Goal: Task Accomplishment & Management: Complete application form

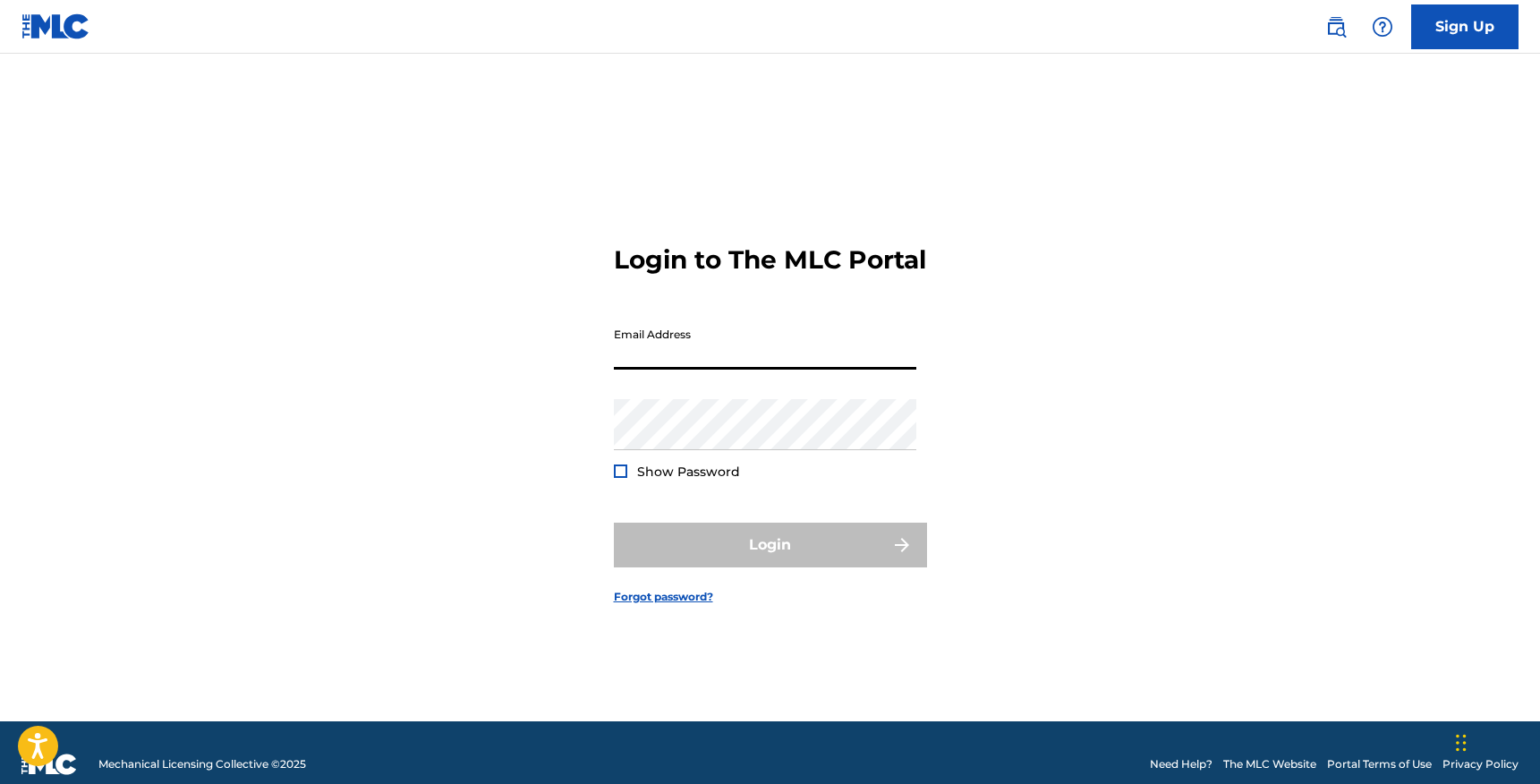
click at [743, 367] on input "Email Address" at bounding box center [765, 343] width 303 height 51
type input "[EMAIL_ADDRESS][DOMAIN_NAME]"
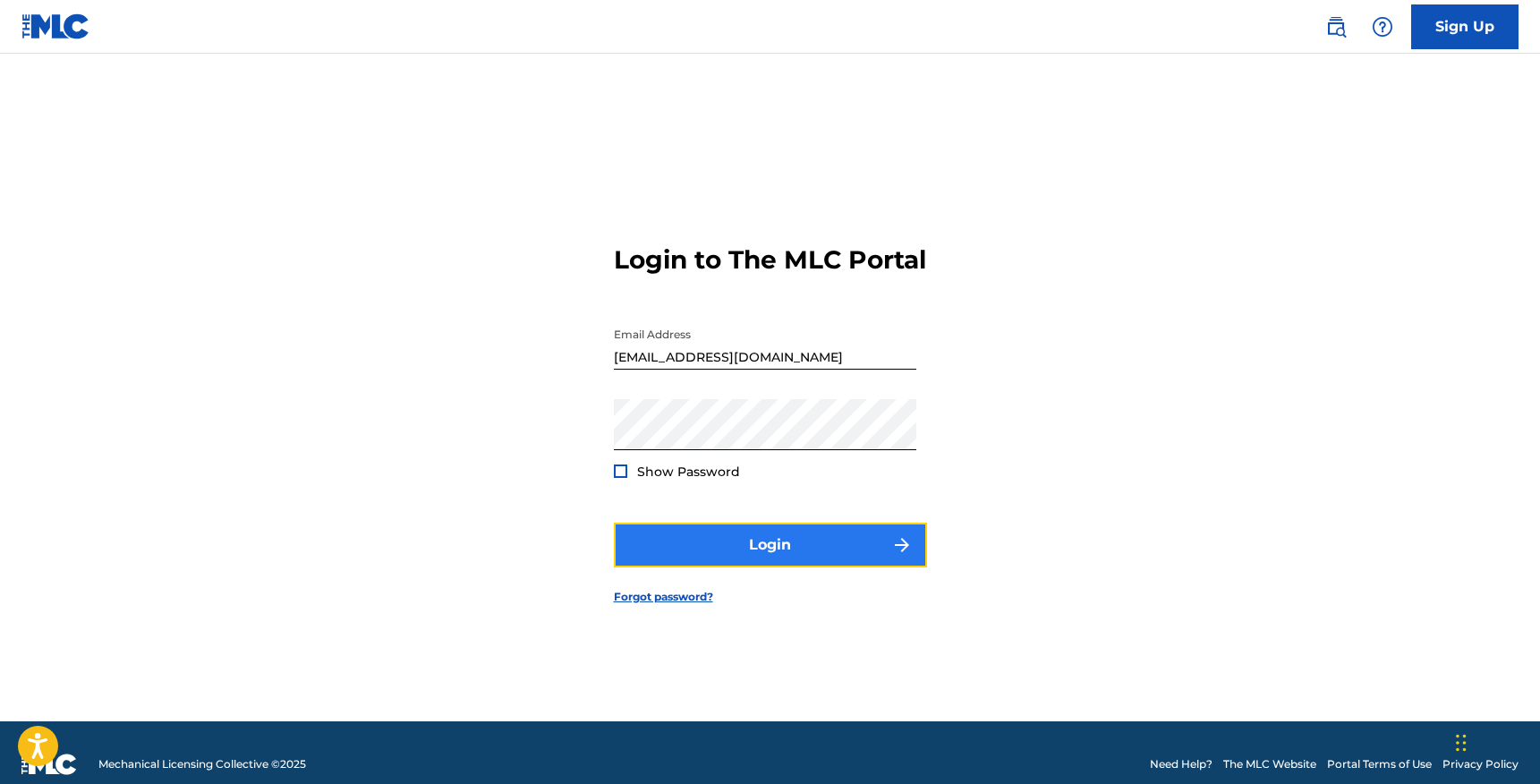
click at [773, 547] on button "Login" at bounding box center [770, 545] width 313 height 45
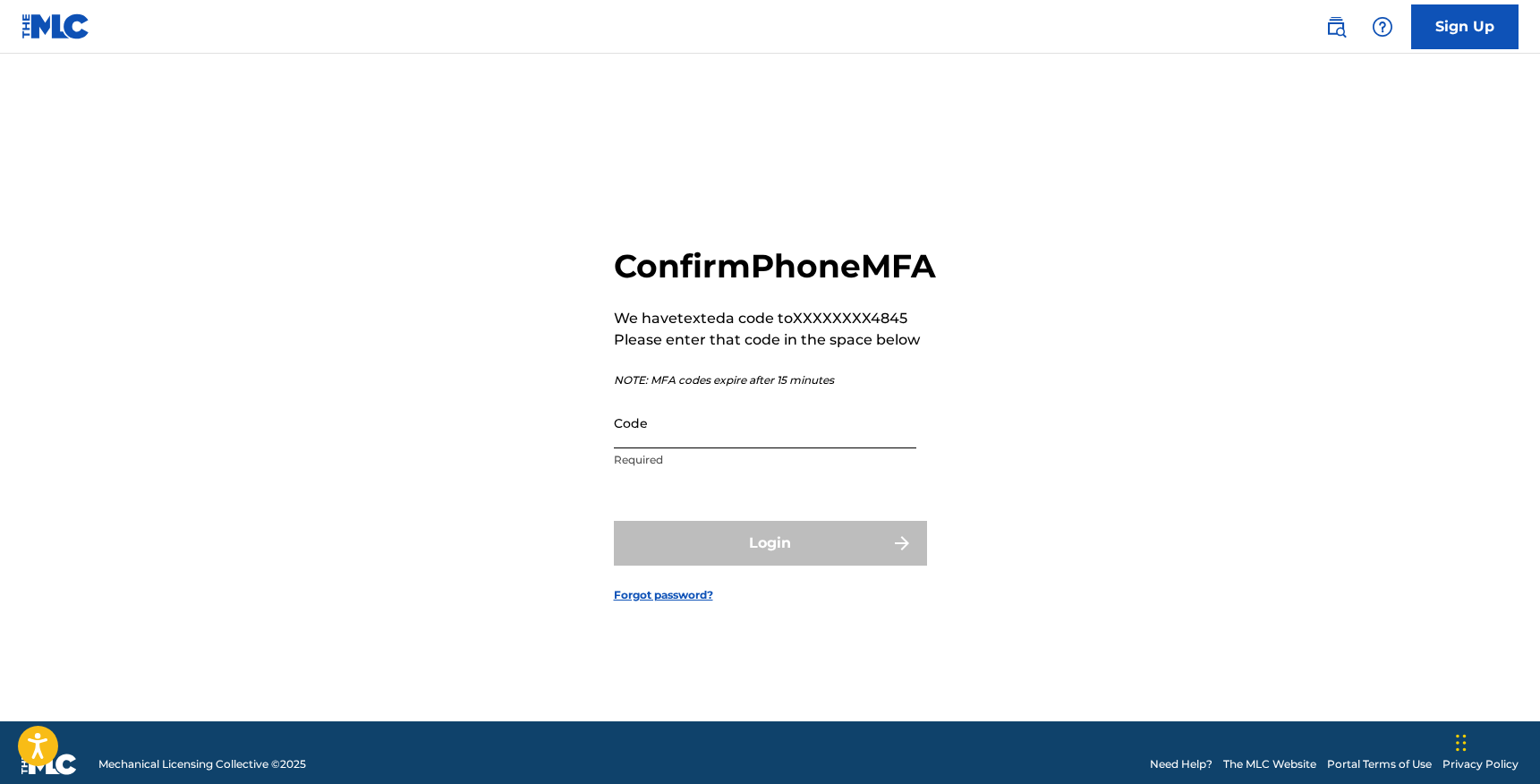
click at [725, 448] on input "Code" at bounding box center [765, 422] width 303 height 51
paste input "204549"
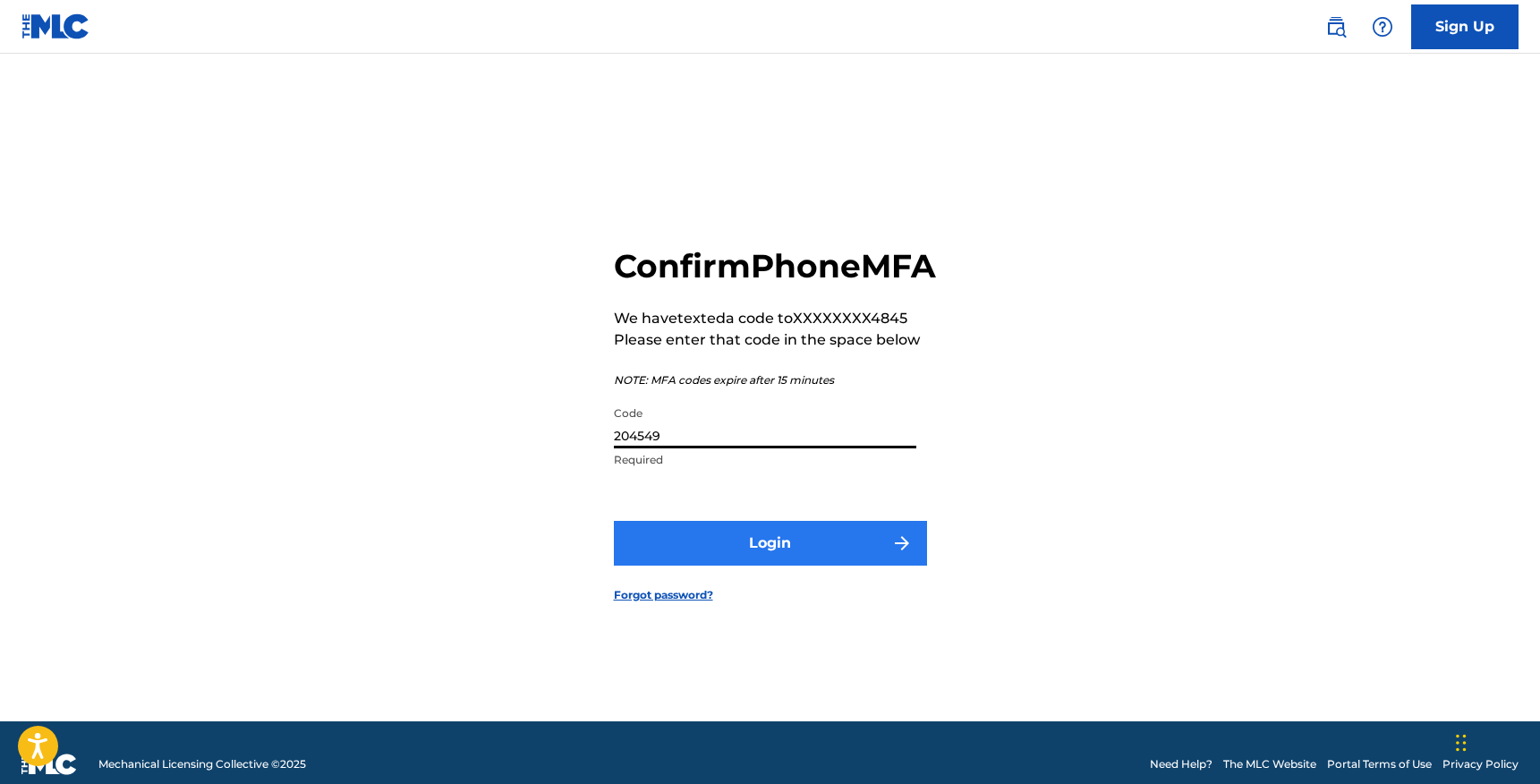
type input "204549"
click at [707, 550] on button "Login" at bounding box center [770, 543] width 313 height 45
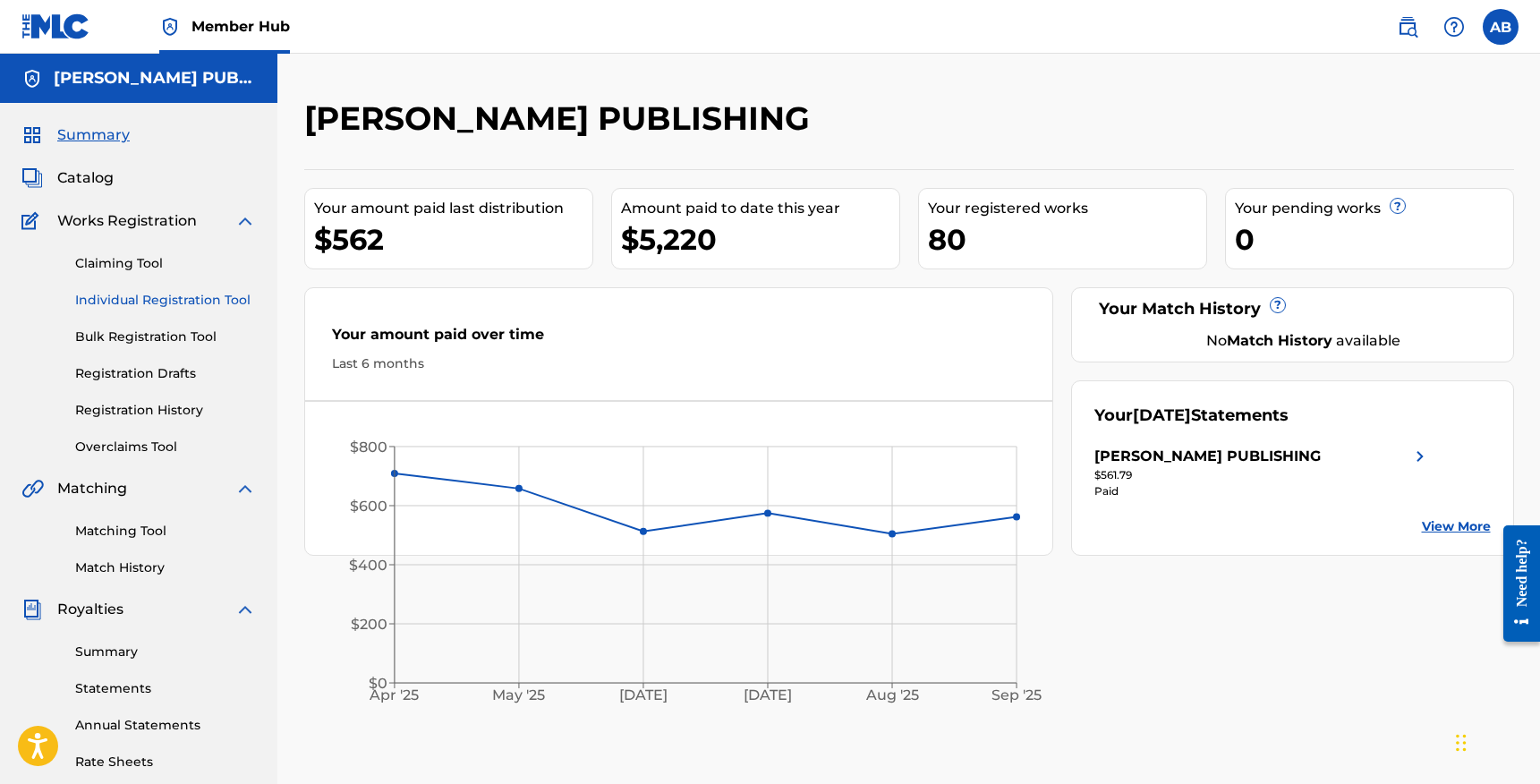
click at [138, 305] on link "Individual Registration Tool" at bounding box center [166, 300] width 180 height 18
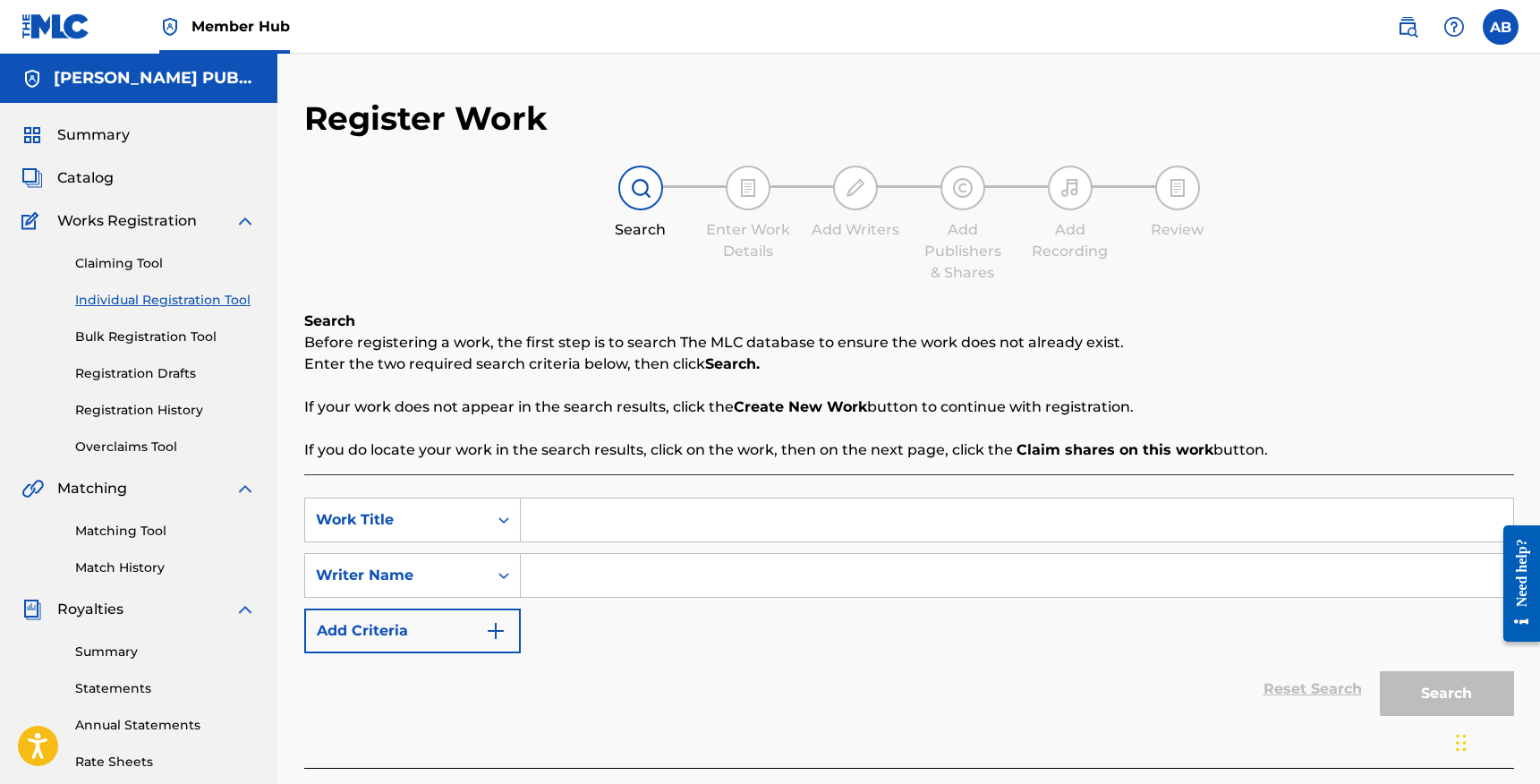
click at [561, 513] on input "Search Form" at bounding box center [1017, 520] width 992 height 43
type input "Someone You'll Never Get Over"
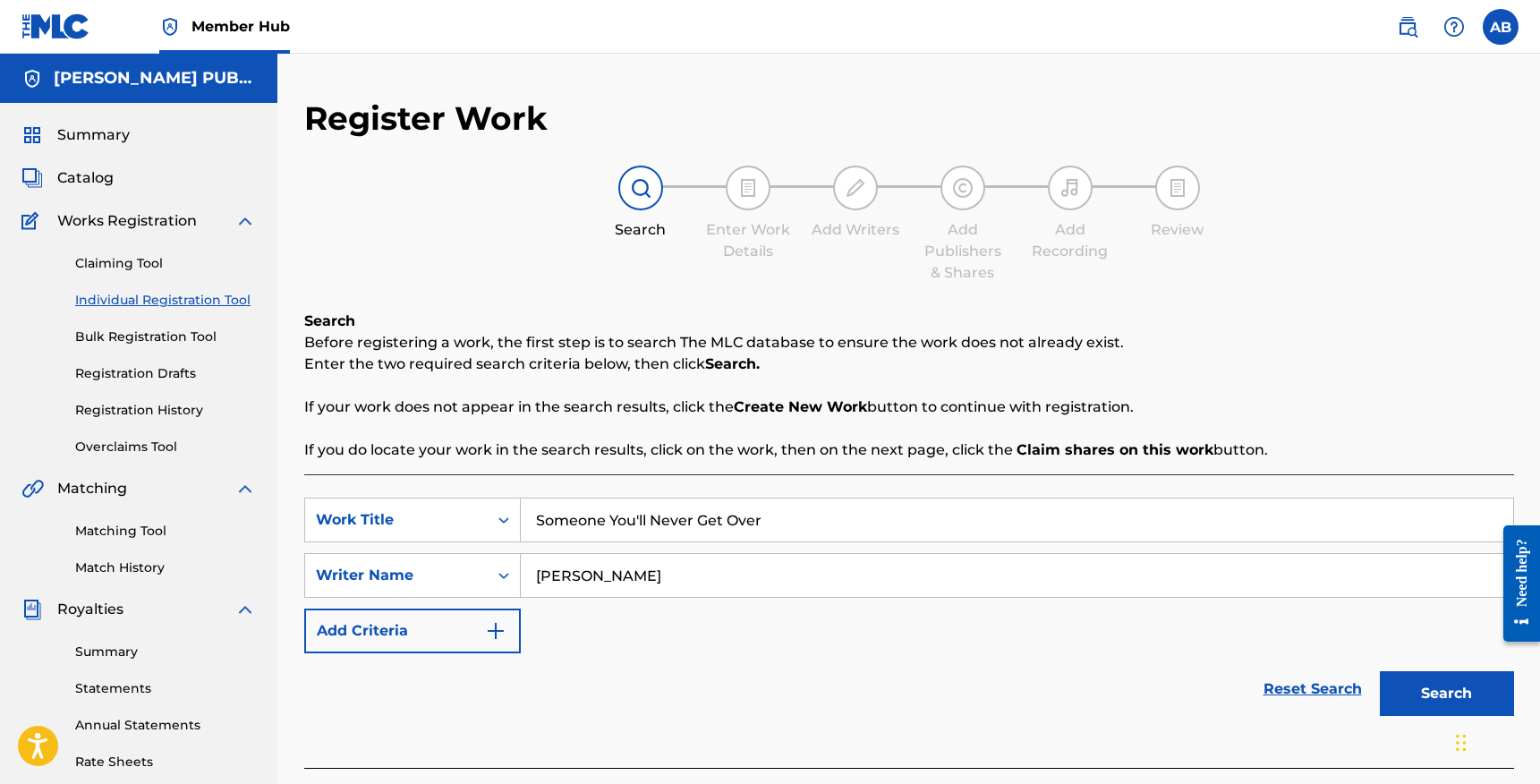
type input "[PERSON_NAME]"
click at [1433, 693] on button "Search" at bounding box center [1447, 693] width 134 height 45
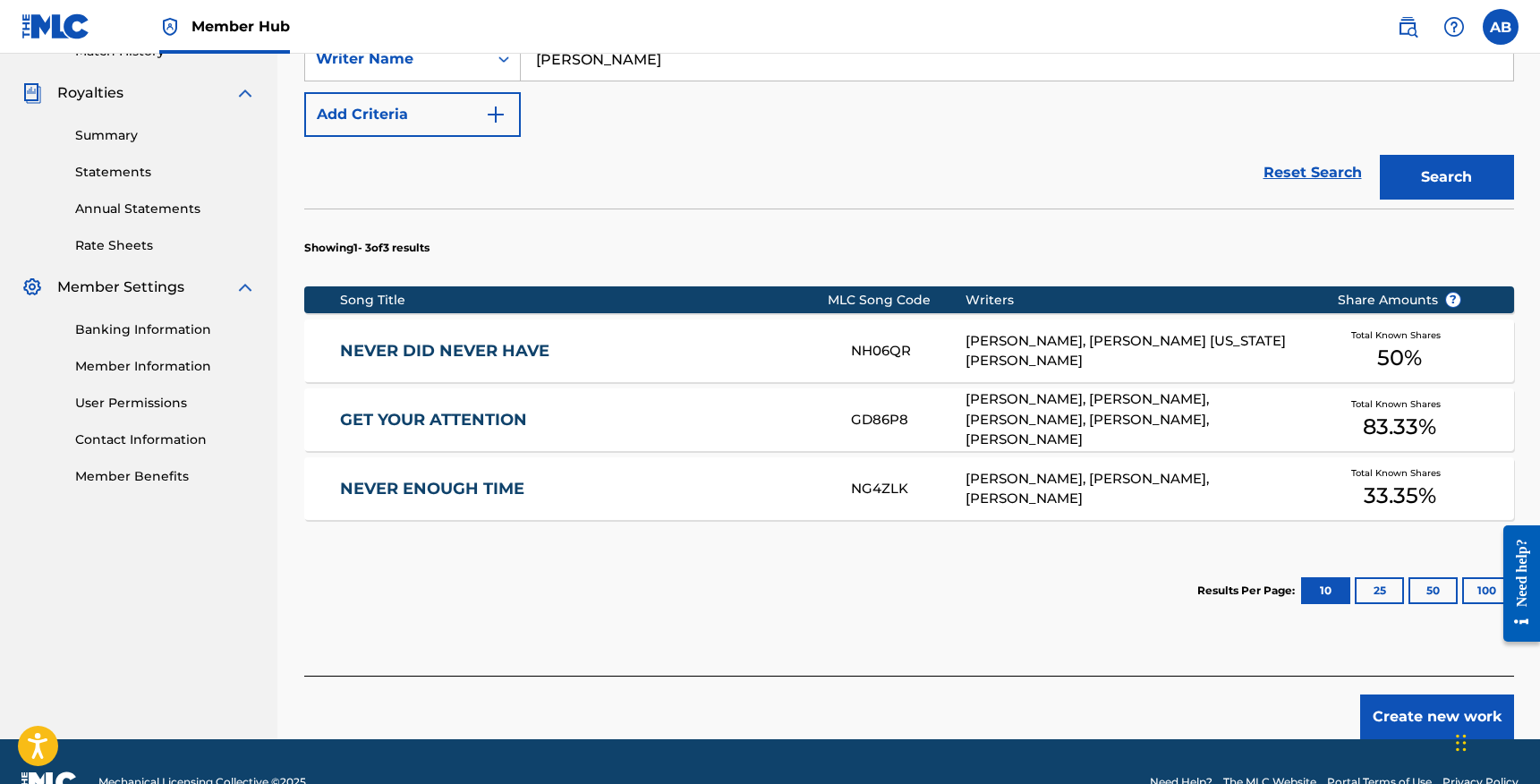
scroll to position [558, 0]
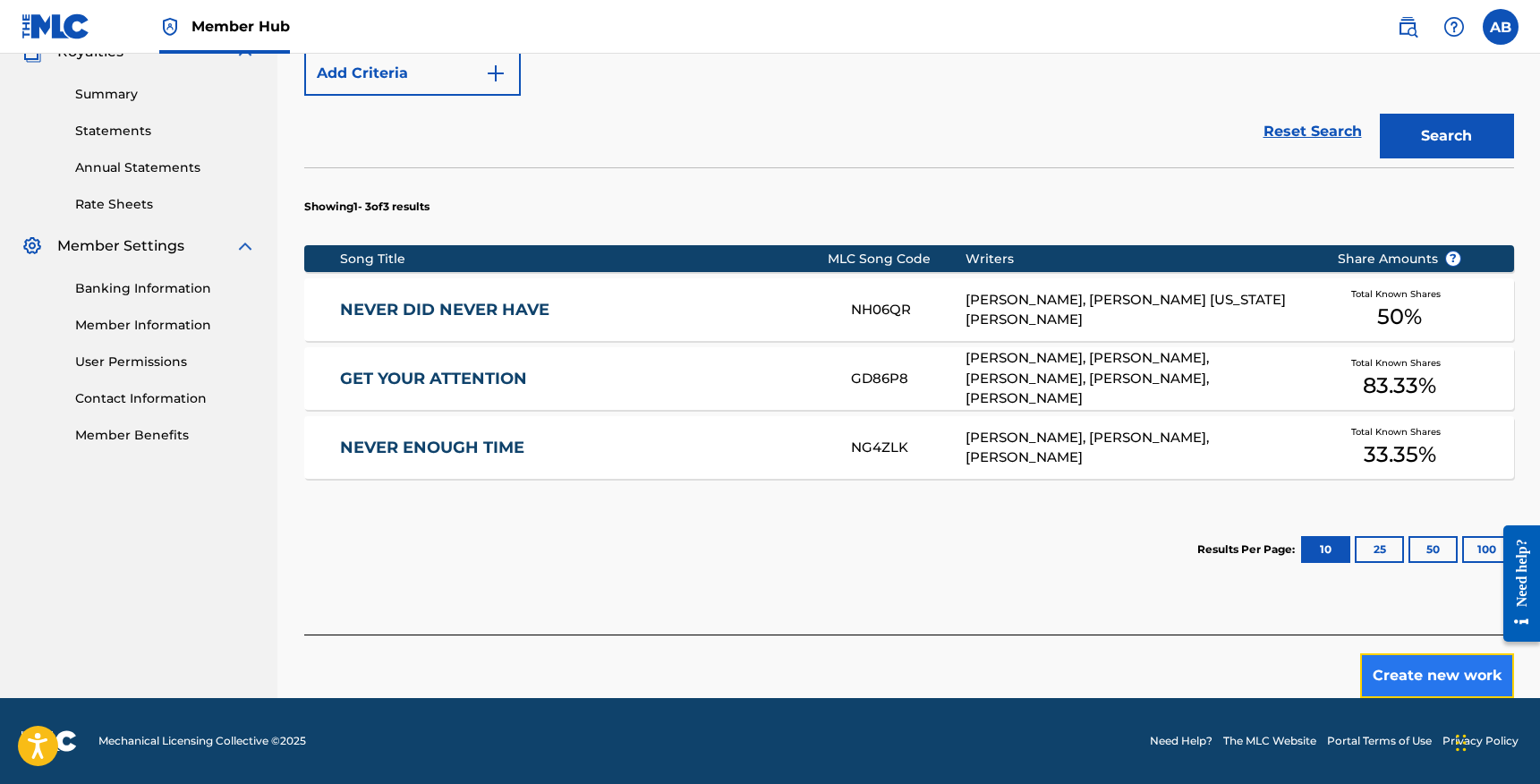
click at [1407, 673] on button "Create new work" at bounding box center [1437, 675] width 154 height 45
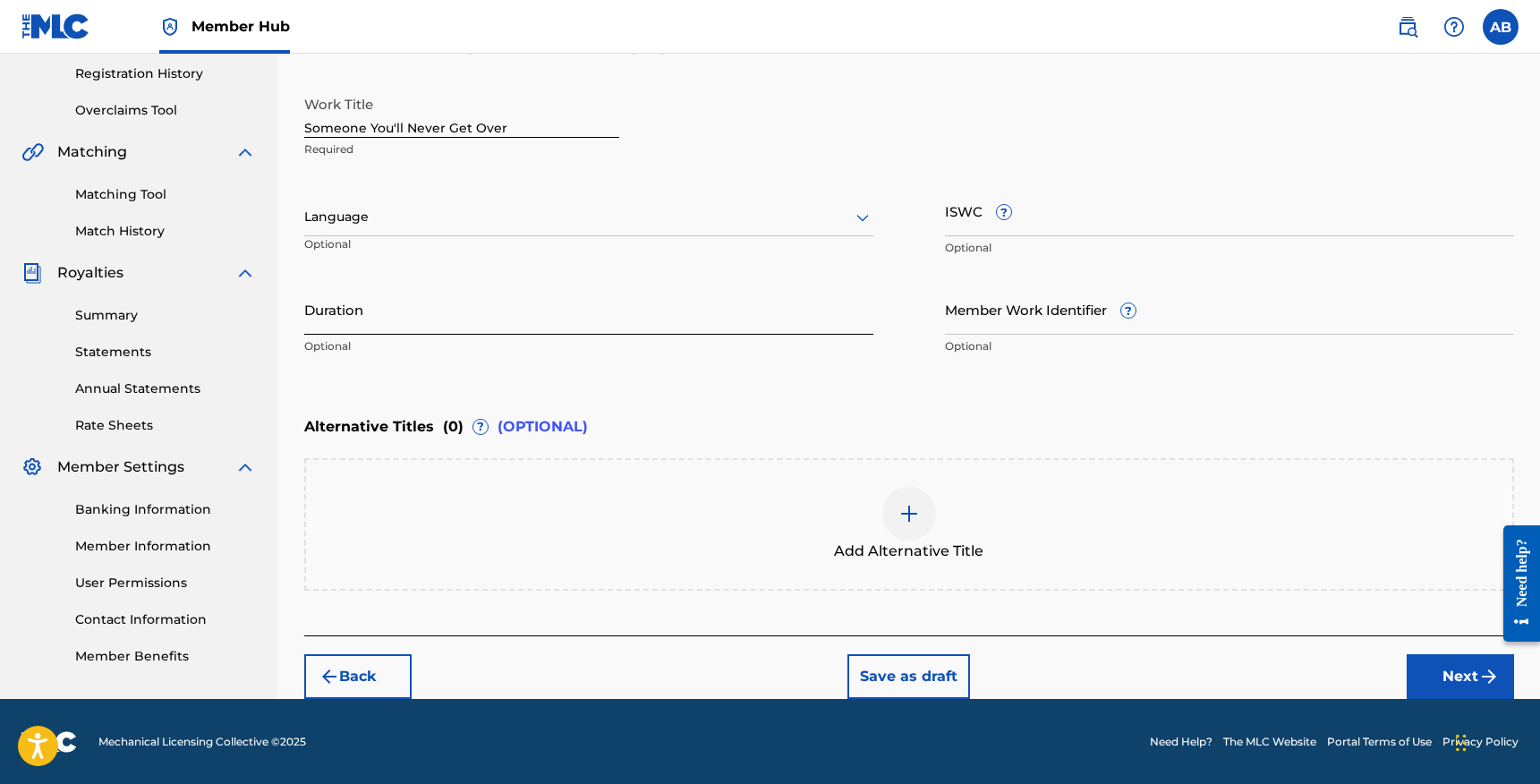
scroll to position [0, 0]
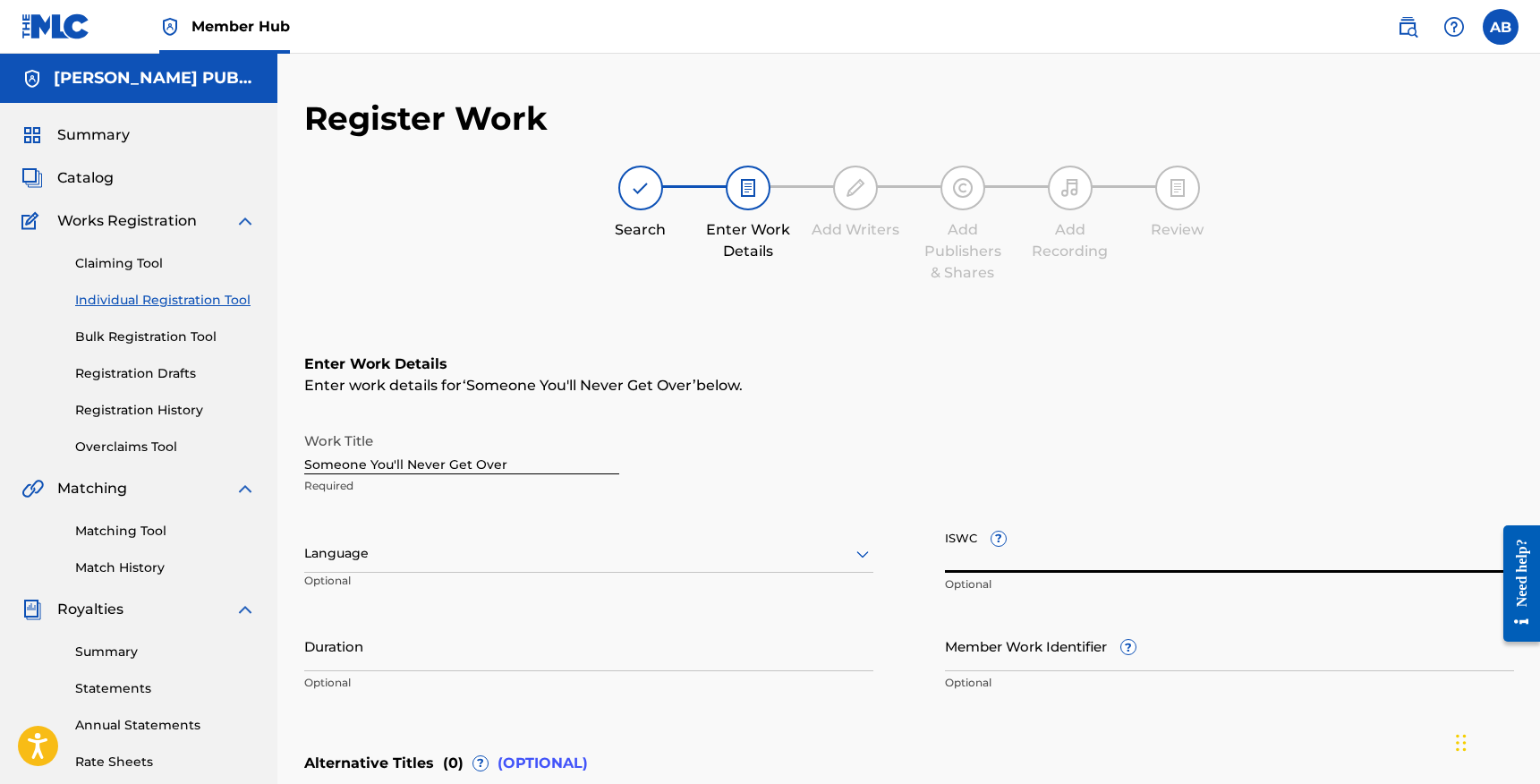
click at [1116, 541] on input "ISWC ?" at bounding box center [1230, 547] width 569 height 51
paste input "T-335.293.061-7"
type input "T-335.293.061-7"
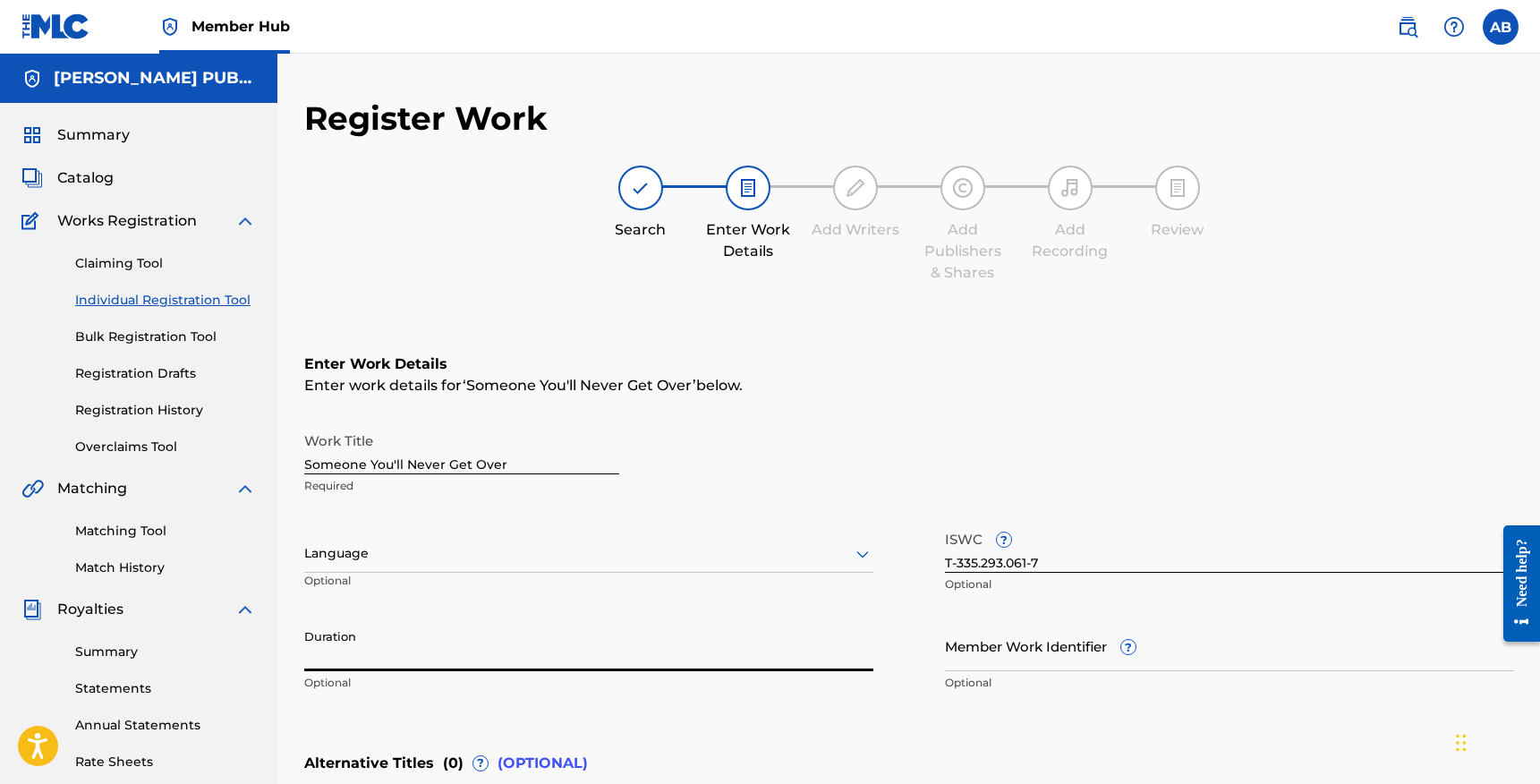
click at [612, 652] on input "Duration" at bounding box center [589, 645] width 569 height 51
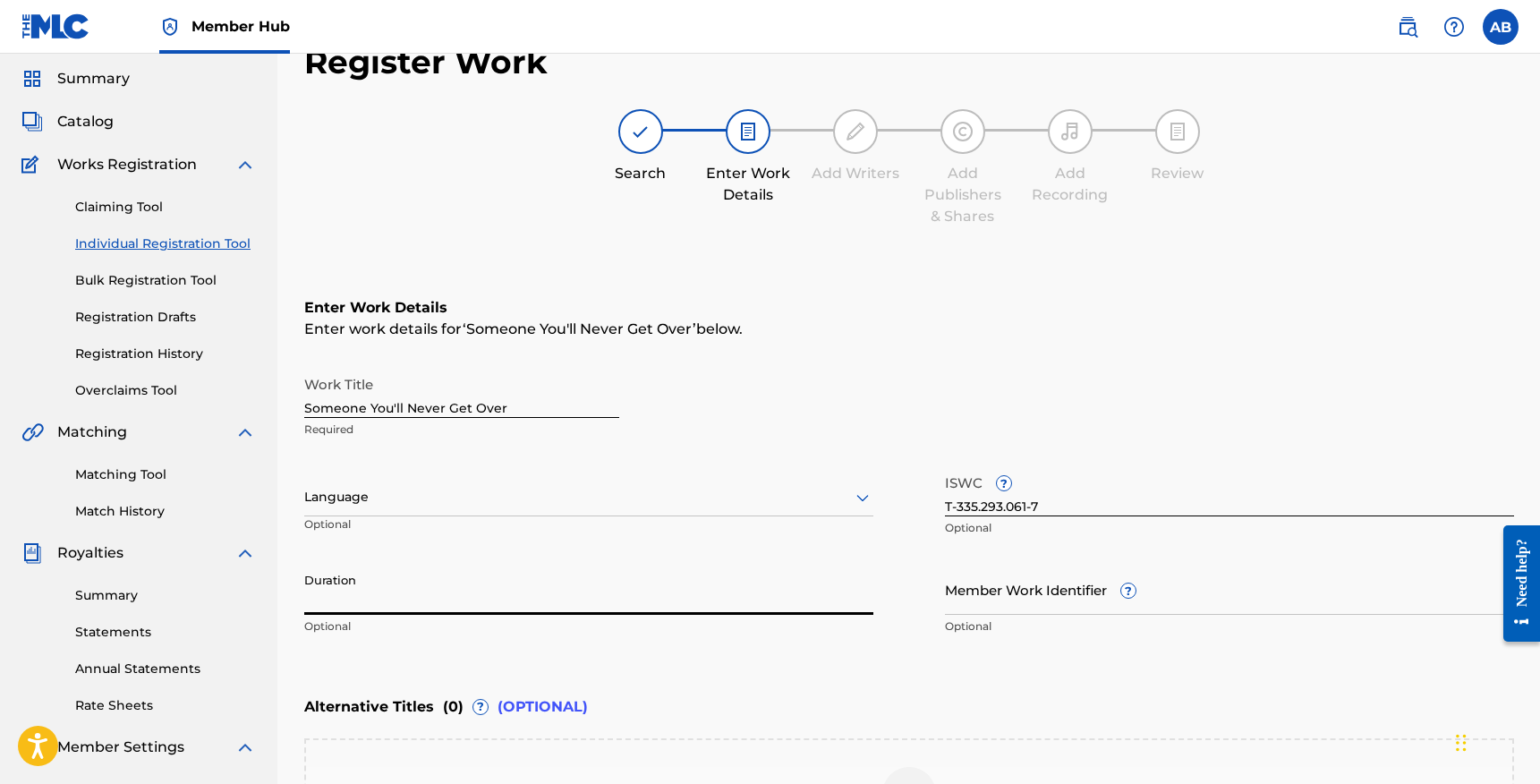
click at [712, 516] on div "Language" at bounding box center [589, 497] width 569 height 38
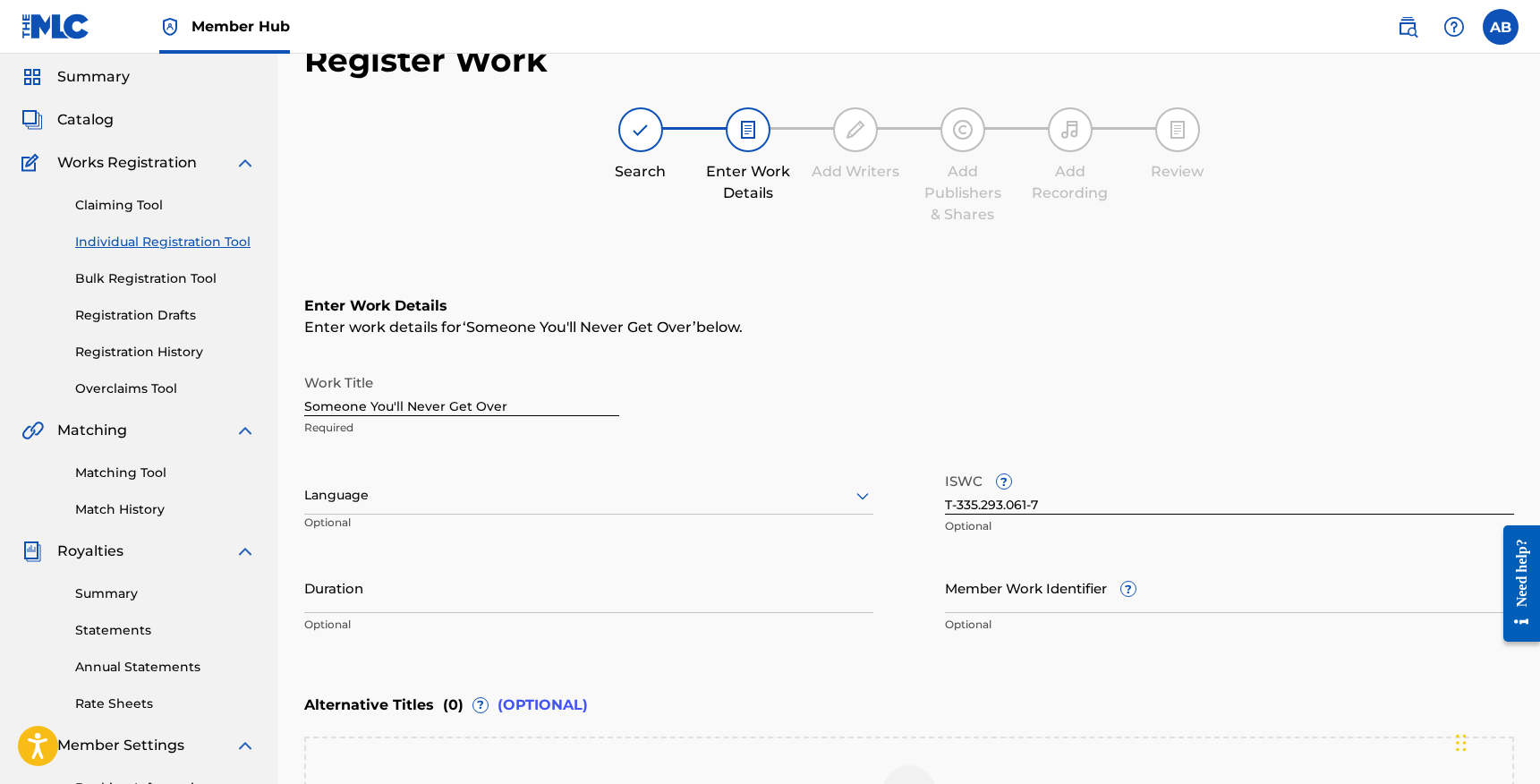
click at [1017, 664] on div "Enter Work Details Enter work details for ‘ Someone You'll Never Get Over ’ bel…" at bounding box center [909, 468] width 1210 height 433
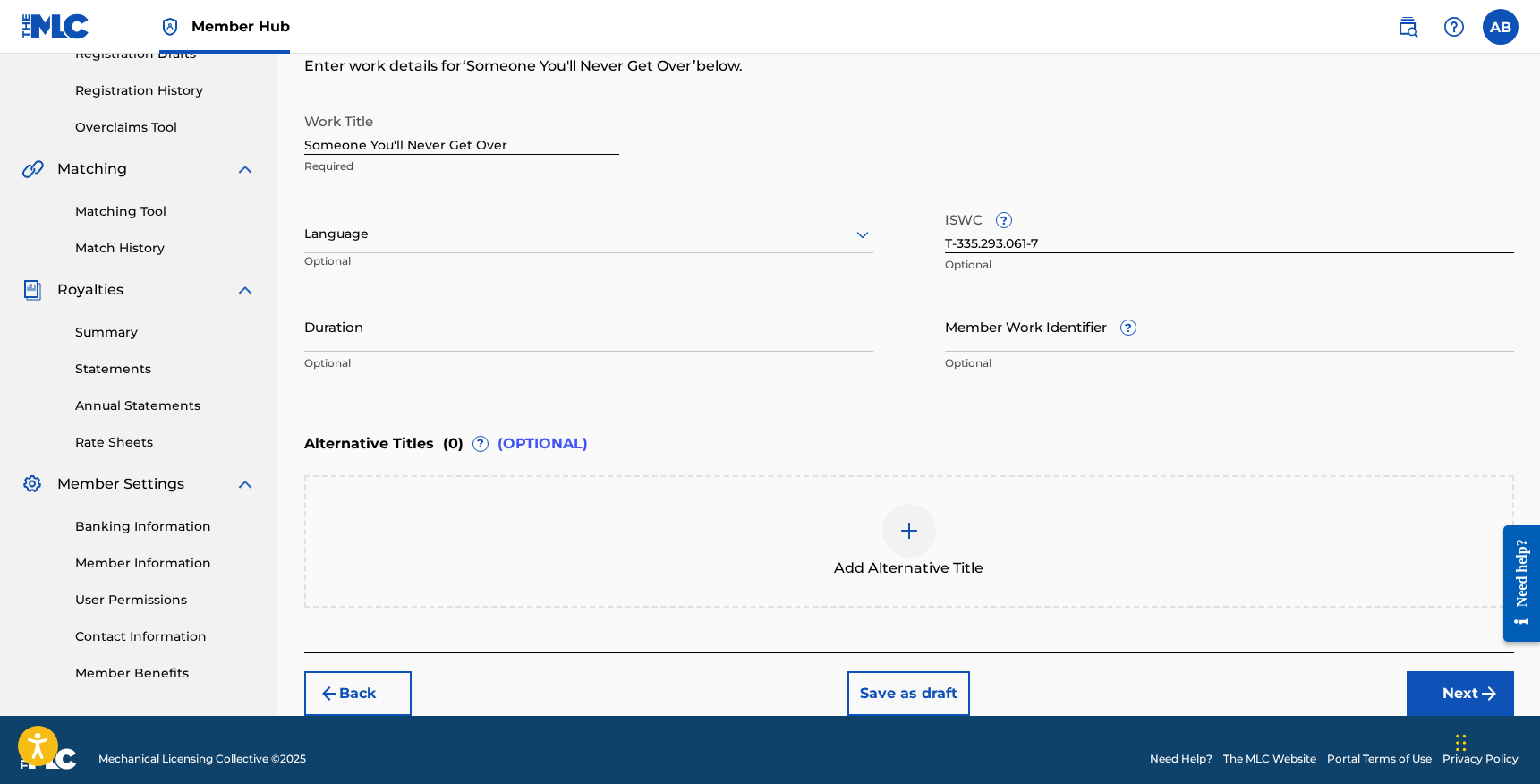
scroll to position [337, 0]
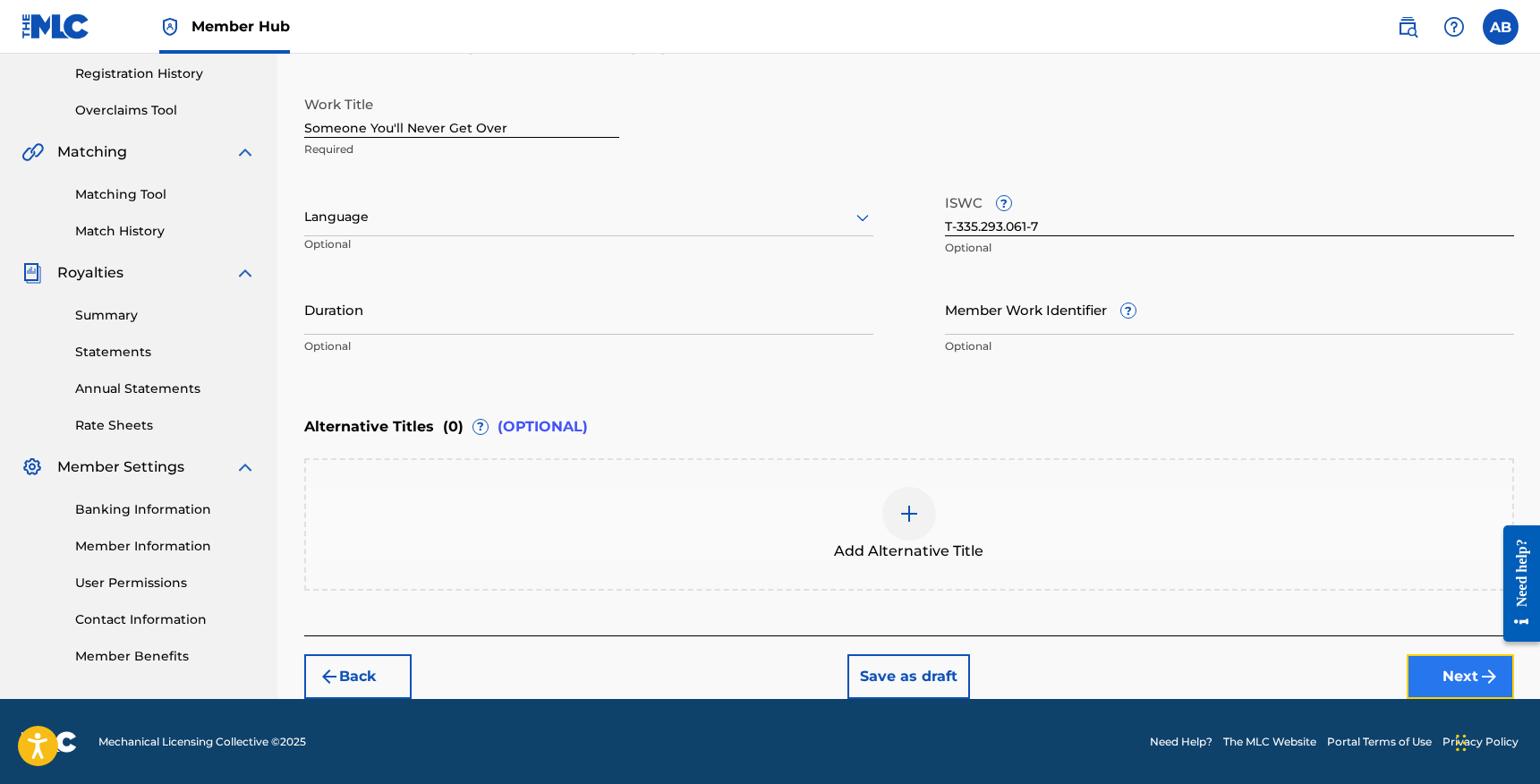
click at [1438, 684] on button "Next" at bounding box center [1460, 676] width 108 height 45
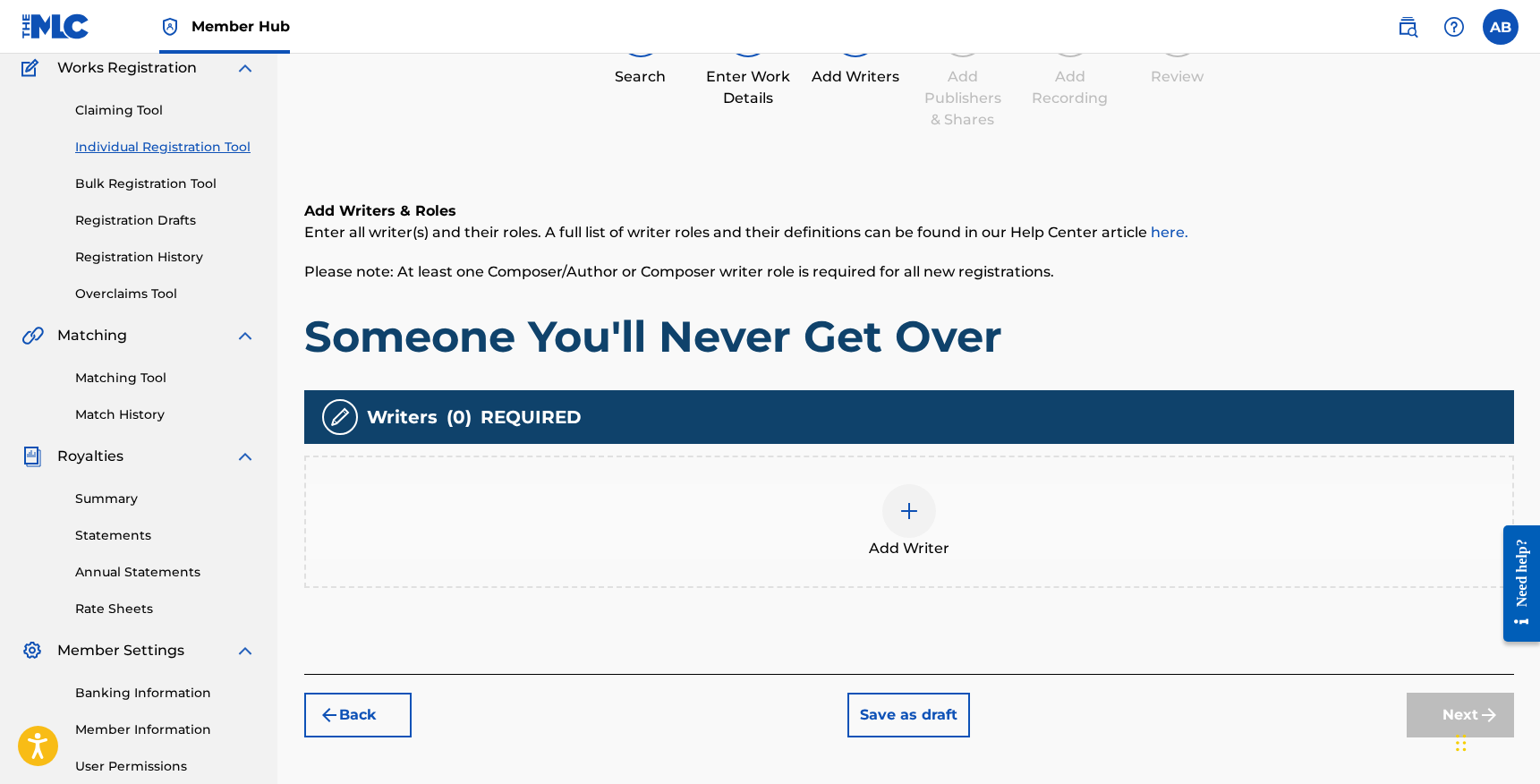
scroll to position [156, 0]
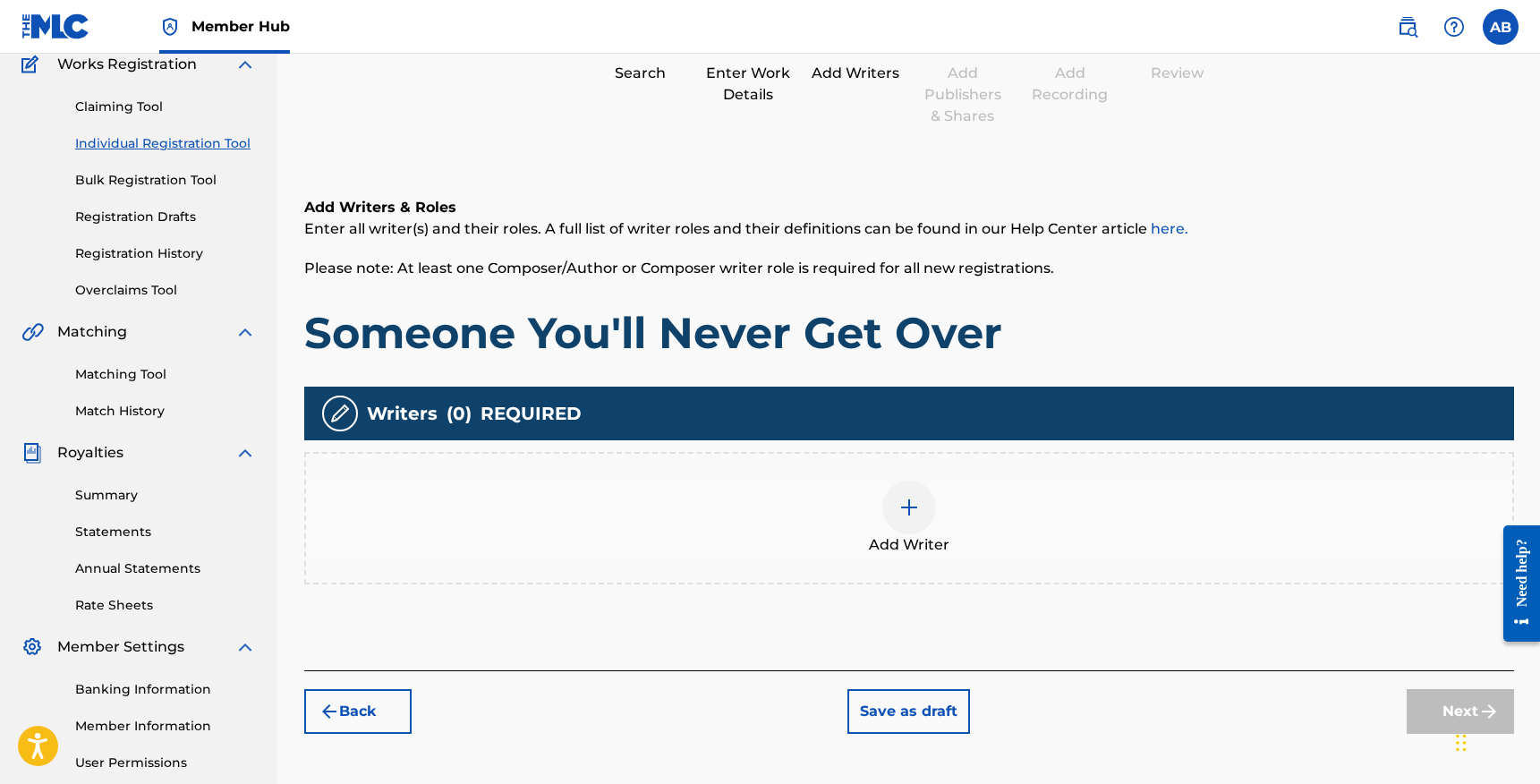
click at [903, 519] on div at bounding box center [909, 507] width 53 height 53
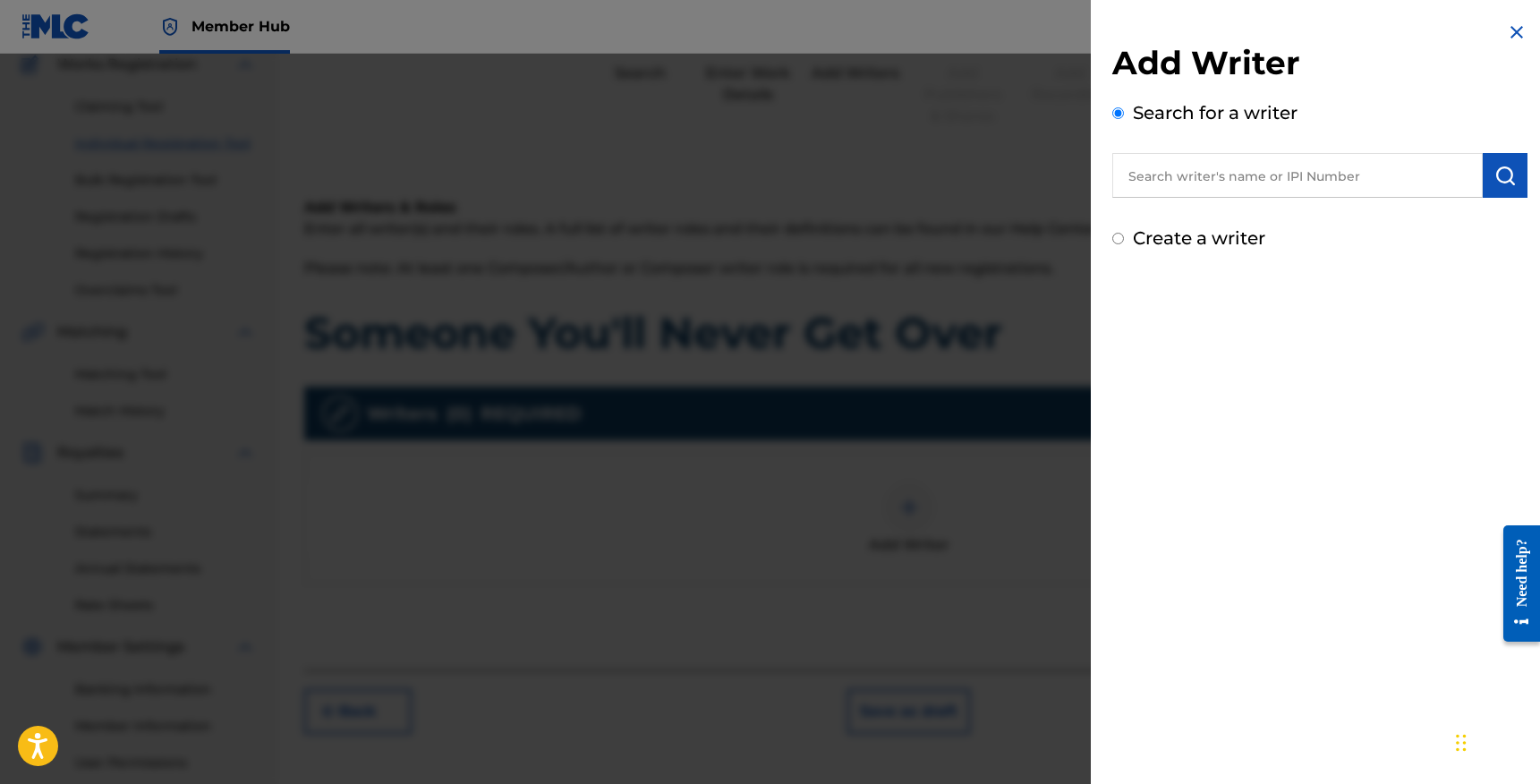
click at [1225, 175] on input "text" at bounding box center [1298, 175] width 371 height 45
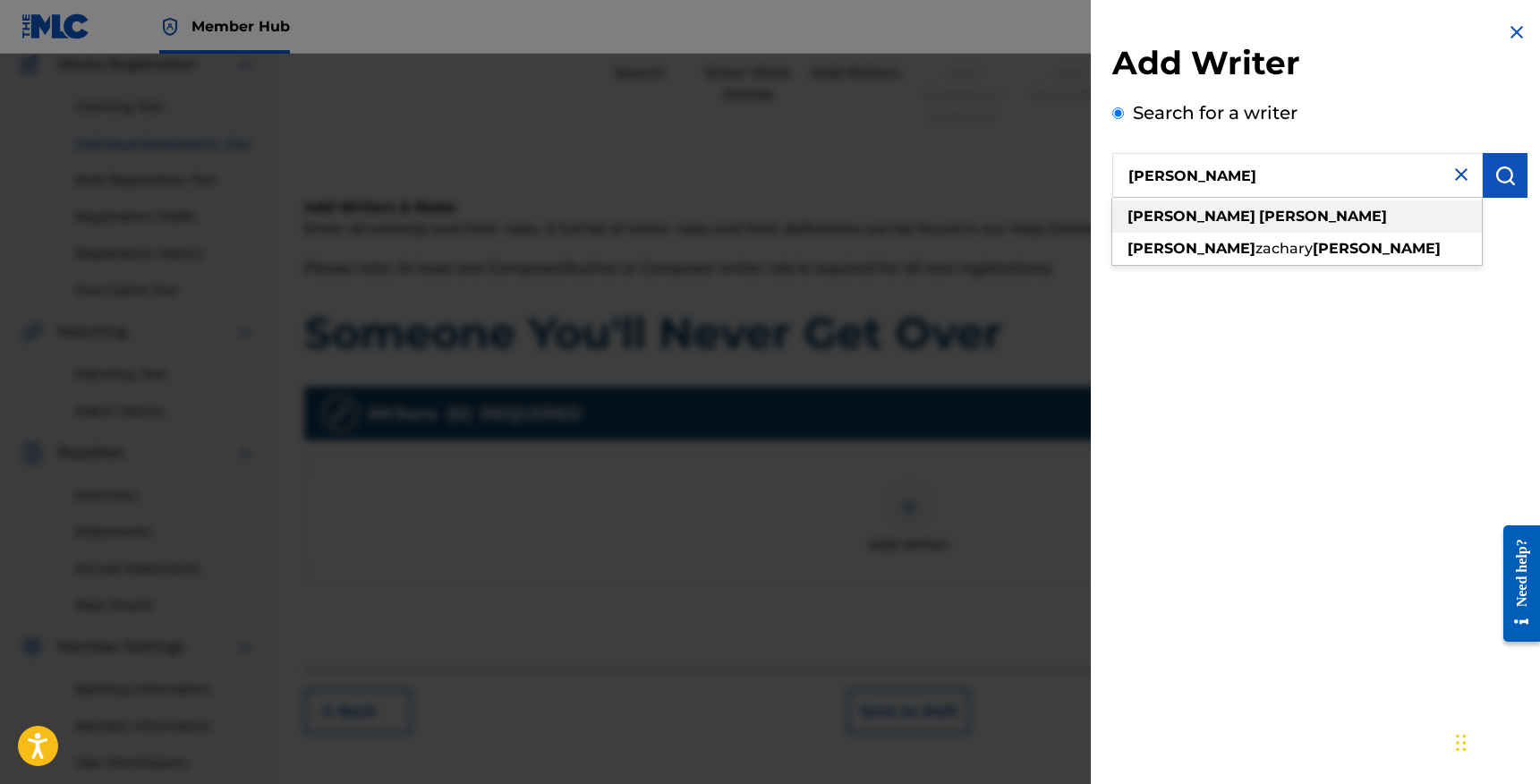
click at [1264, 219] on div "[PERSON_NAME]" at bounding box center [1298, 216] width 370 height 32
type input "[PERSON_NAME]"
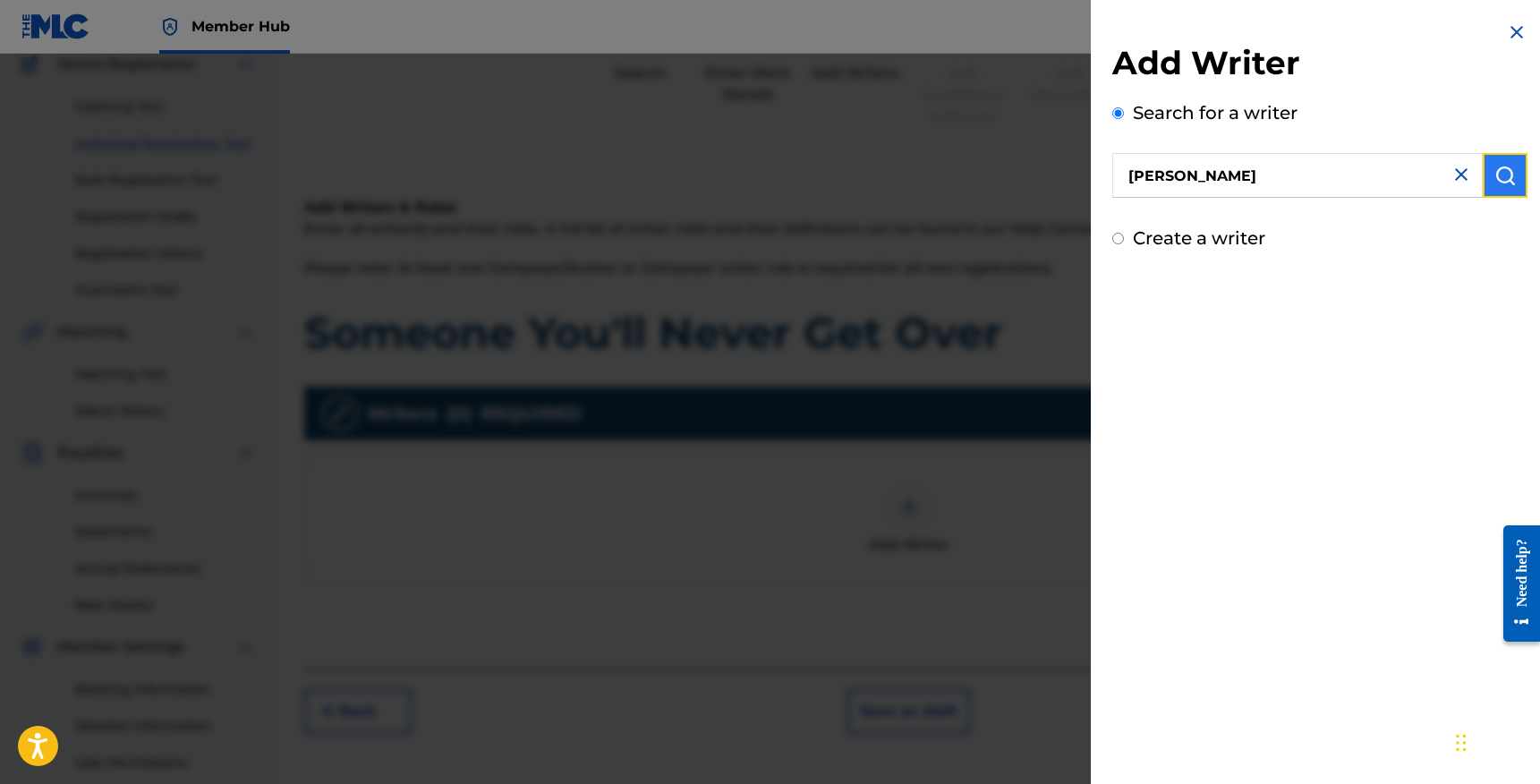
click at [1497, 177] on img "submit" at bounding box center [1505, 175] width 21 height 21
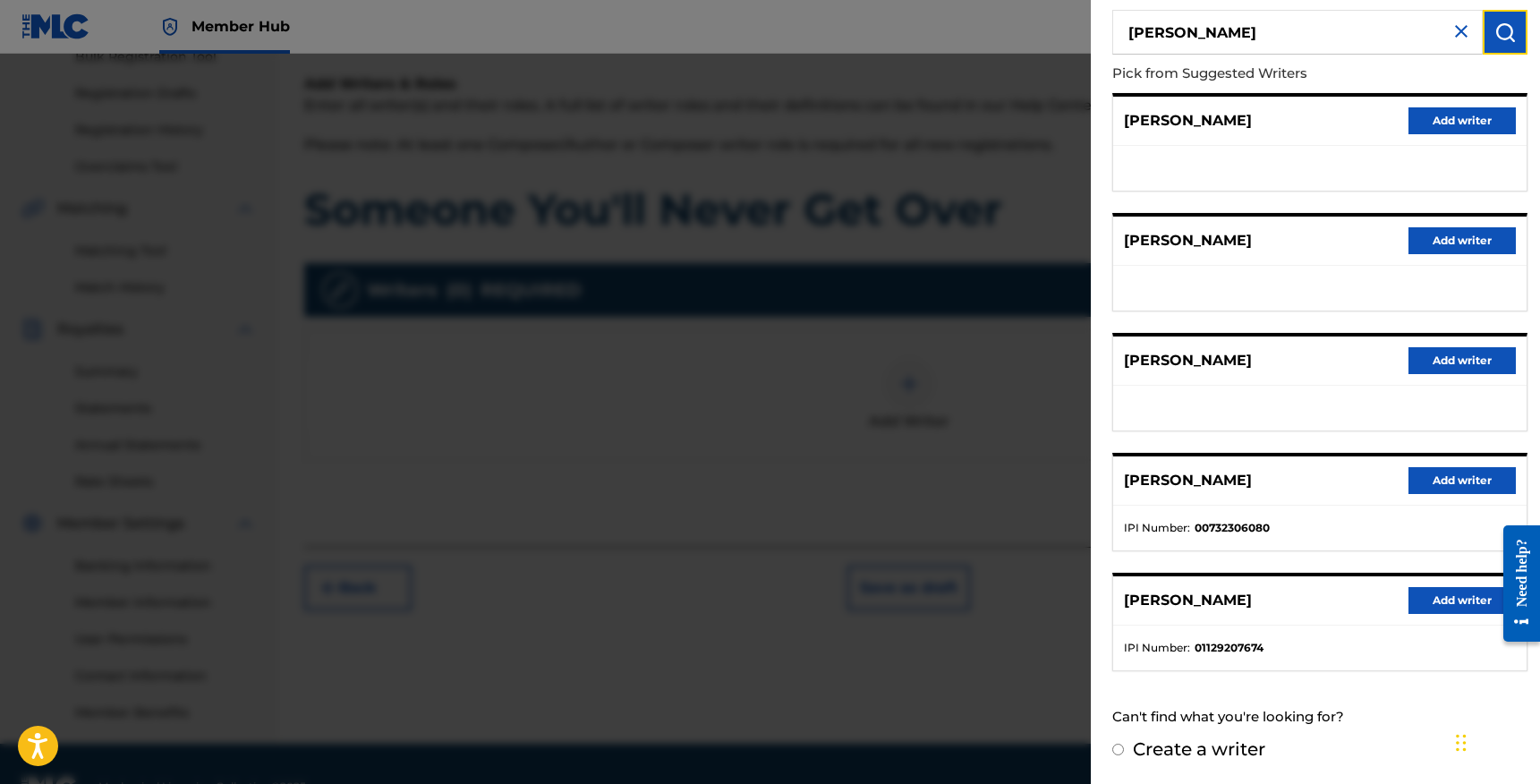
scroll to position [281, 0]
click at [1412, 471] on button "Add writer" at bounding box center [1462, 480] width 108 height 27
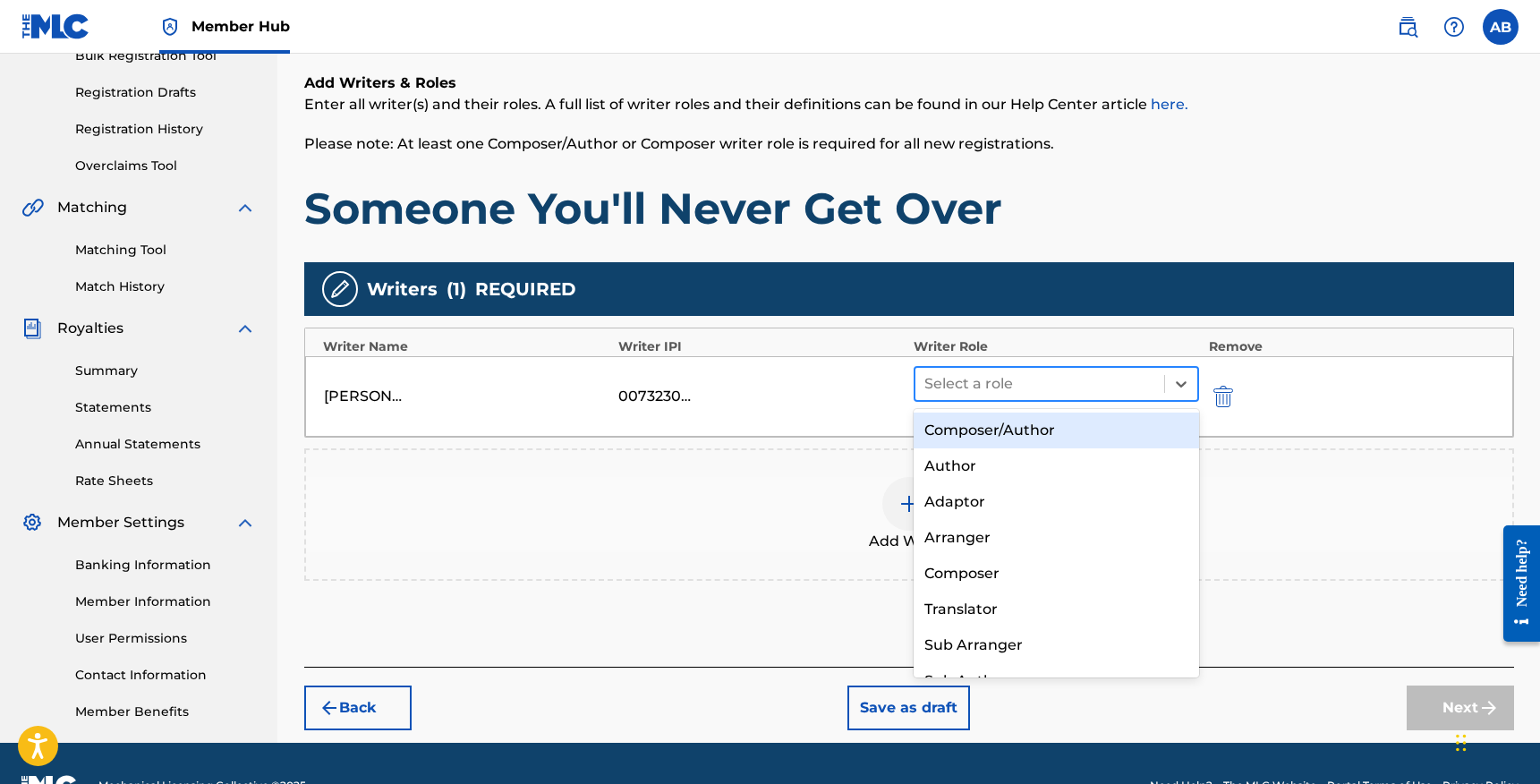
click at [1000, 383] on div at bounding box center [1040, 384] width 232 height 25
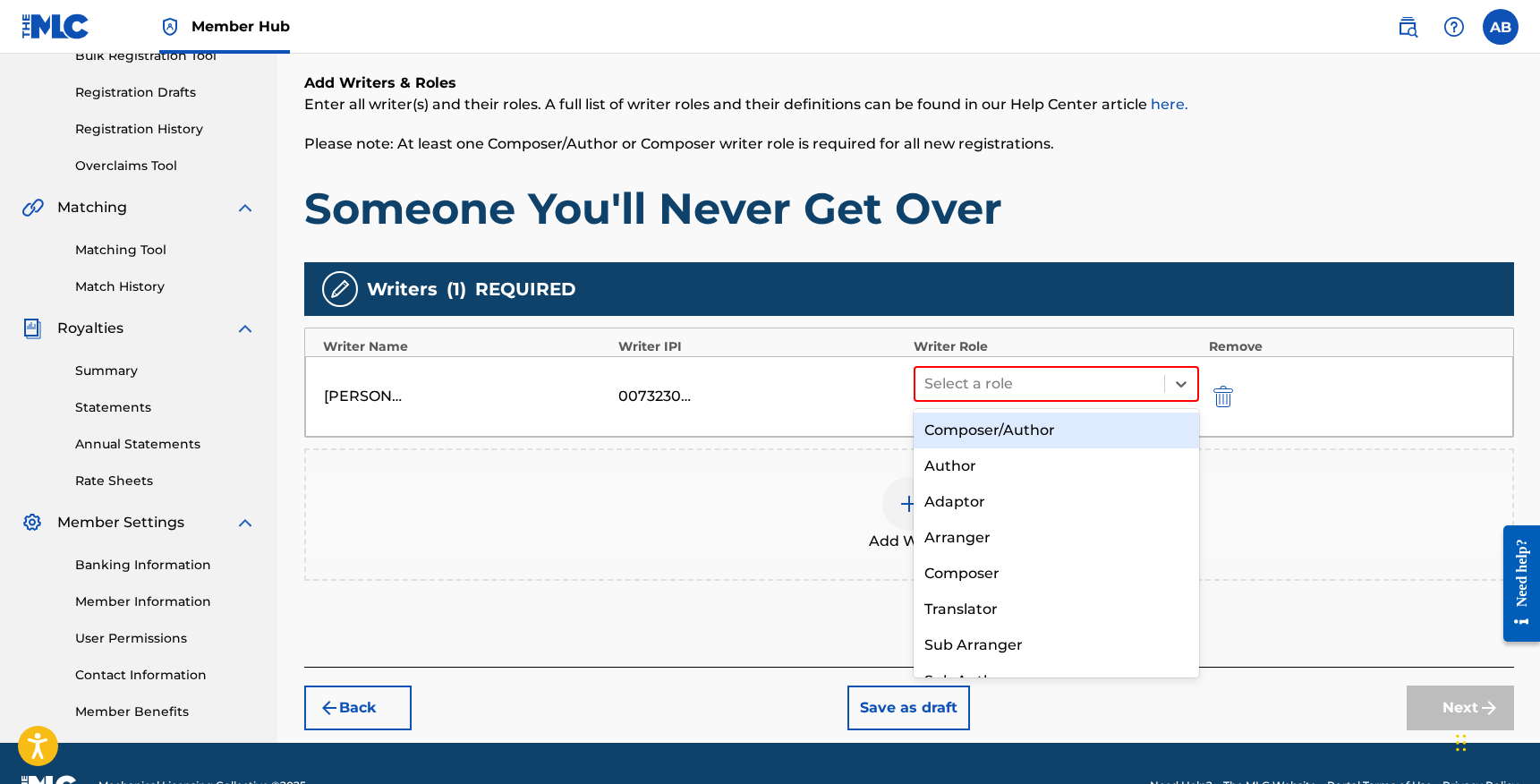
click at [995, 432] on div "Composer/Author" at bounding box center [1057, 430] width 286 height 36
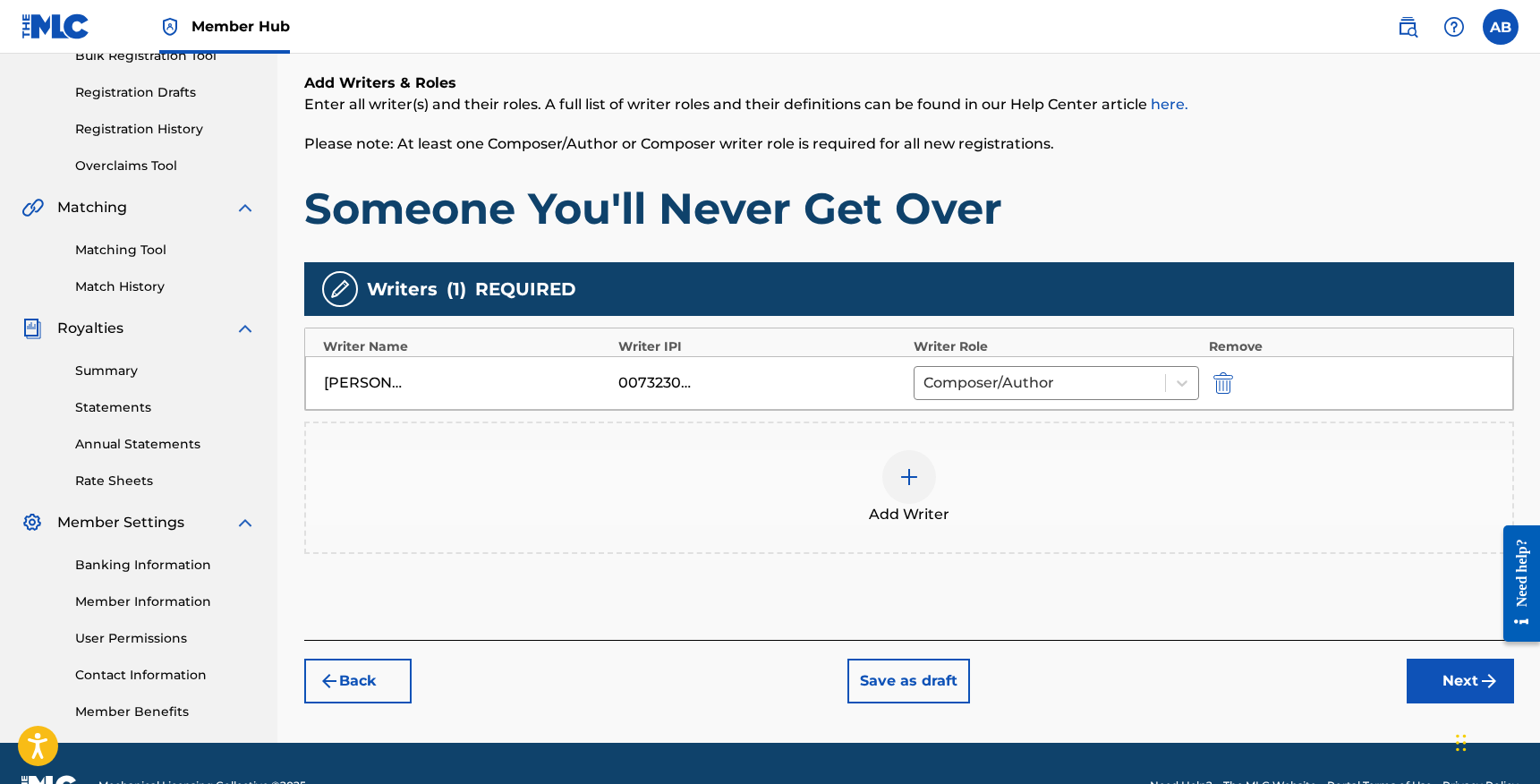
click at [918, 472] on img at bounding box center [909, 477] width 21 height 21
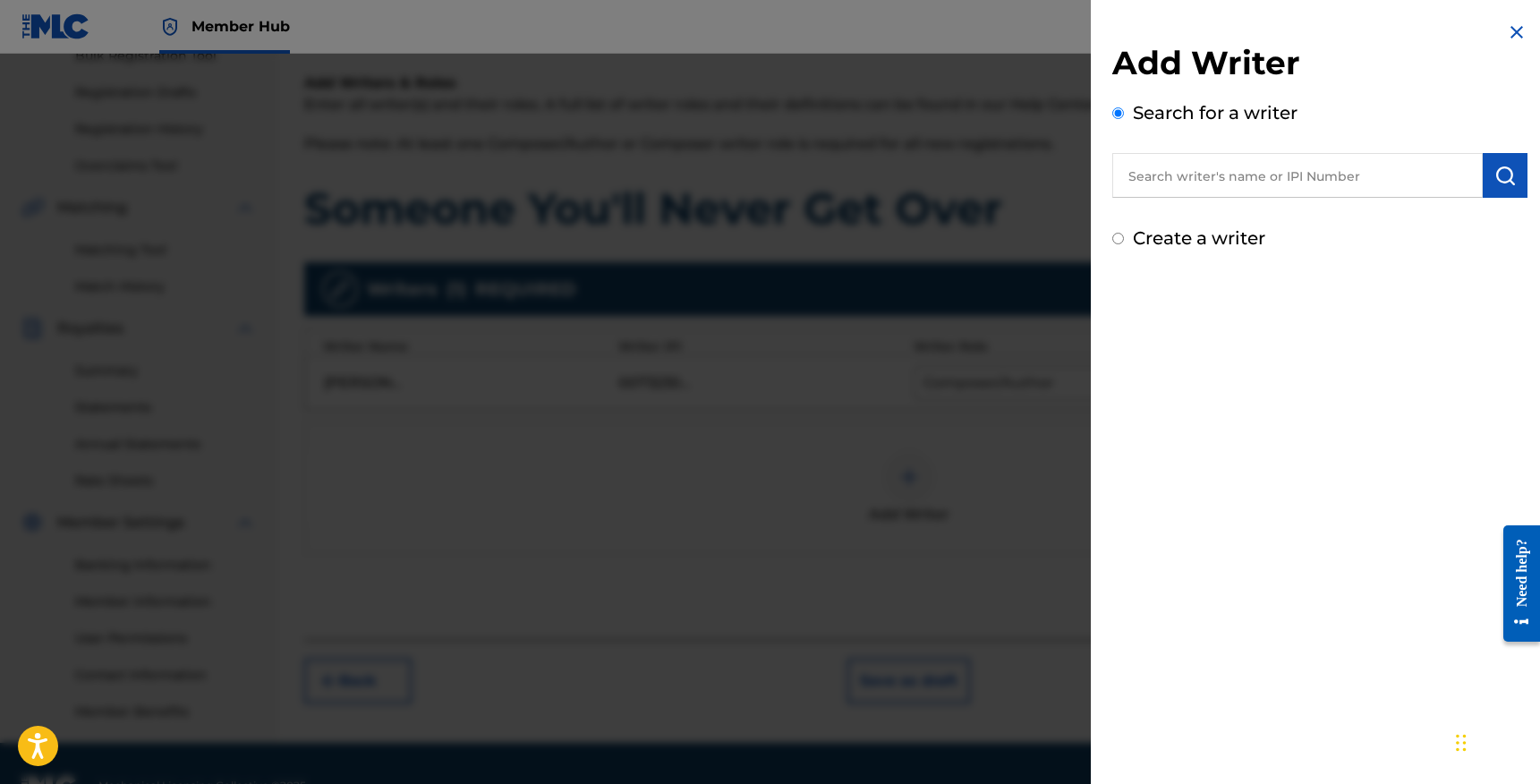
click at [1206, 168] on input "text" at bounding box center [1298, 175] width 371 height 45
type input "[PERSON_NAME]"
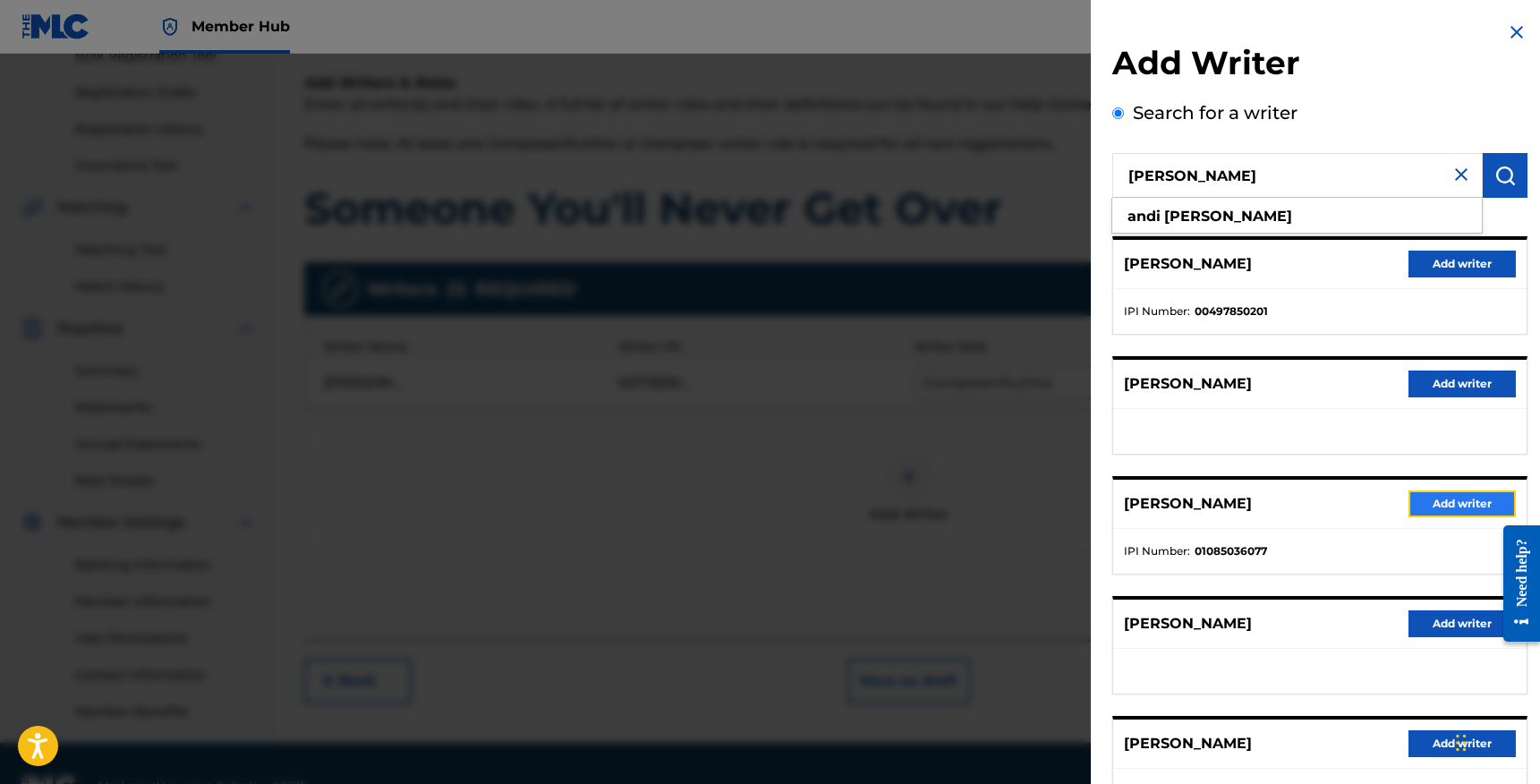
click at [1441, 499] on button "Add writer" at bounding box center [1462, 503] width 108 height 27
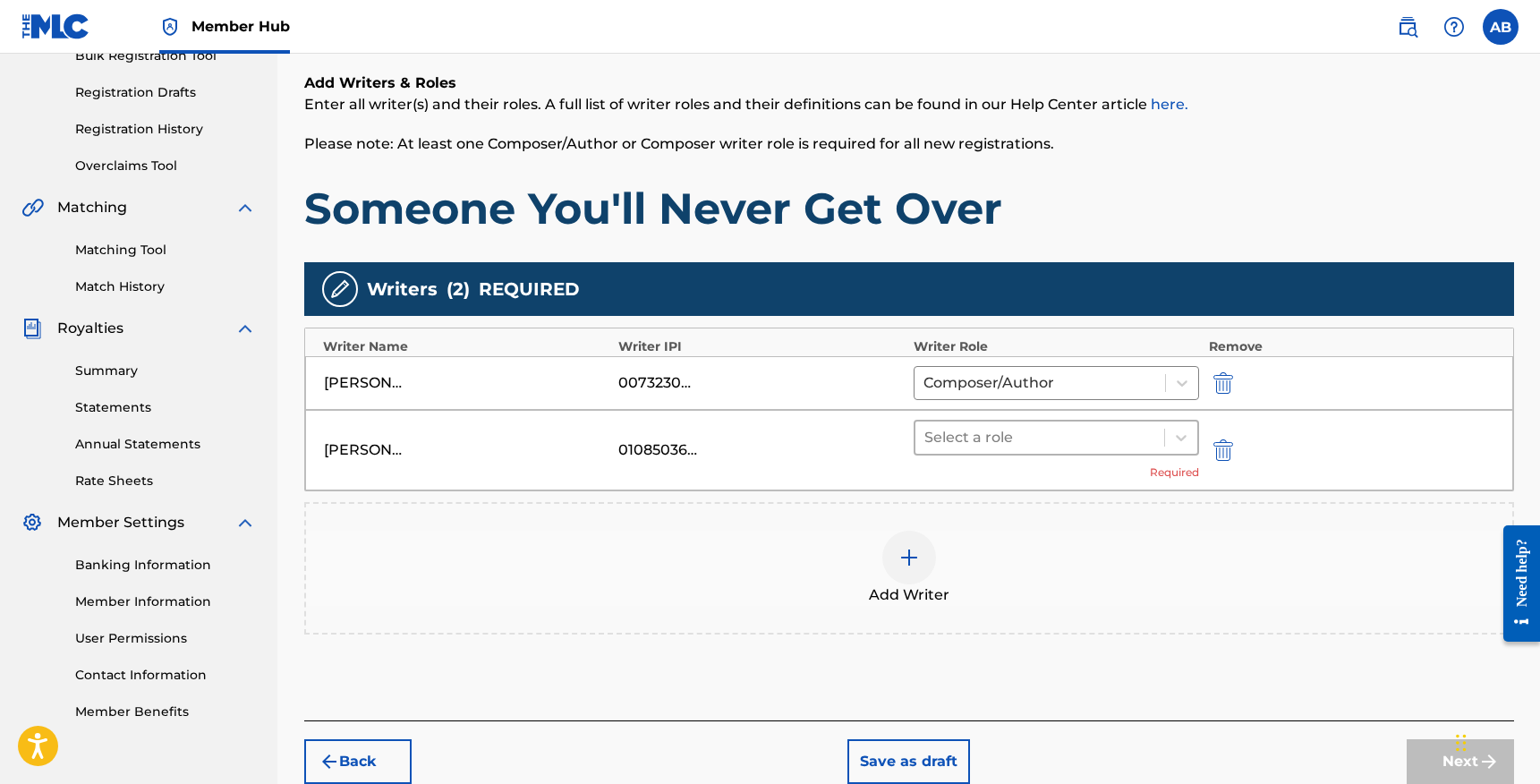
click at [1046, 440] on div at bounding box center [1040, 437] width 232 height 25
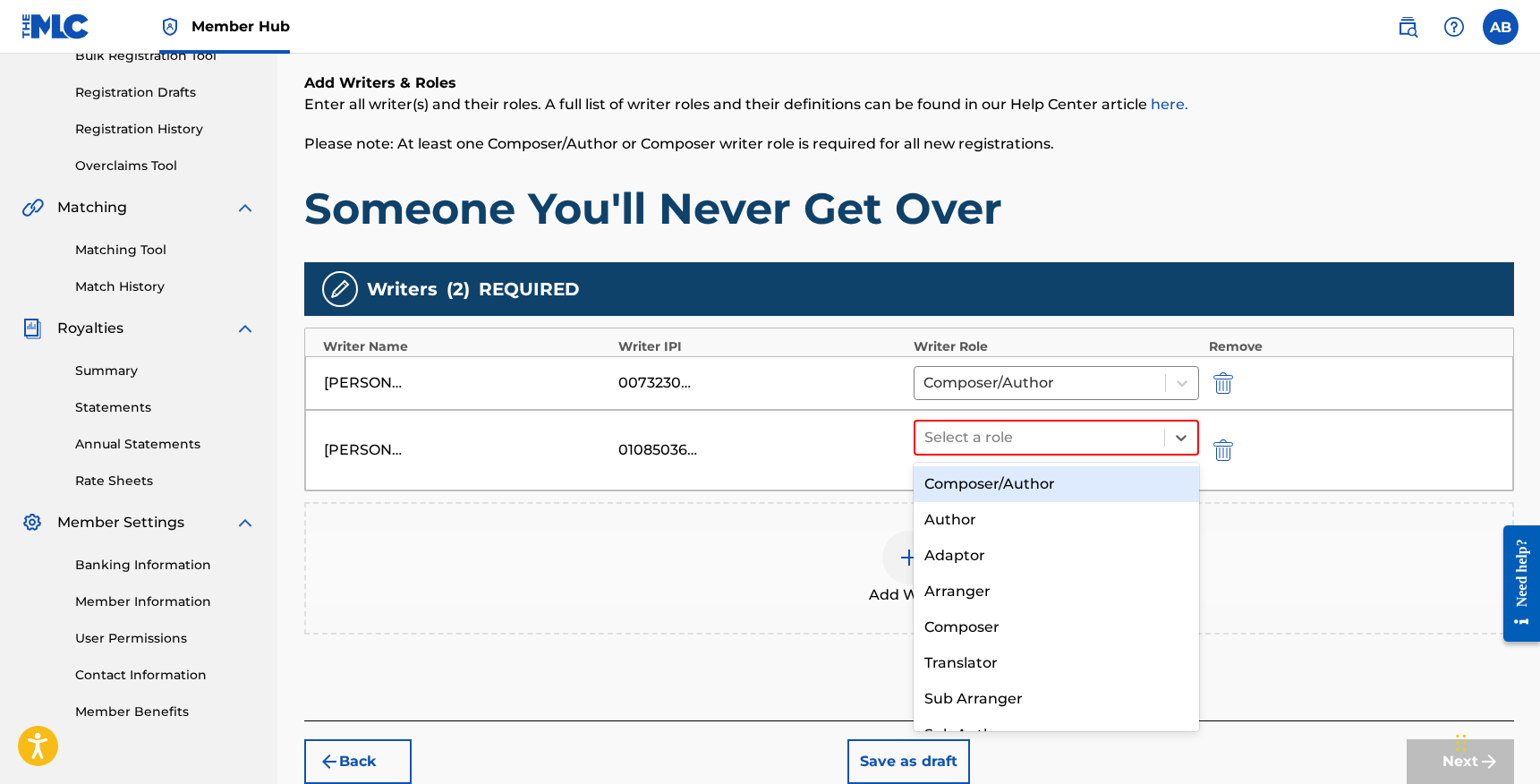
click at [1036, 481] on div "Composer/Author" at bounding box center [1057, 484] width 286 height 36
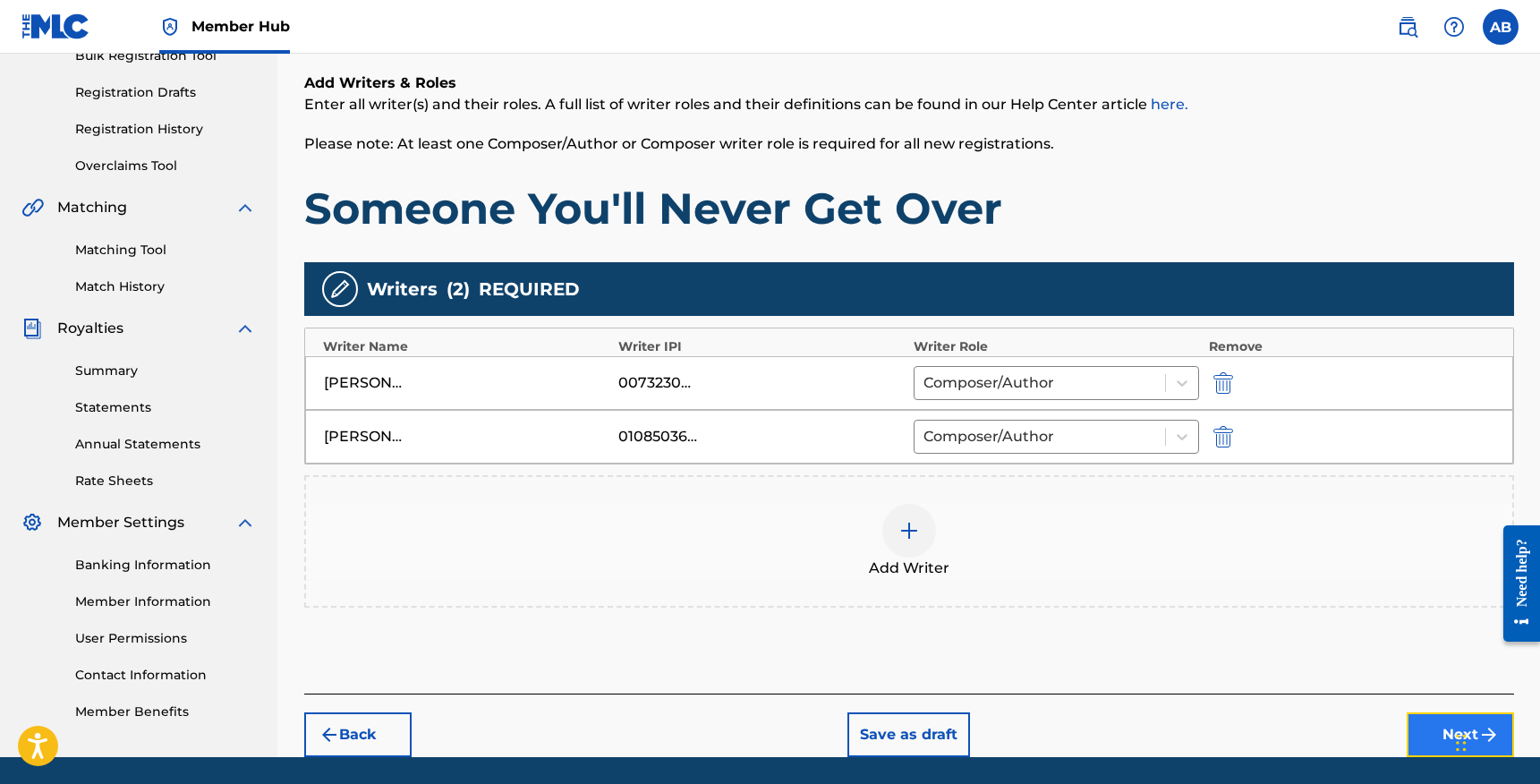
click at [1427, 722] on button "Next" at bounding box center [1460, 734] width 108 height 45
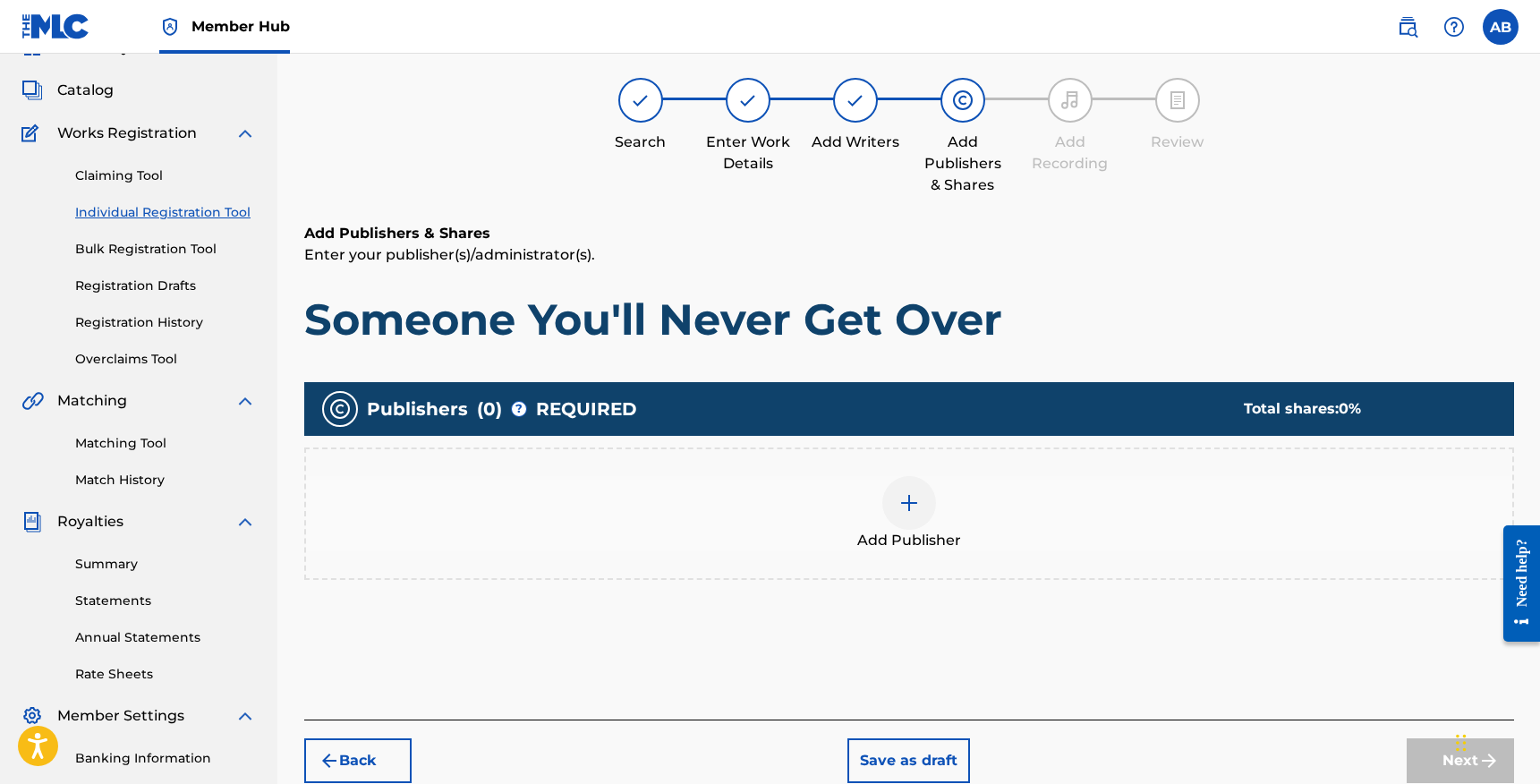
scroll to position [81, 0]
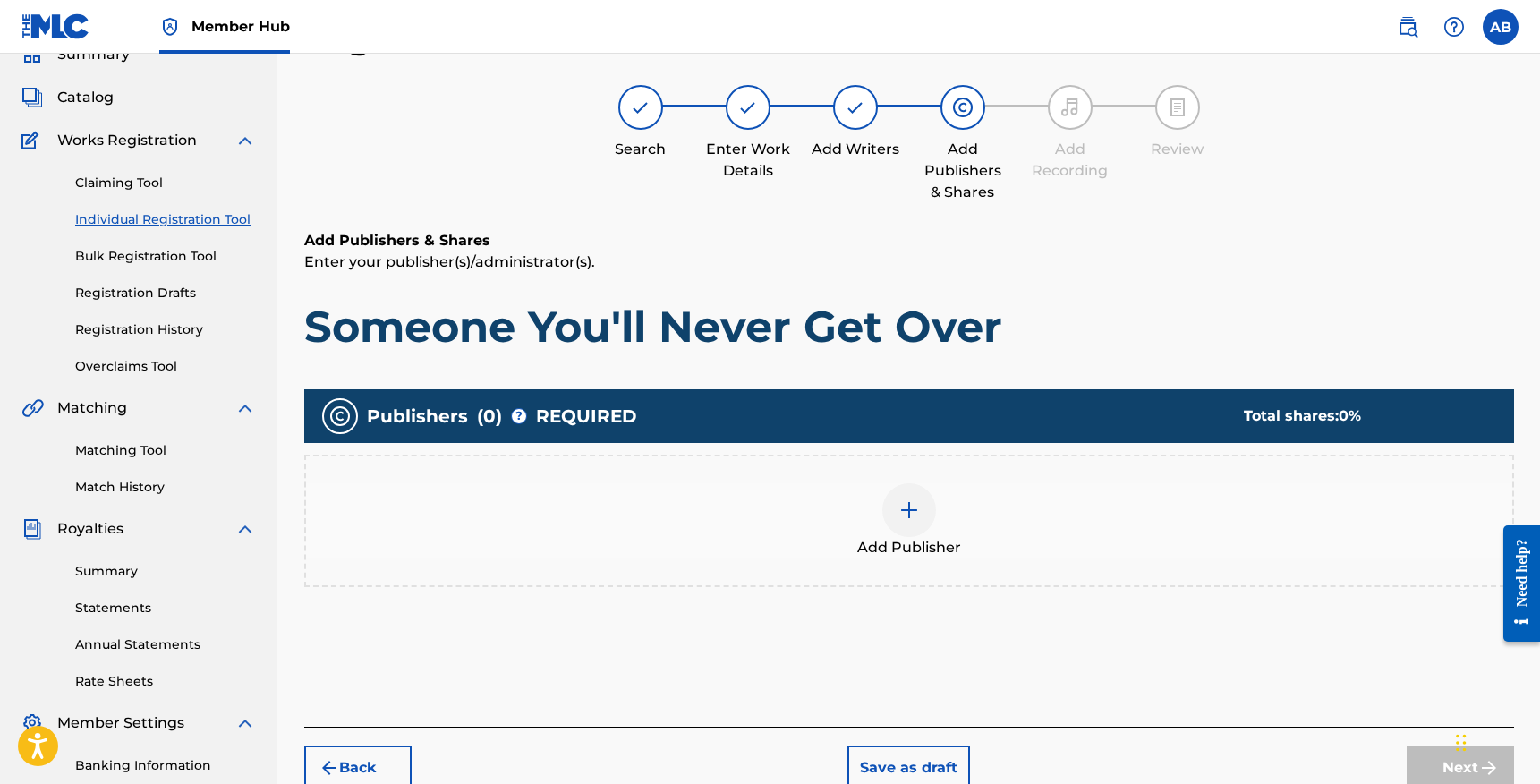
click at [918, 508] on img at bounding box center [909, 510] width 21 height 21
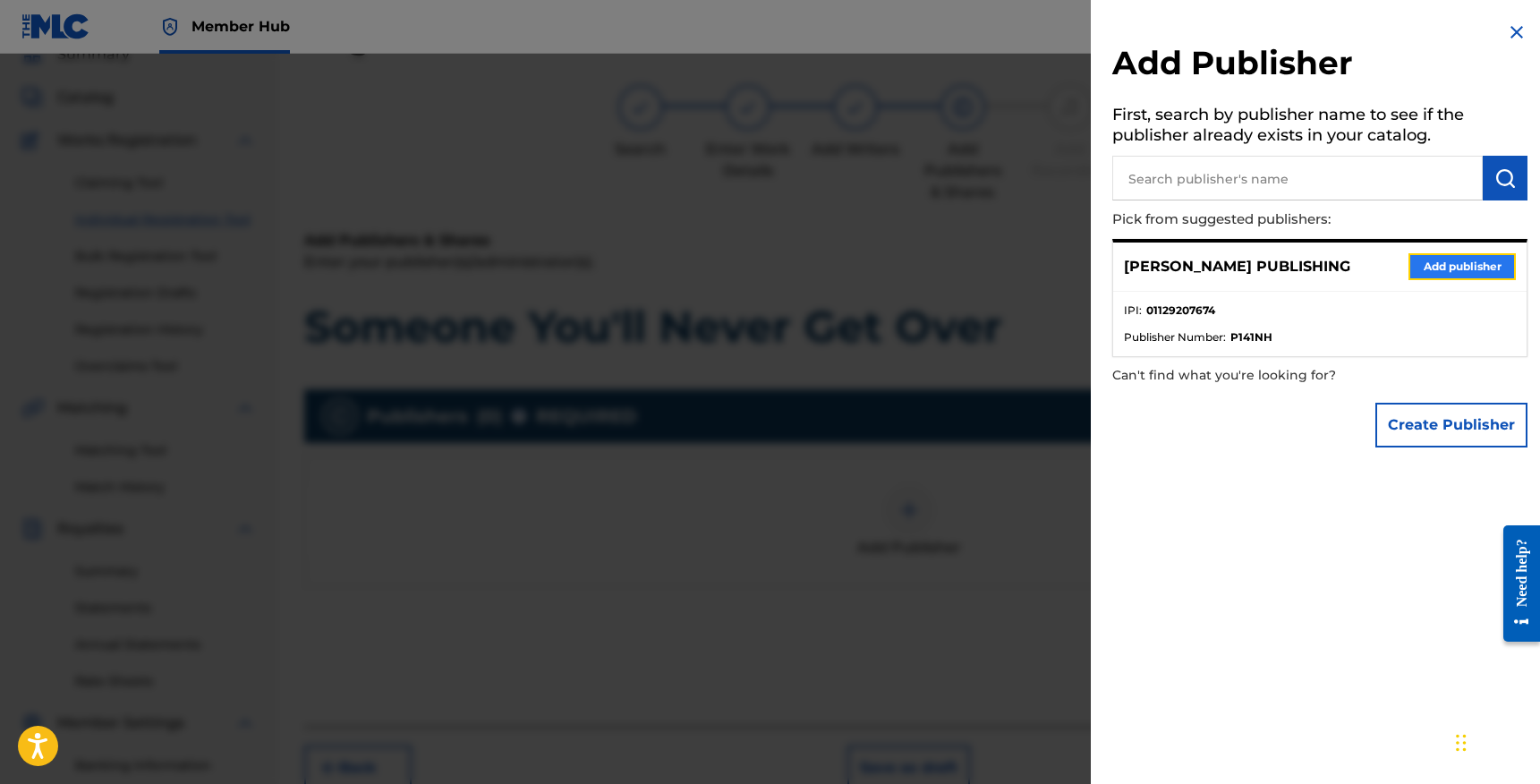
click at [1438, 275] on button "Add publisher" at bounding box center [1462, 266] width 108 height 27
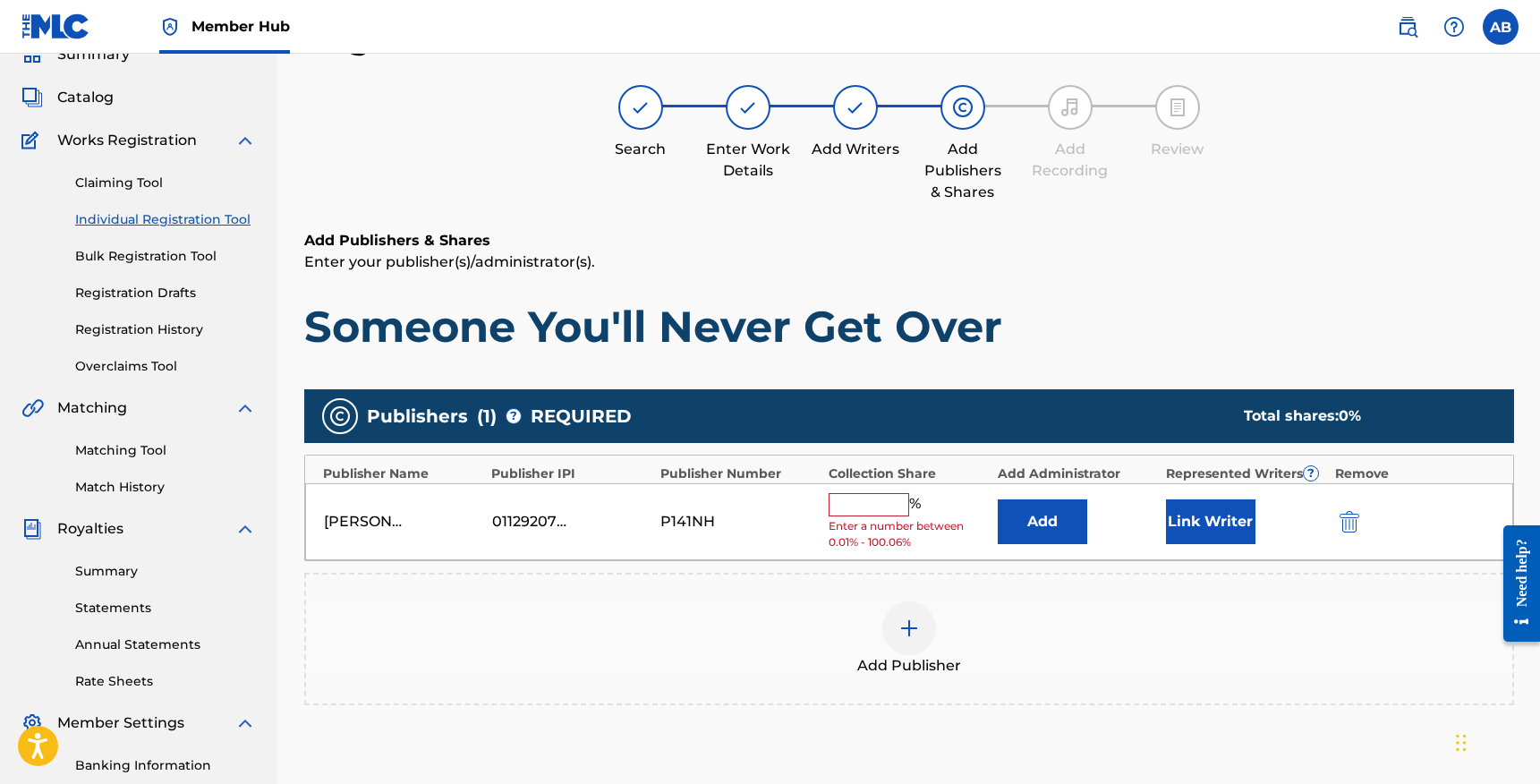
click at [867, 498] on input "text" at bounding box center [869, 504] width 81 height 23
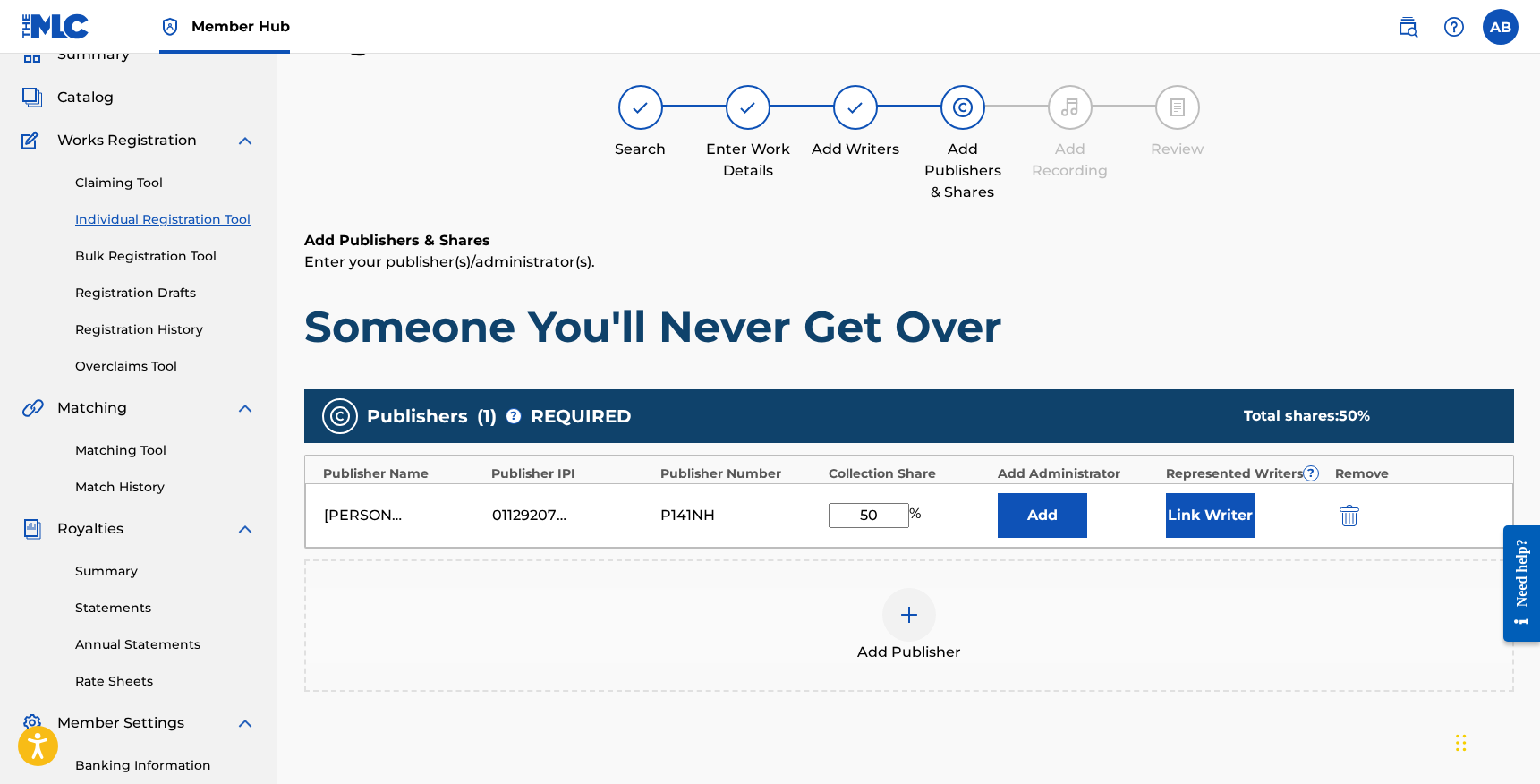
type input "50"
click at [1222, 613] on div "Add Publisher" at bounding box center [909, 626] width 1207 height 75
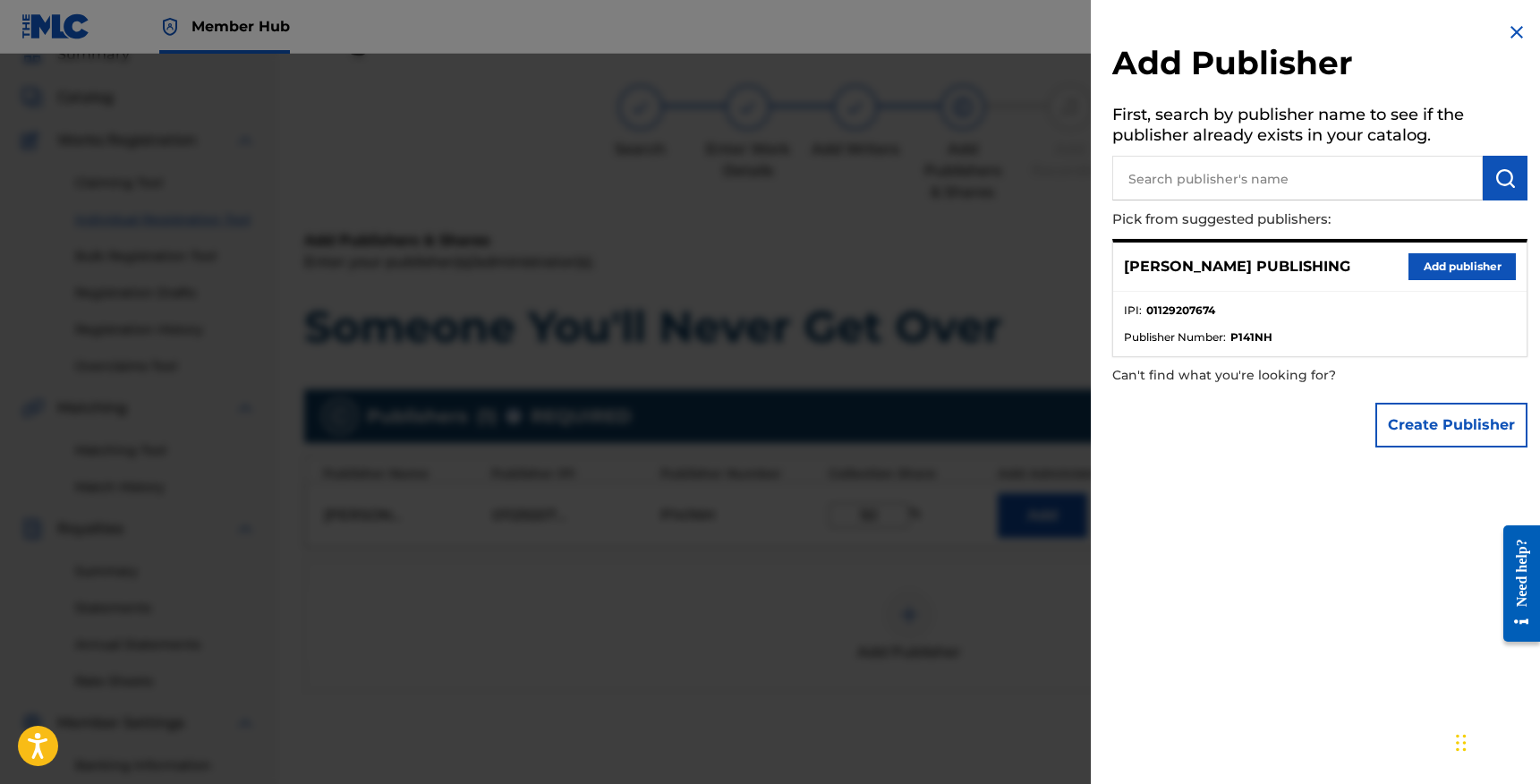
click at [927, 534] on div at bounding box center [770, 445] width 1540 height 784
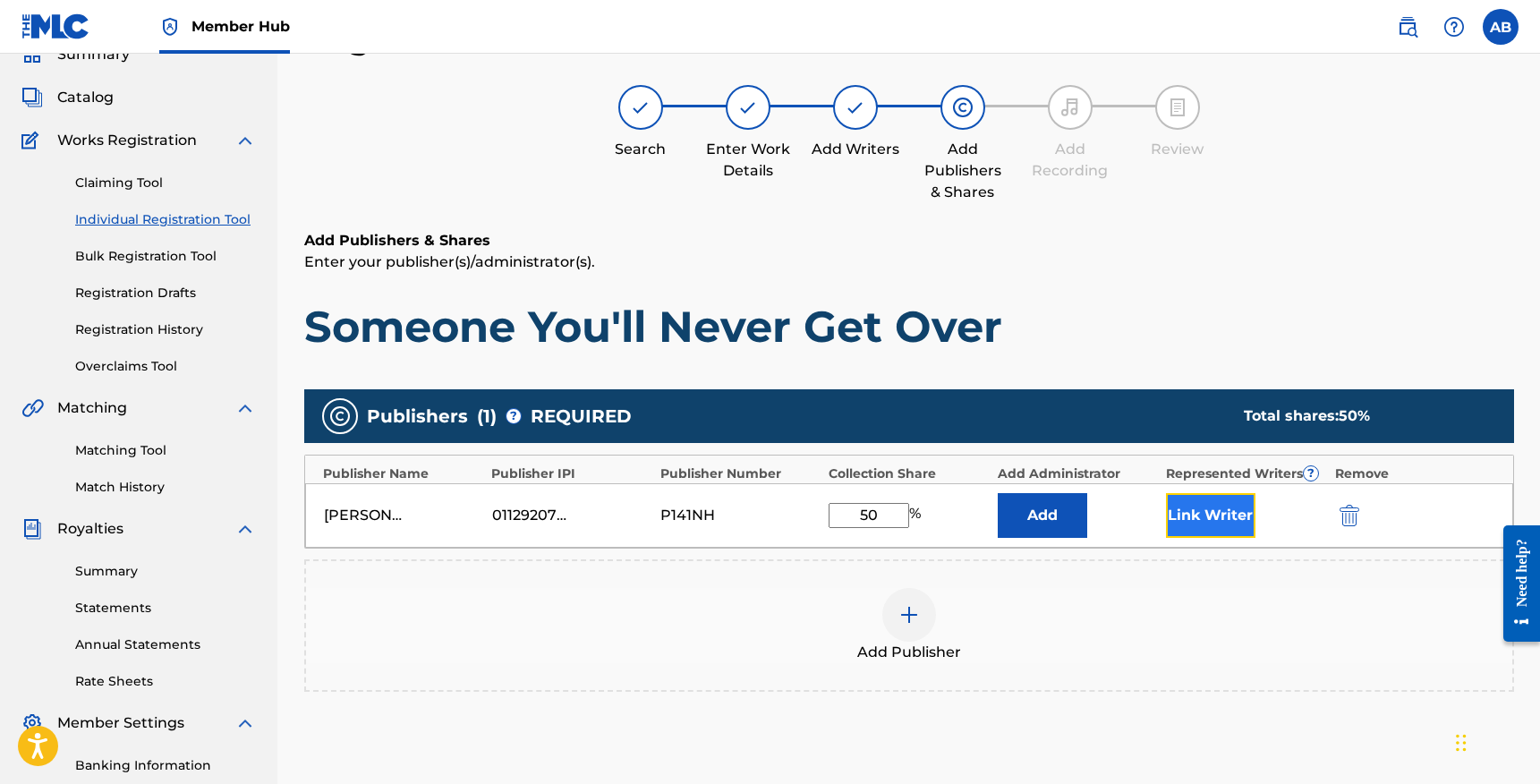
click at [1186, 519] on button "Link Writer" at bounding box center [1210, 515] width 89 height 45
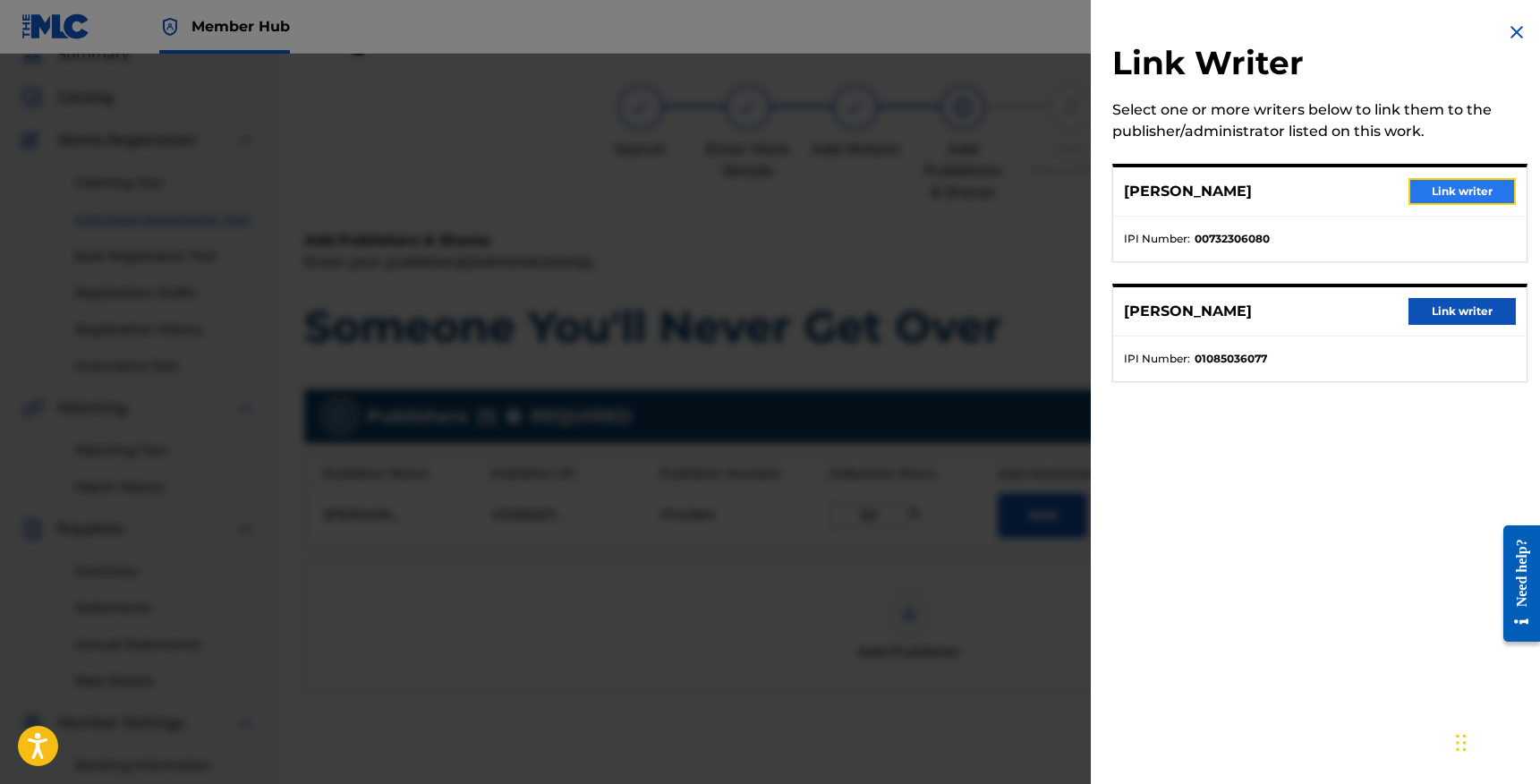
click at [1432, 183] on button "Link writer" at bounding box center [1462, 190] width 108 height 27
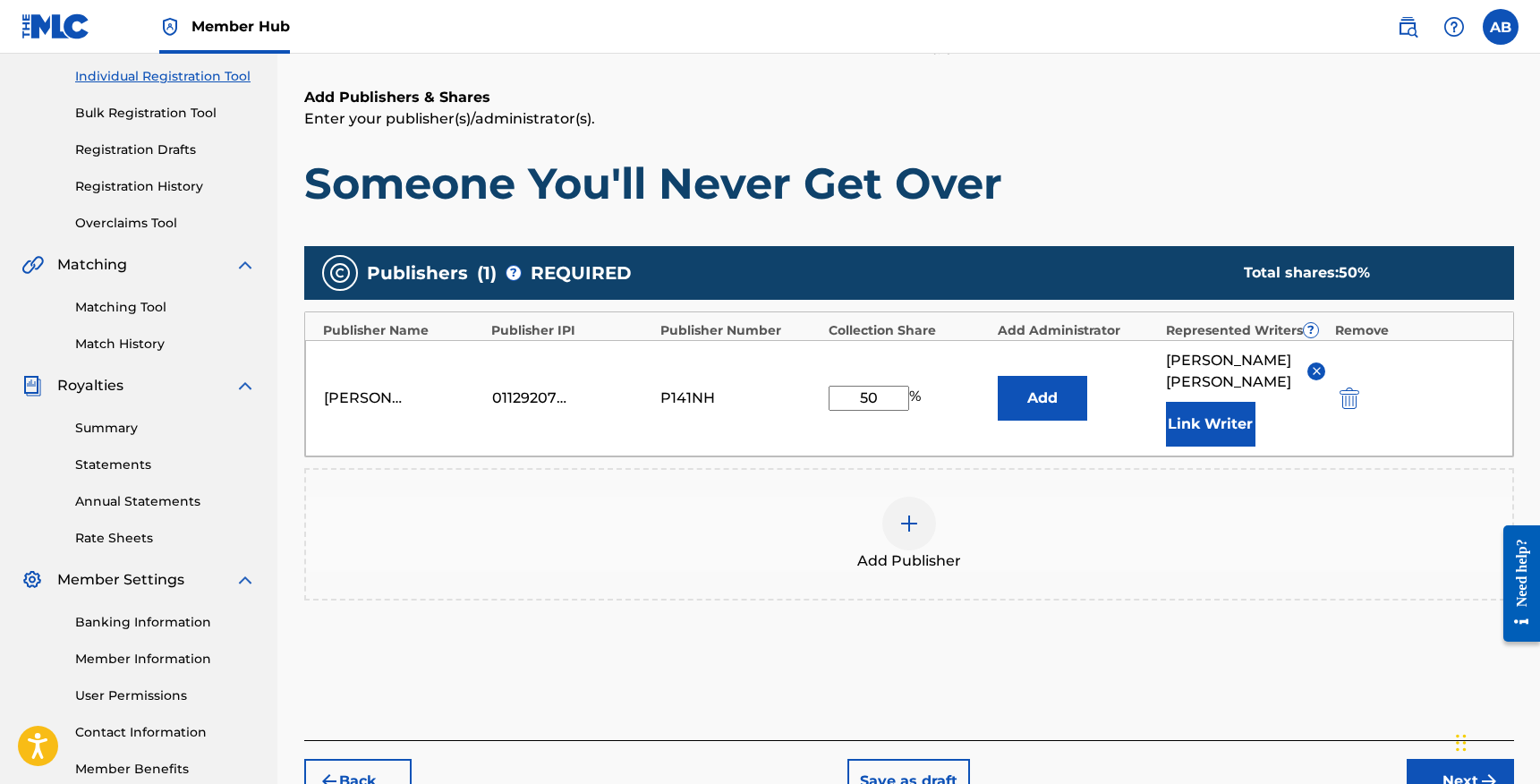
scroll to position [329, 0]
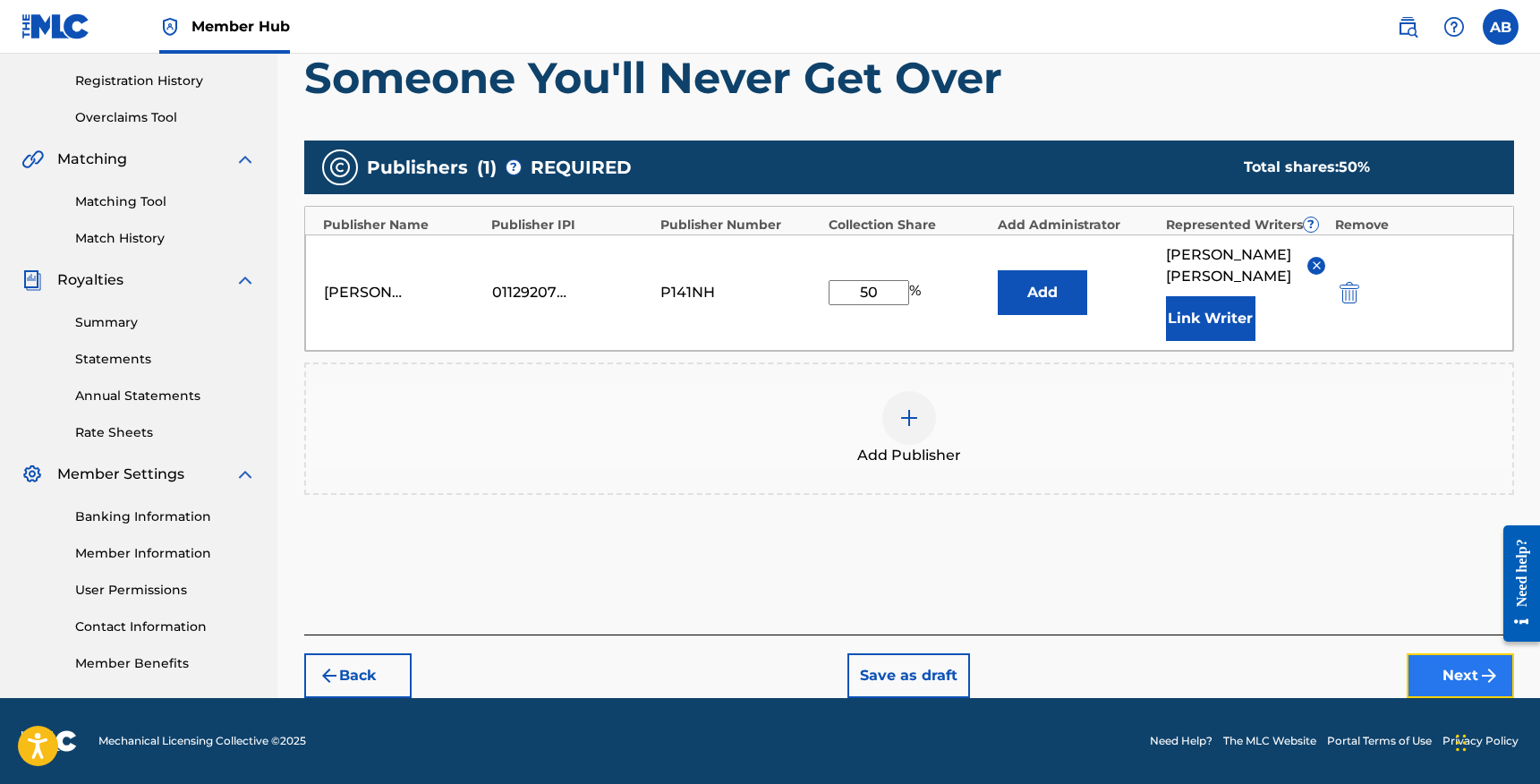
click at [1420, 664] on button "Next" at bounding box center [1460, 675] width 108 height 45
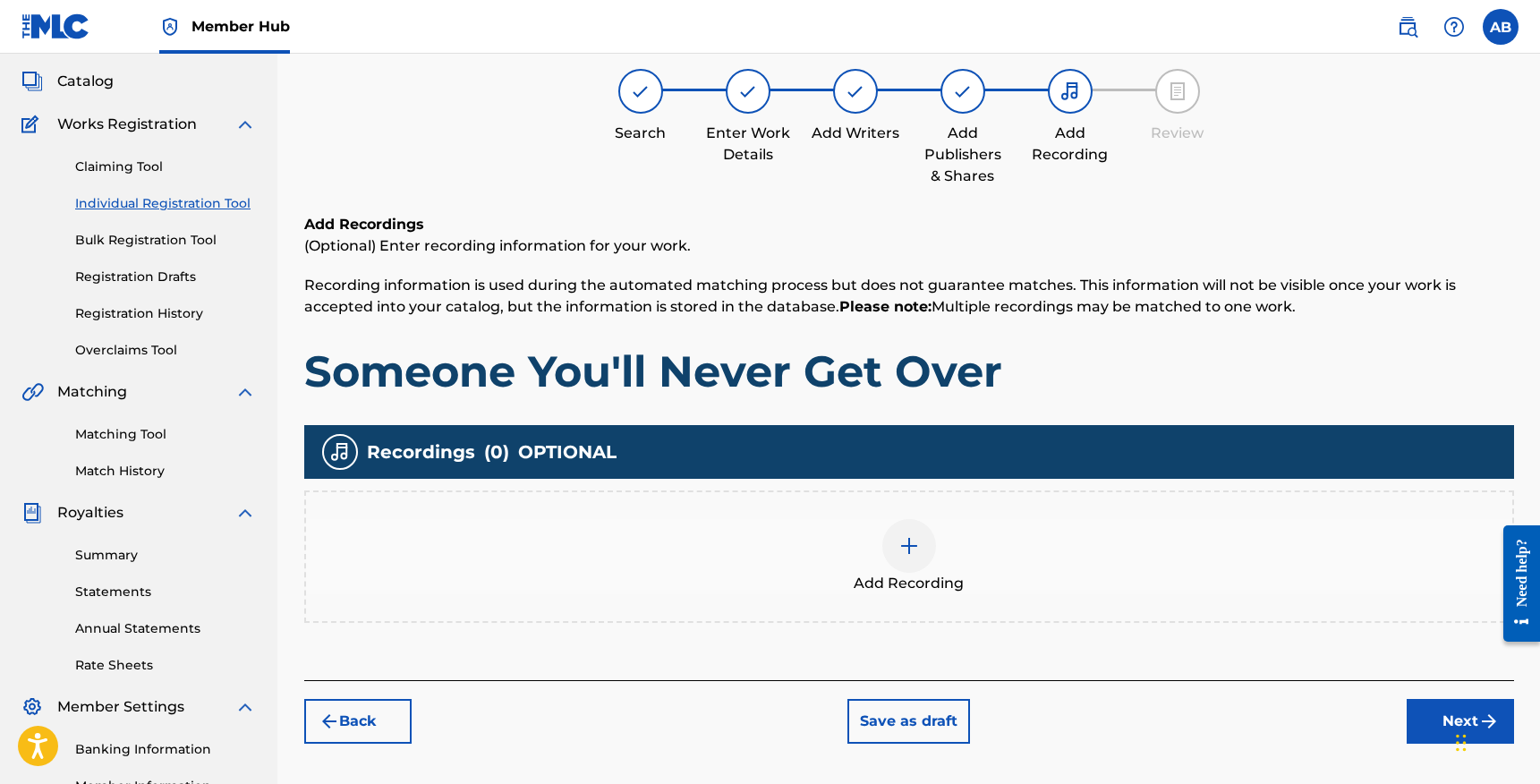
scroll to position [81, 0]
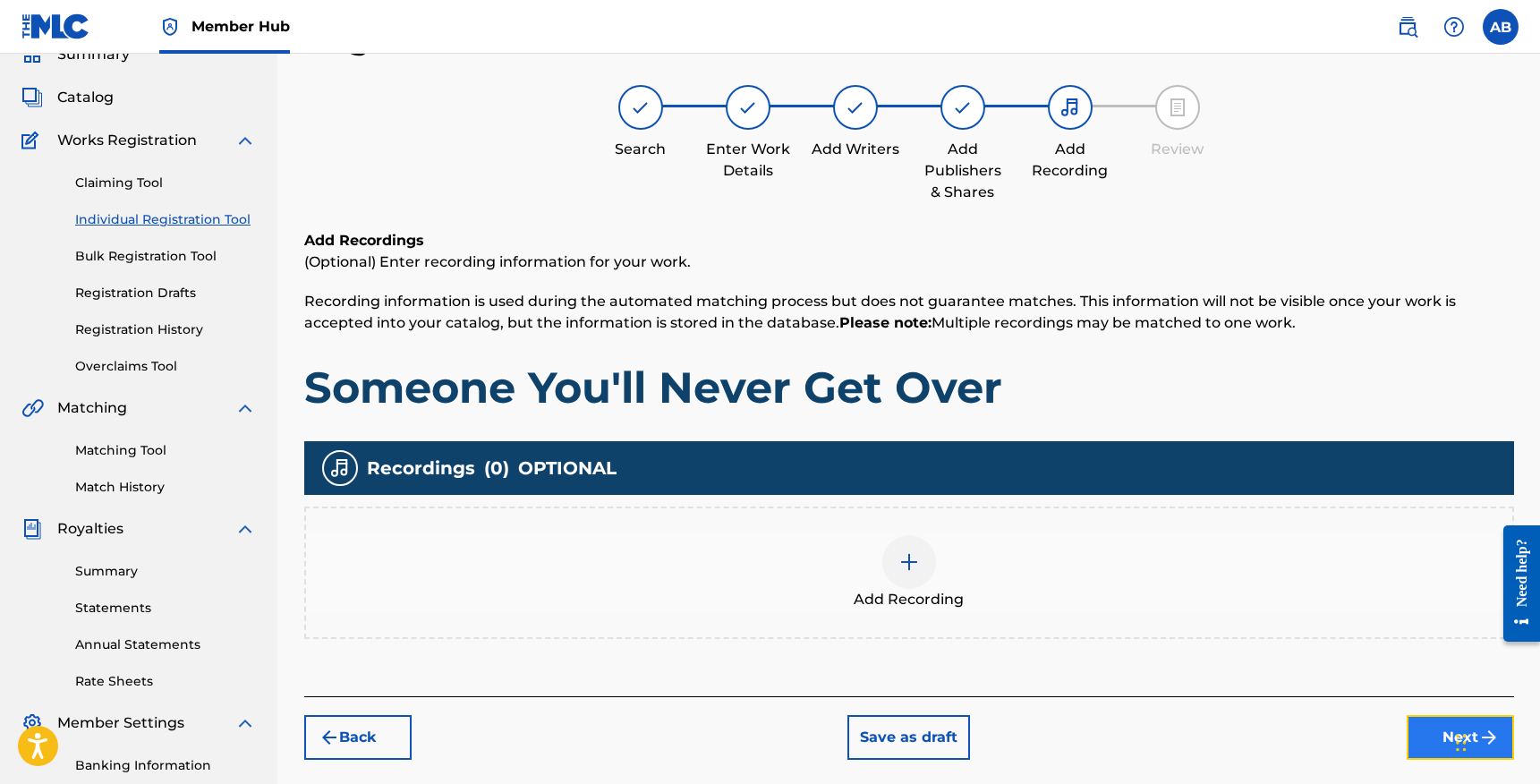
click at [1439, 734] on button "Next" at bounding box center [1460, 737] width 108 height 45
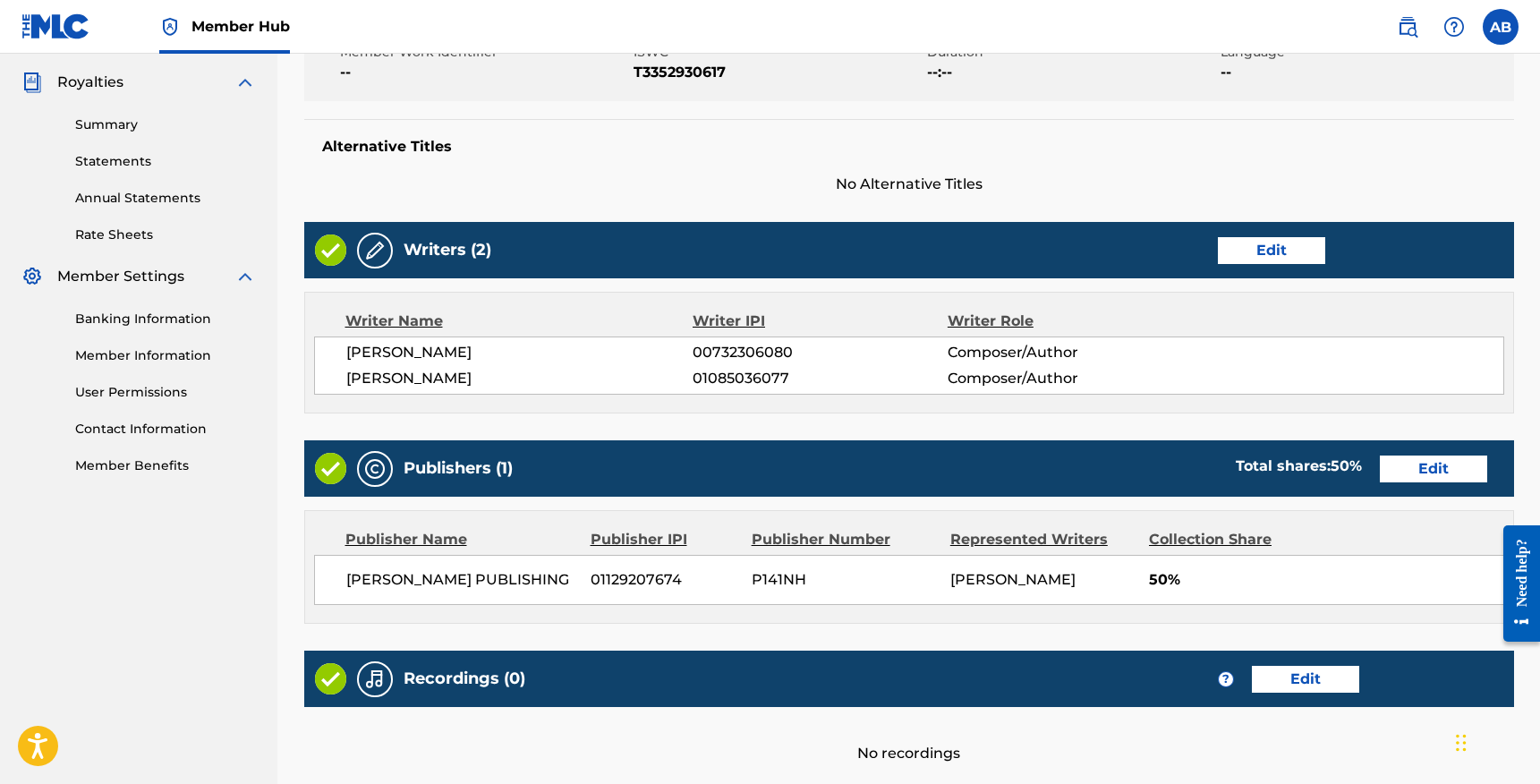
scroll to position [682, 0]
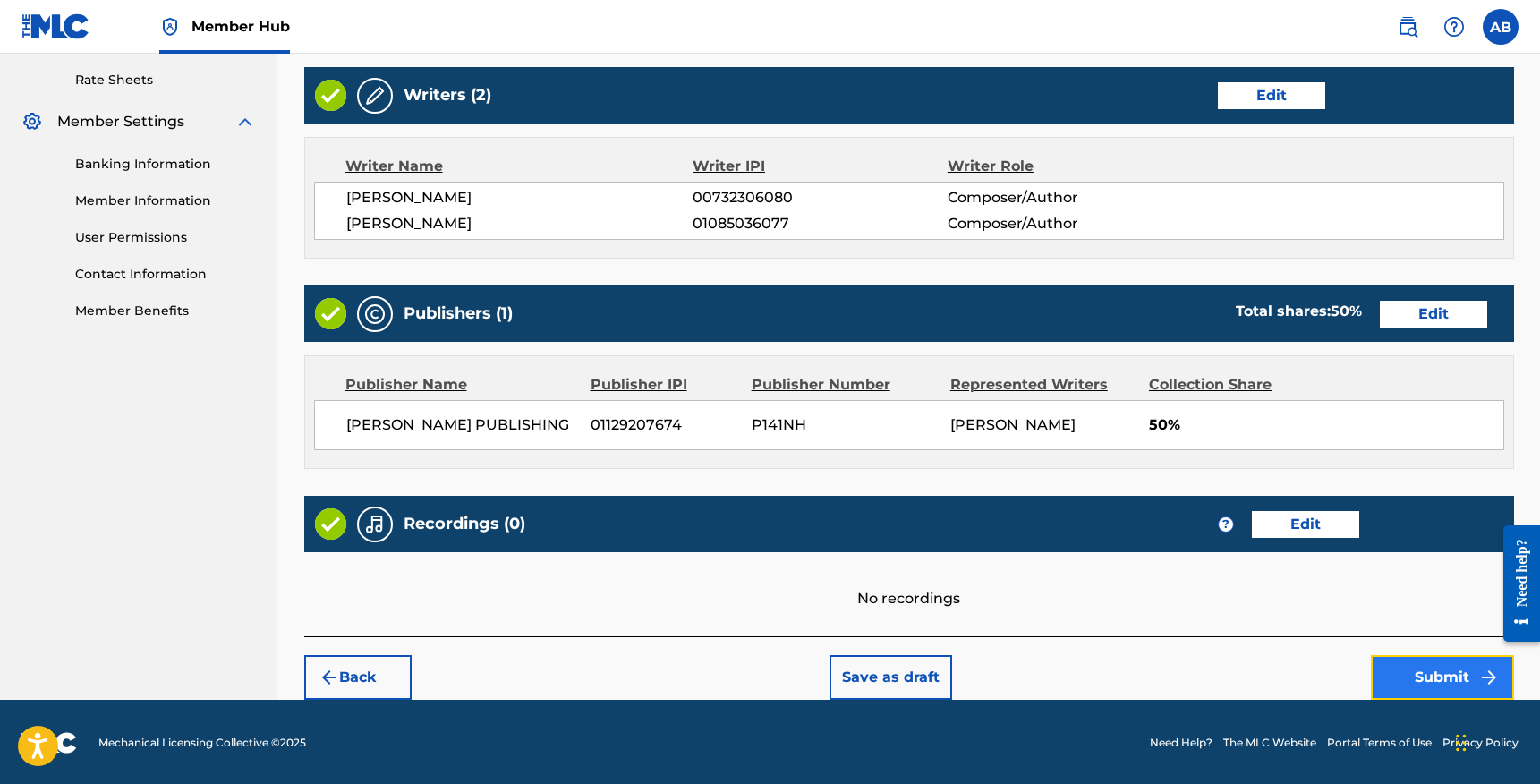
click at [1414, 665] on button "Submit" at bounding box center [1443, 677] width 144 height 45
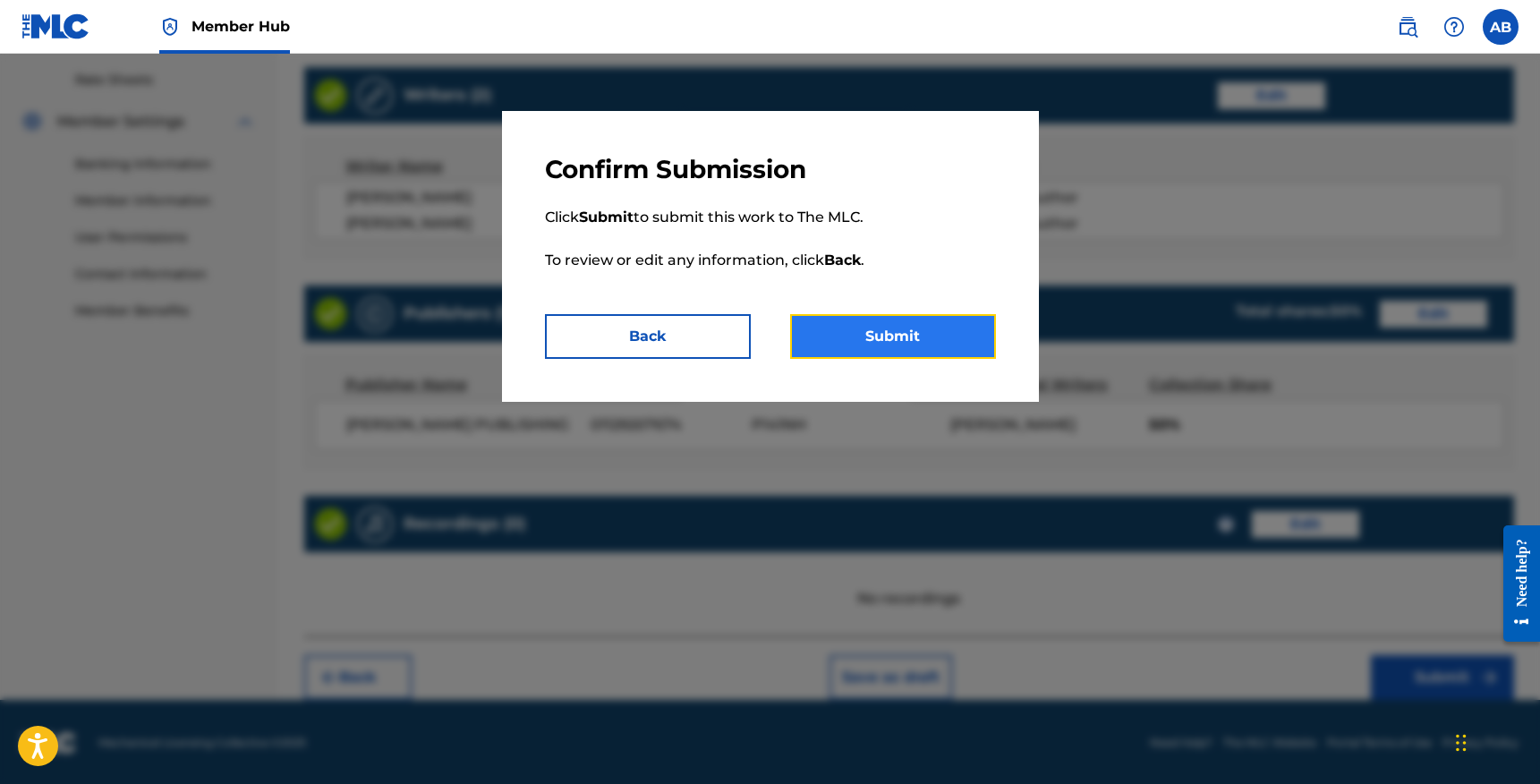
click at [961, 337] on button "Submit" at bounding box center [894, 336] width 206 height 45
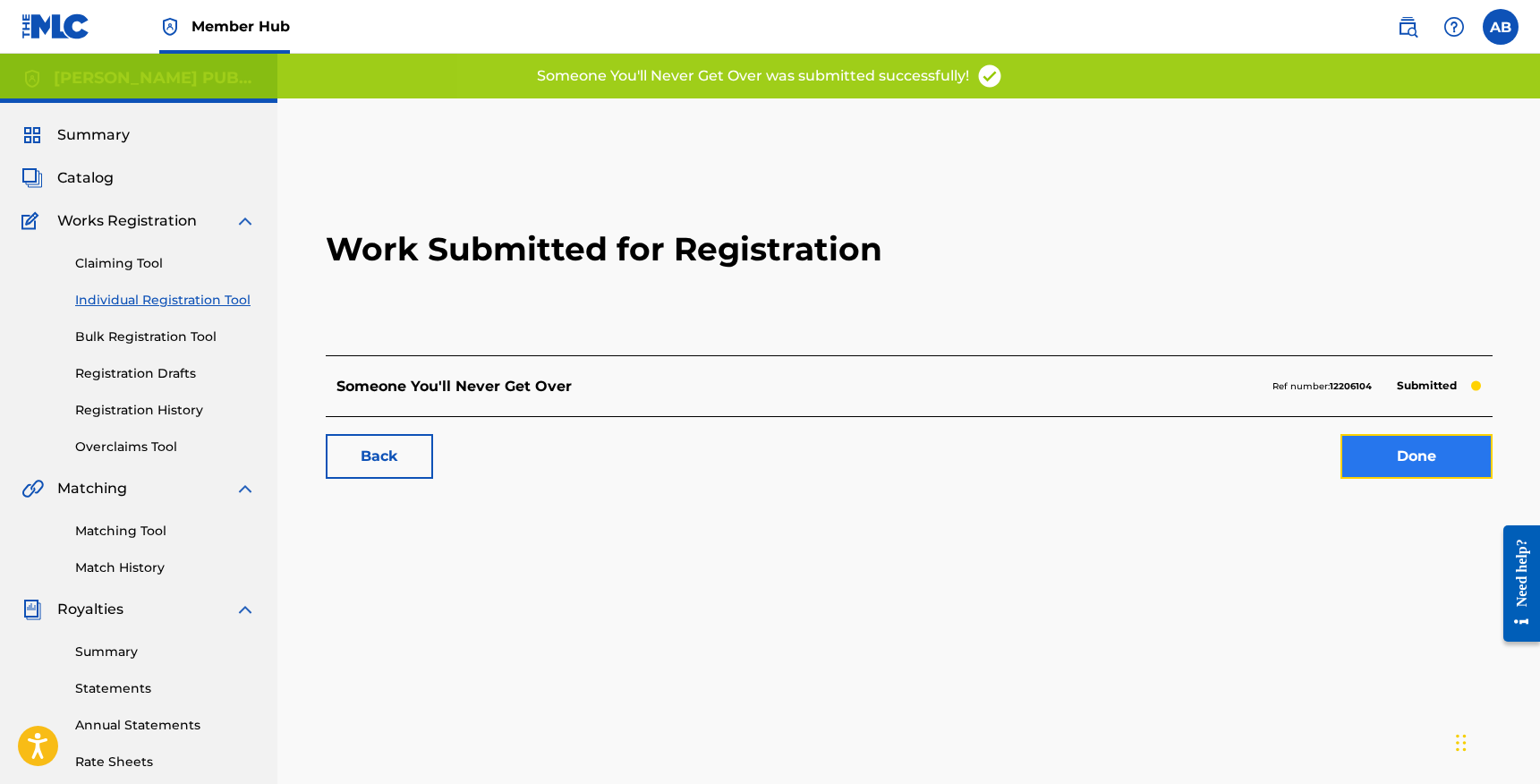
click at [1437, 467] on link "Done" at bounding box center [1417, 456] width 152 height 45
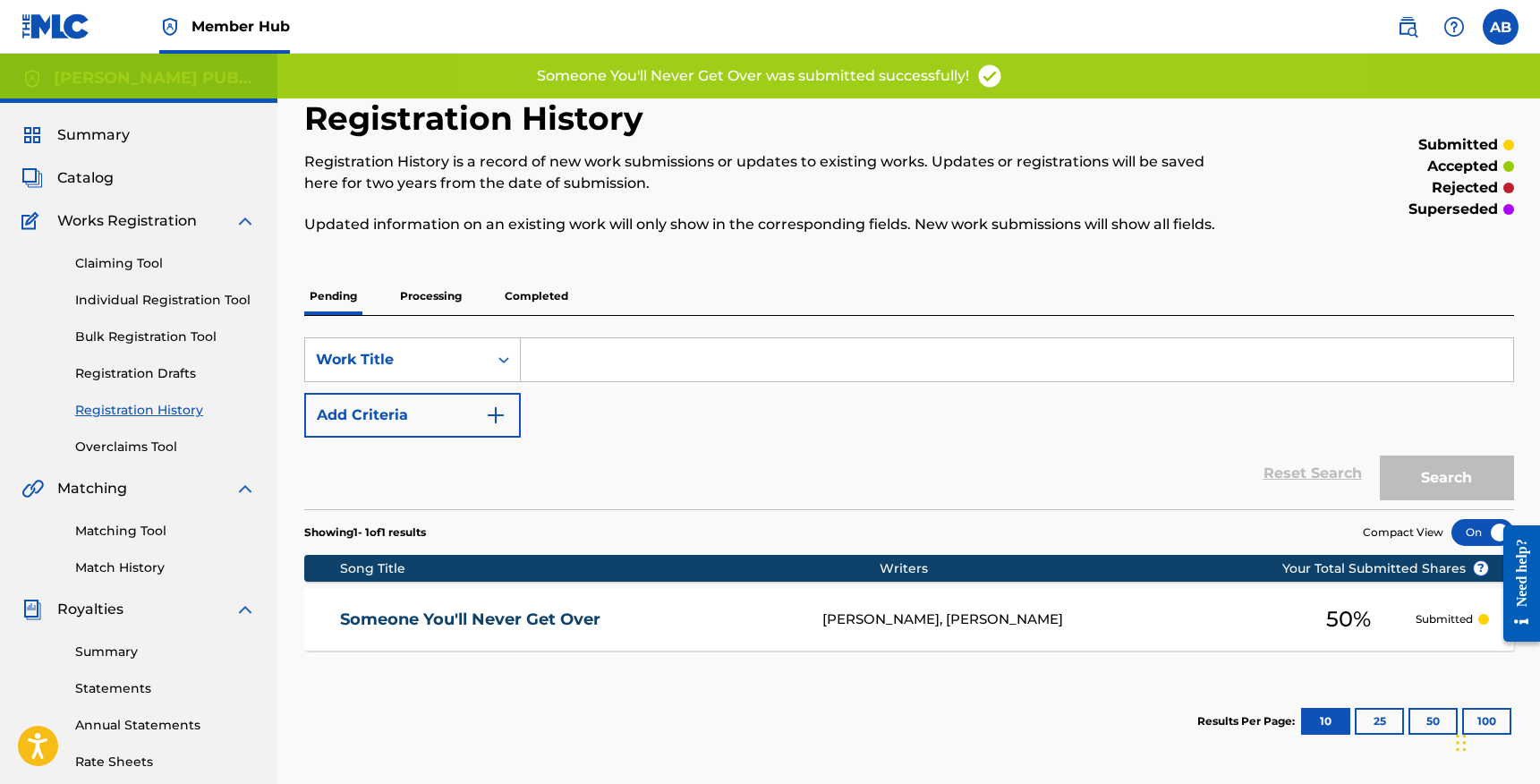
click at [615, 364] on input "Search Form" at bounding box center [1017, 360] width 992 height 43
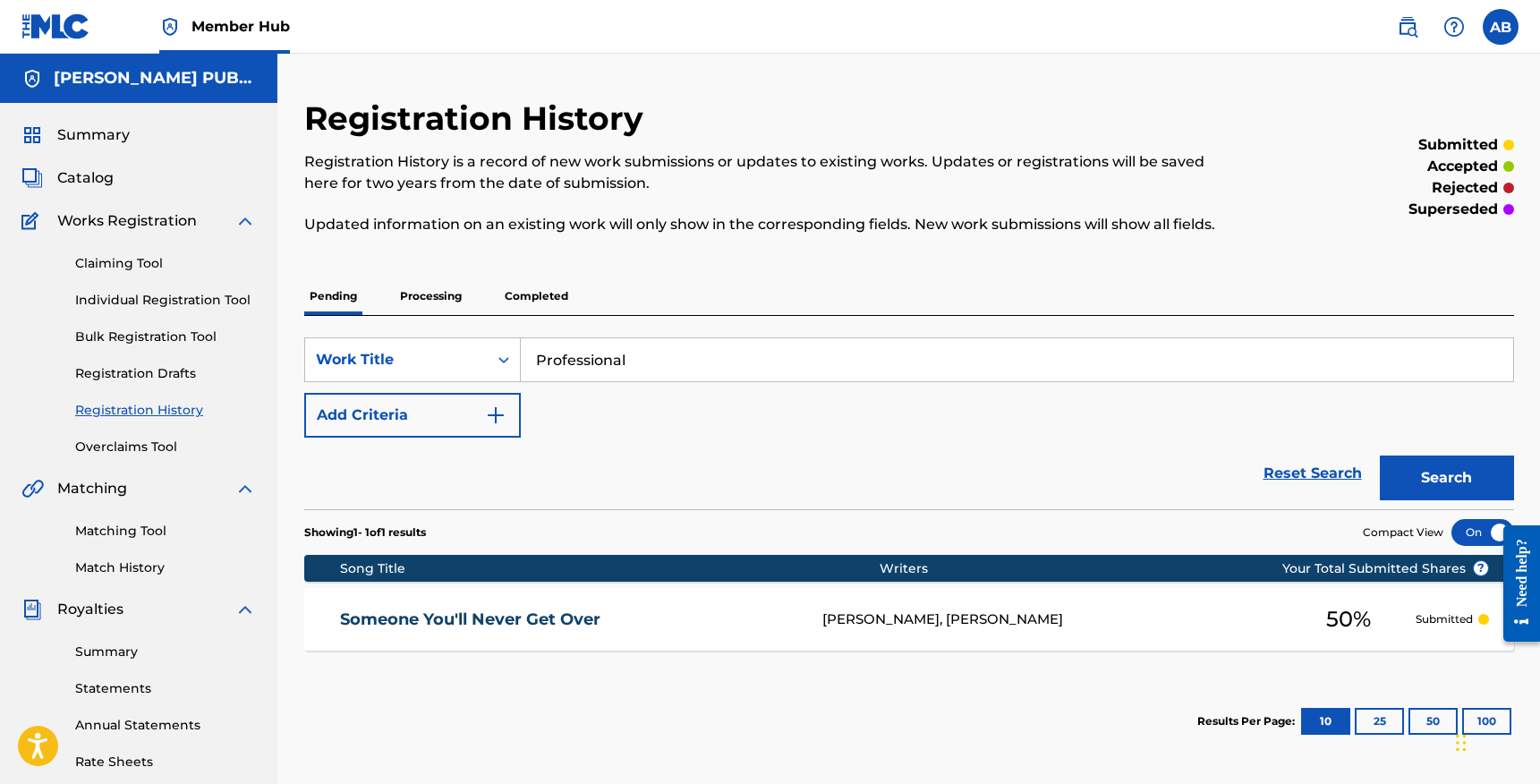
type input "Professional"
click at [1426, 472] on button "Search" at bounding box center [1447, 478] width 134 height 45
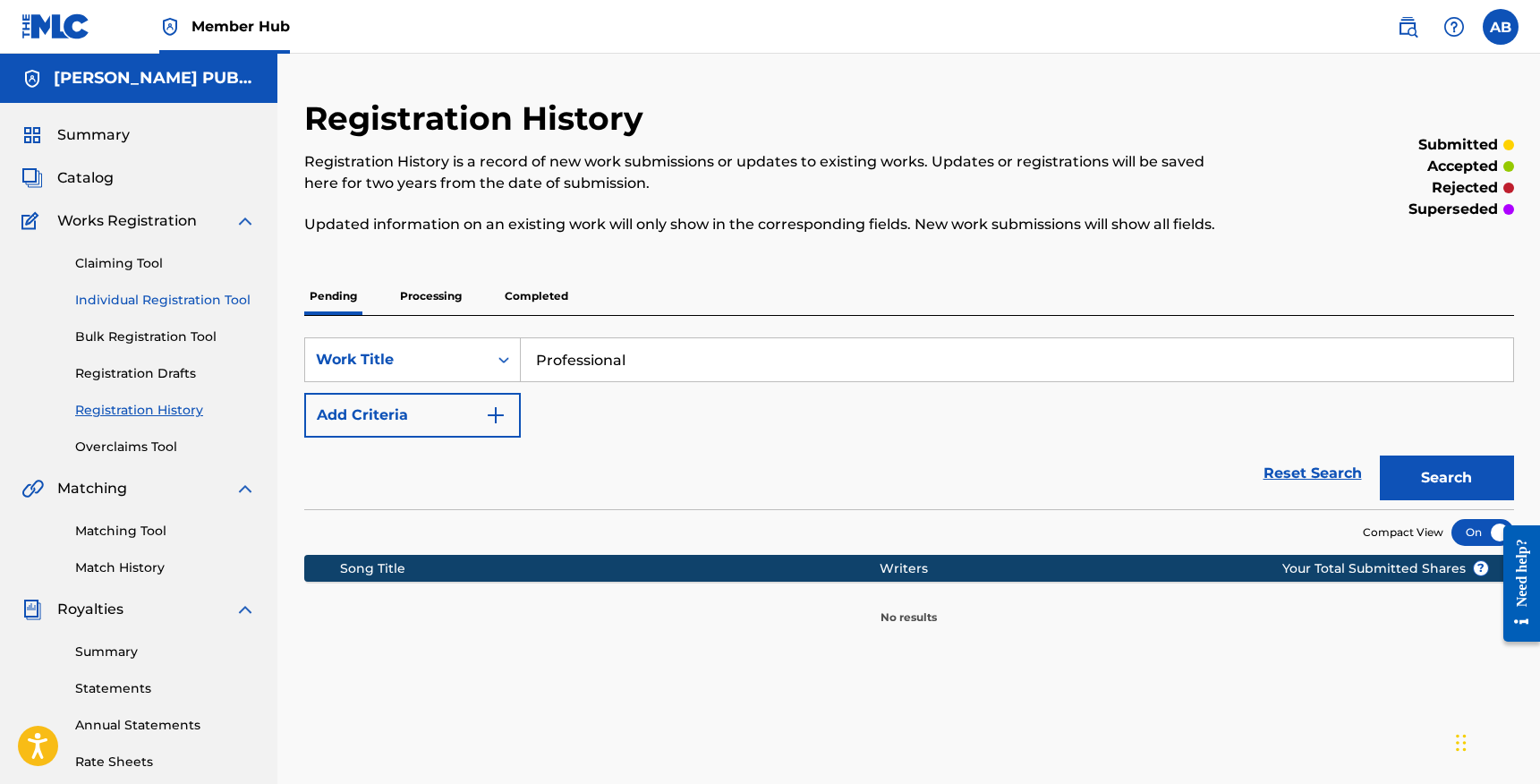
click at [127, 308] on link "Individual Registration Tool" at bounding box center [166, 300] width 180 height 18
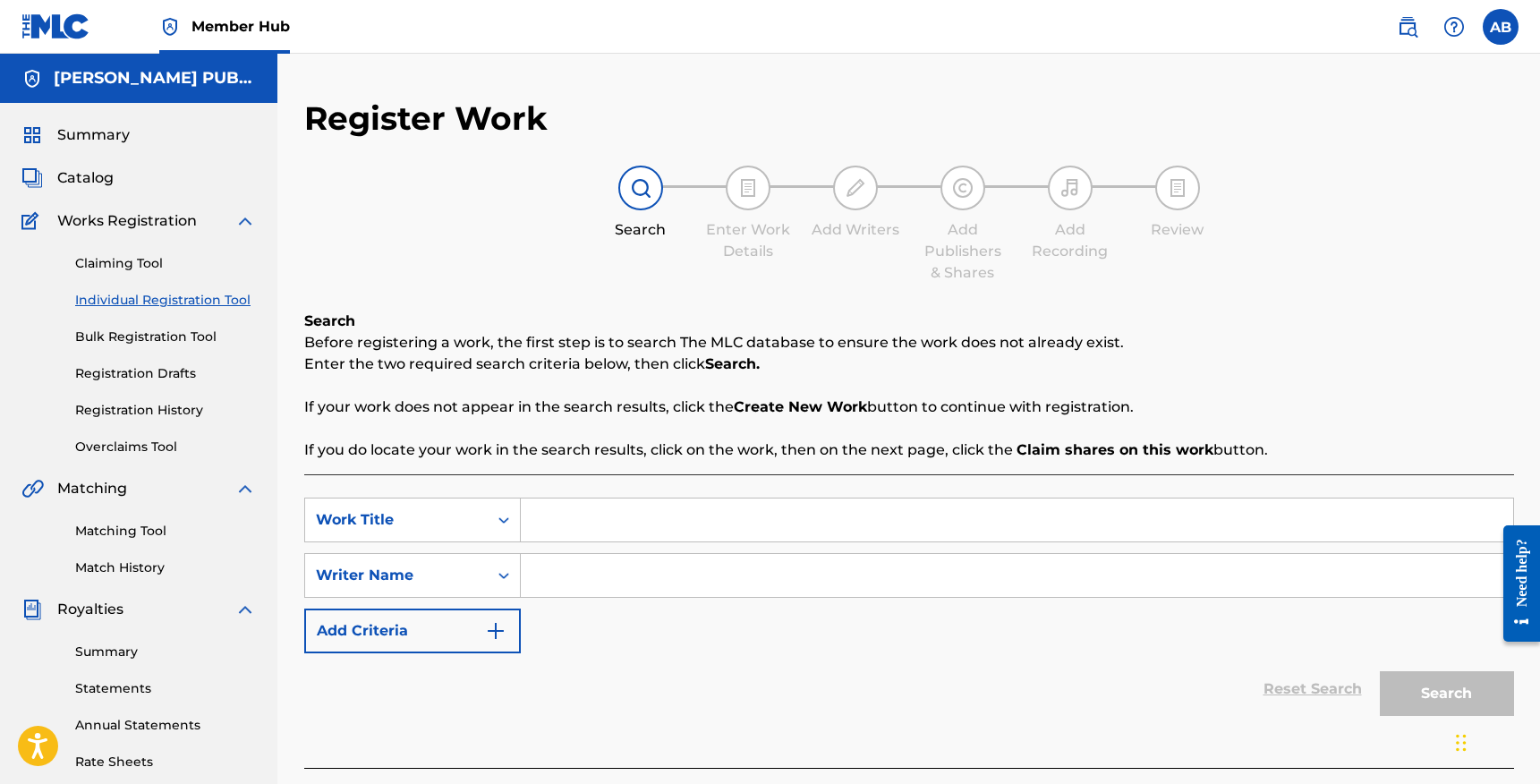
click at [565, 520] on input "Search Form" at bounding box center [1017, 520] width 992 height 43
type input "professional"
click at [701, 571] on input "Search Form" at bounding box center [1017, 575] width 992 height 43
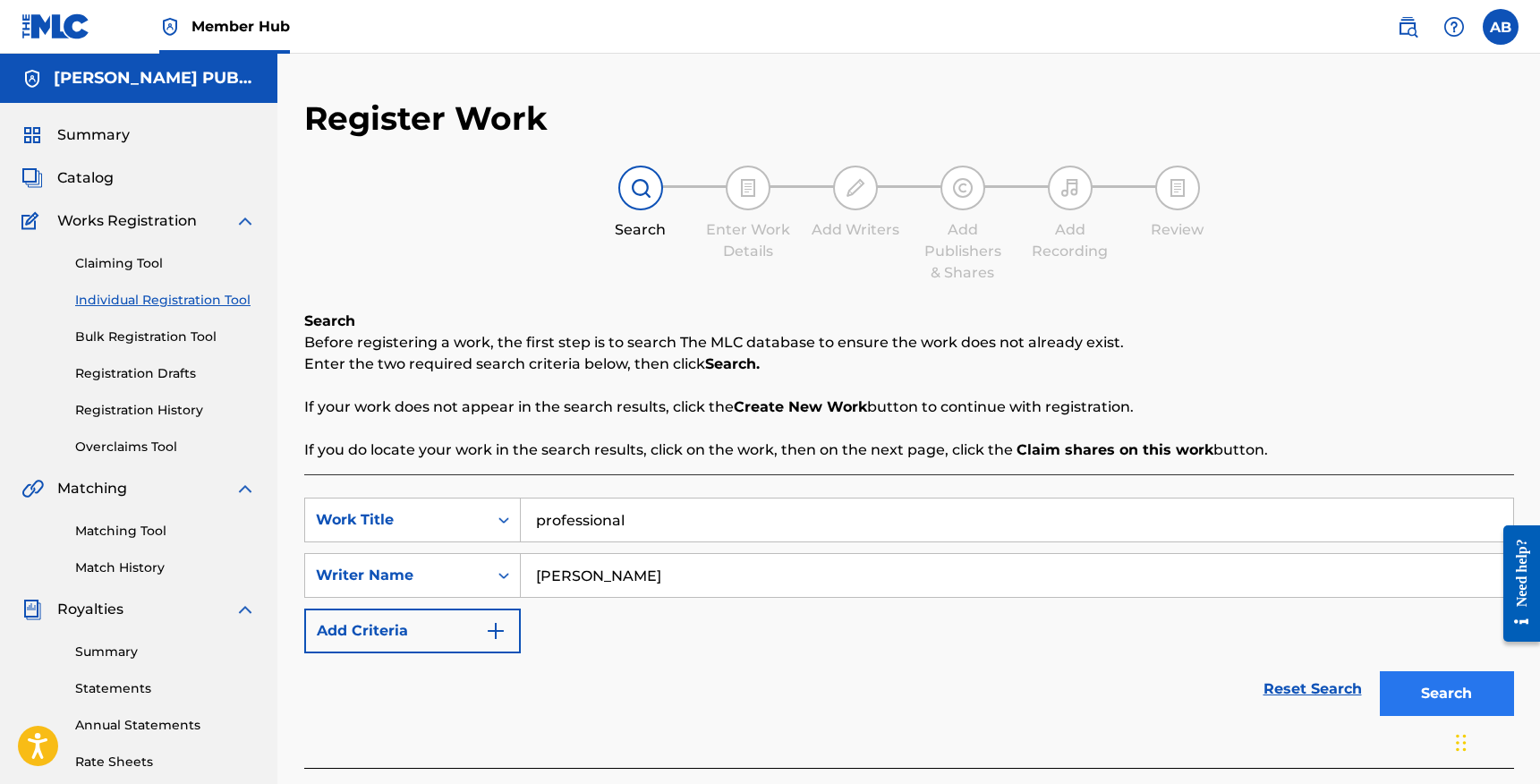
type input "[PERSON_NAME]"
click at [1426, 682] on button "Search" at bounding box center [1447, 693] width 134 height 45
click at [1454, 687] on button "Search" at bounding box center [1447, 693] width 134 height 45
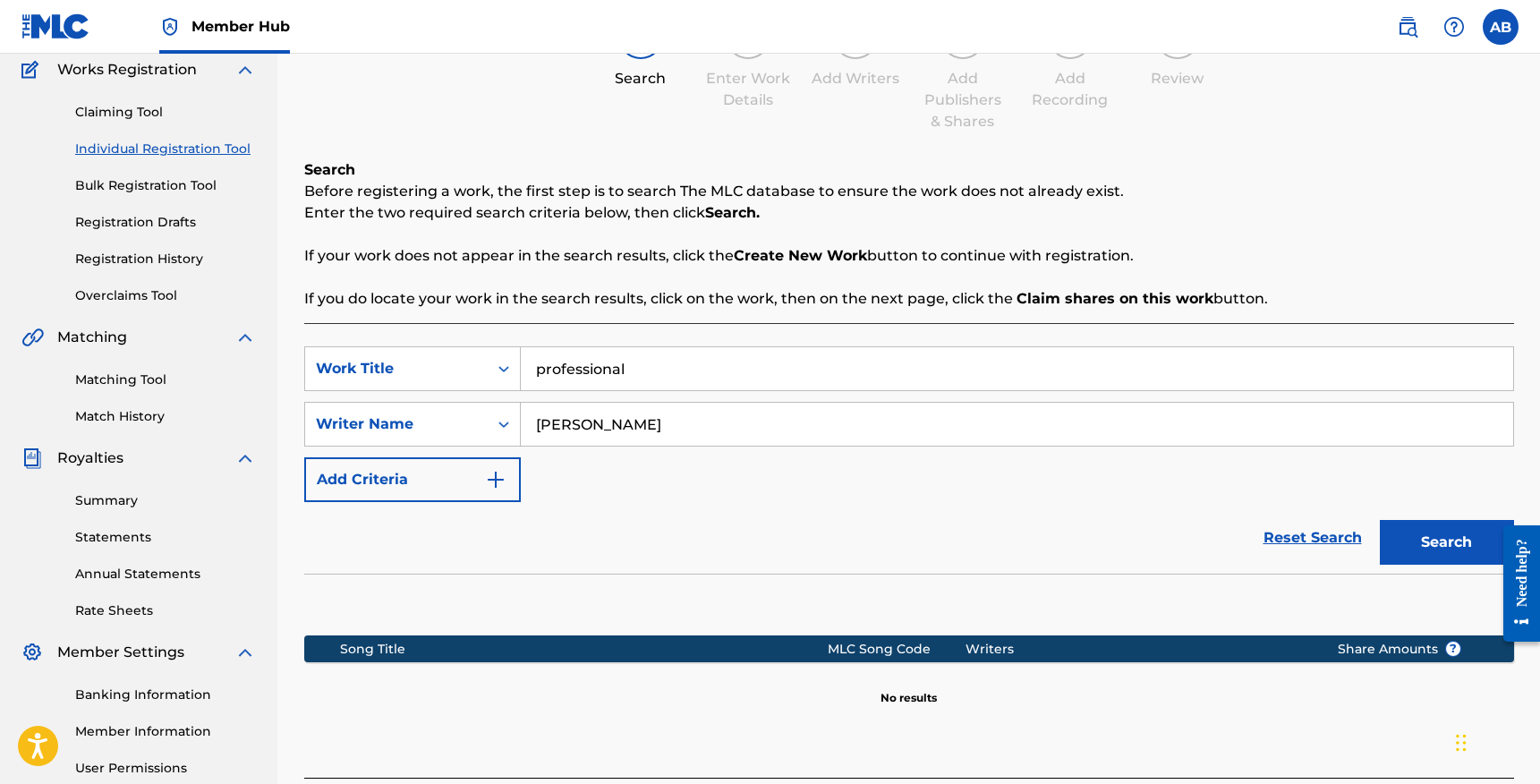
scroll to position [326, 0]
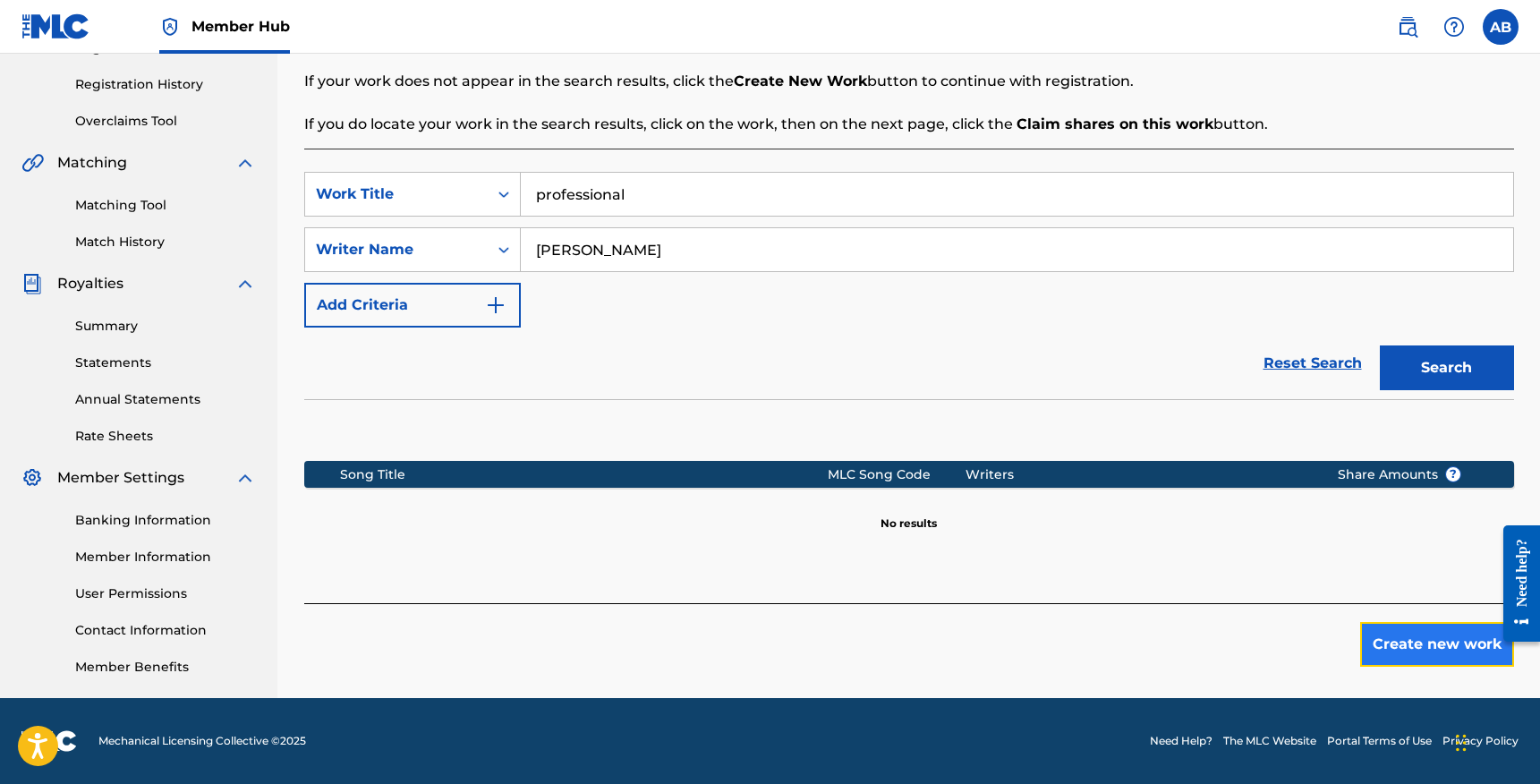
click at [1392, 628] on button "Create new work" at bounding box center [1437, 644] width 154 height 45
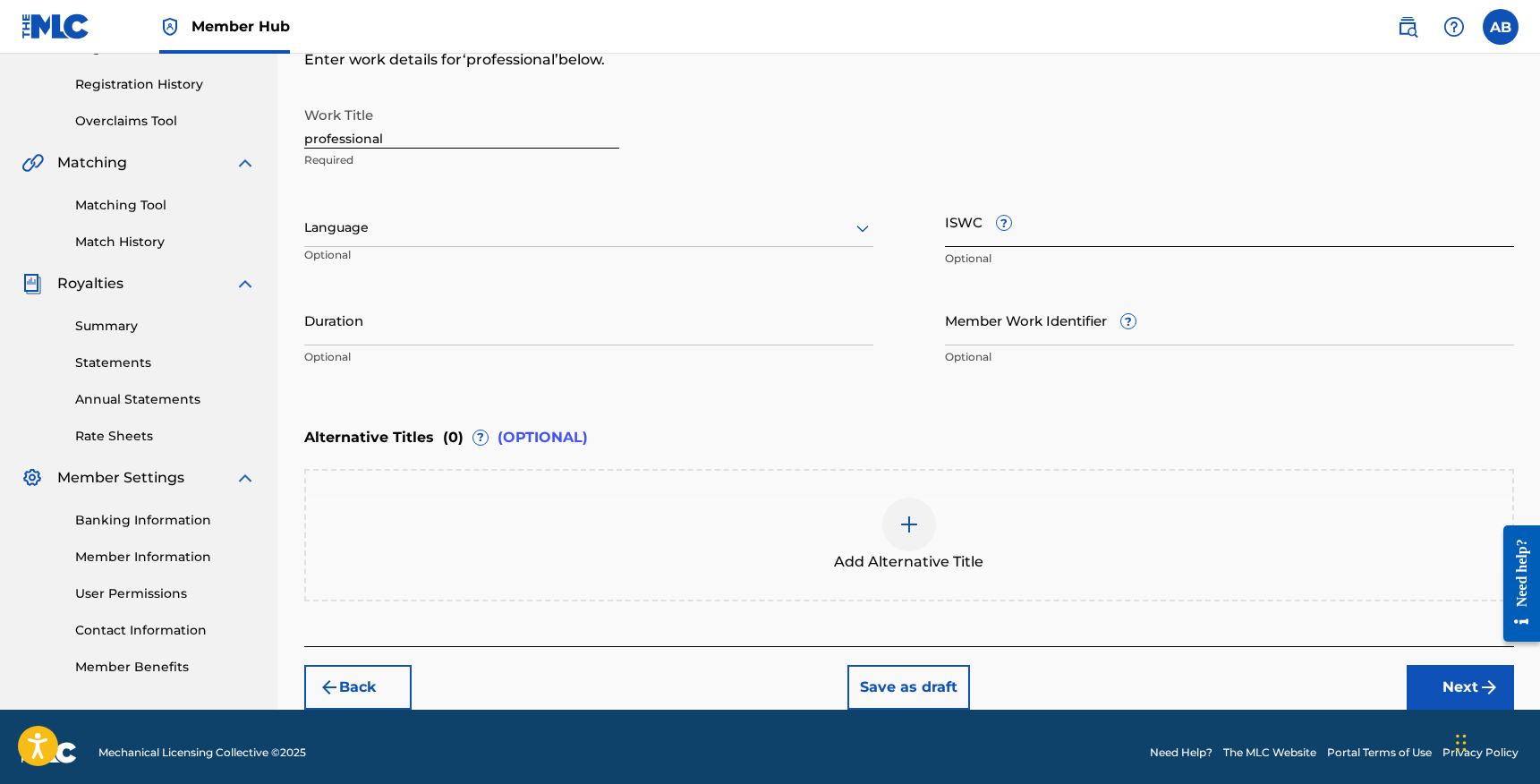
click at [1143, 222] on input "ISWC ?" at bounding box center [1230, 221] width 569 height 51
paste input "T-335.293.096-8"
type input "T-335.293.096-8"
click at [314, 141] on input "professional" at bounding box center [462, 122] width 315 height 51
type input "Professional"
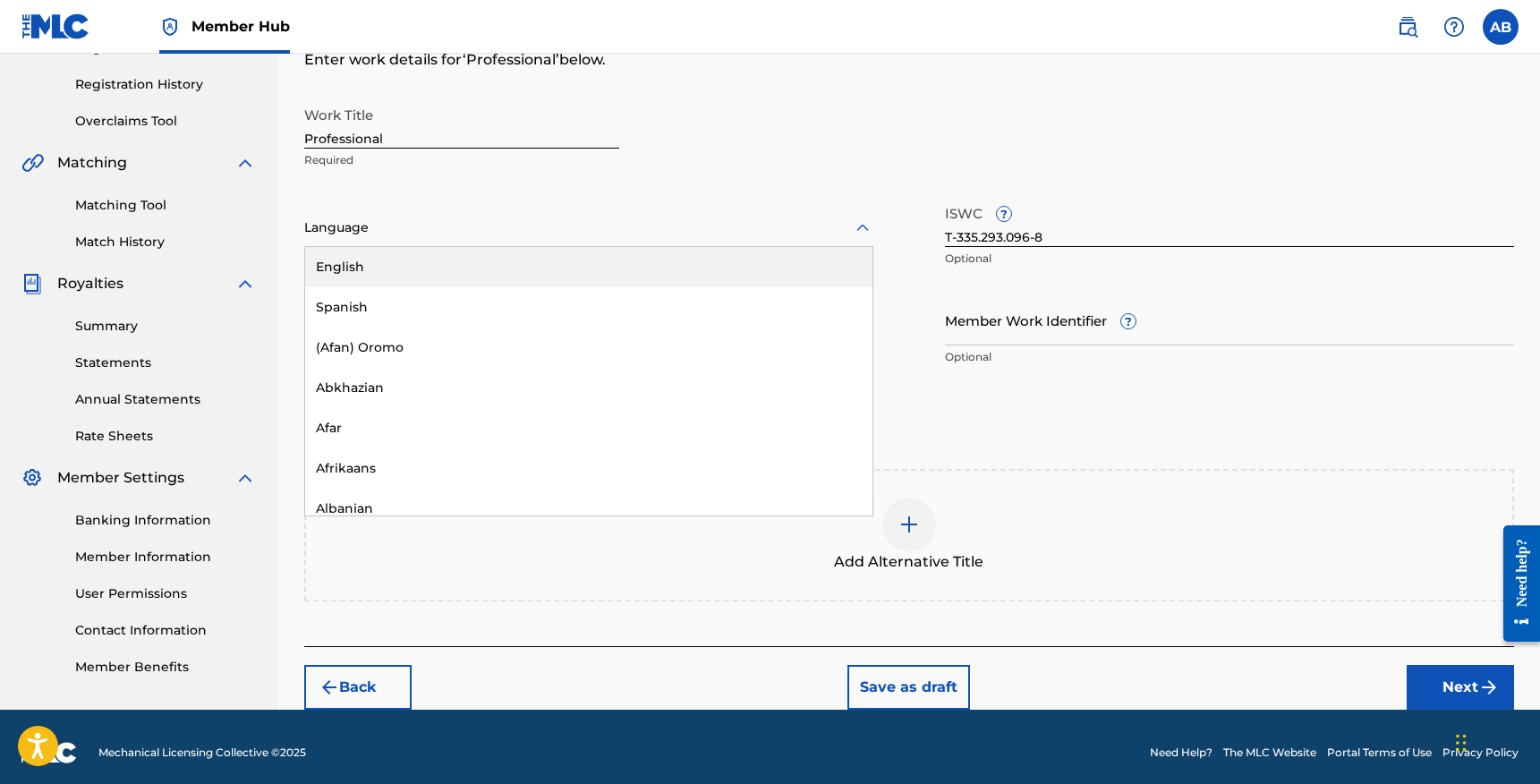
click at [616, 219] on div at bounding box center [589, 227] width 569 height 22
click at [591, 267] on div "English" at bounding box center [589, 267] width 567 height 40
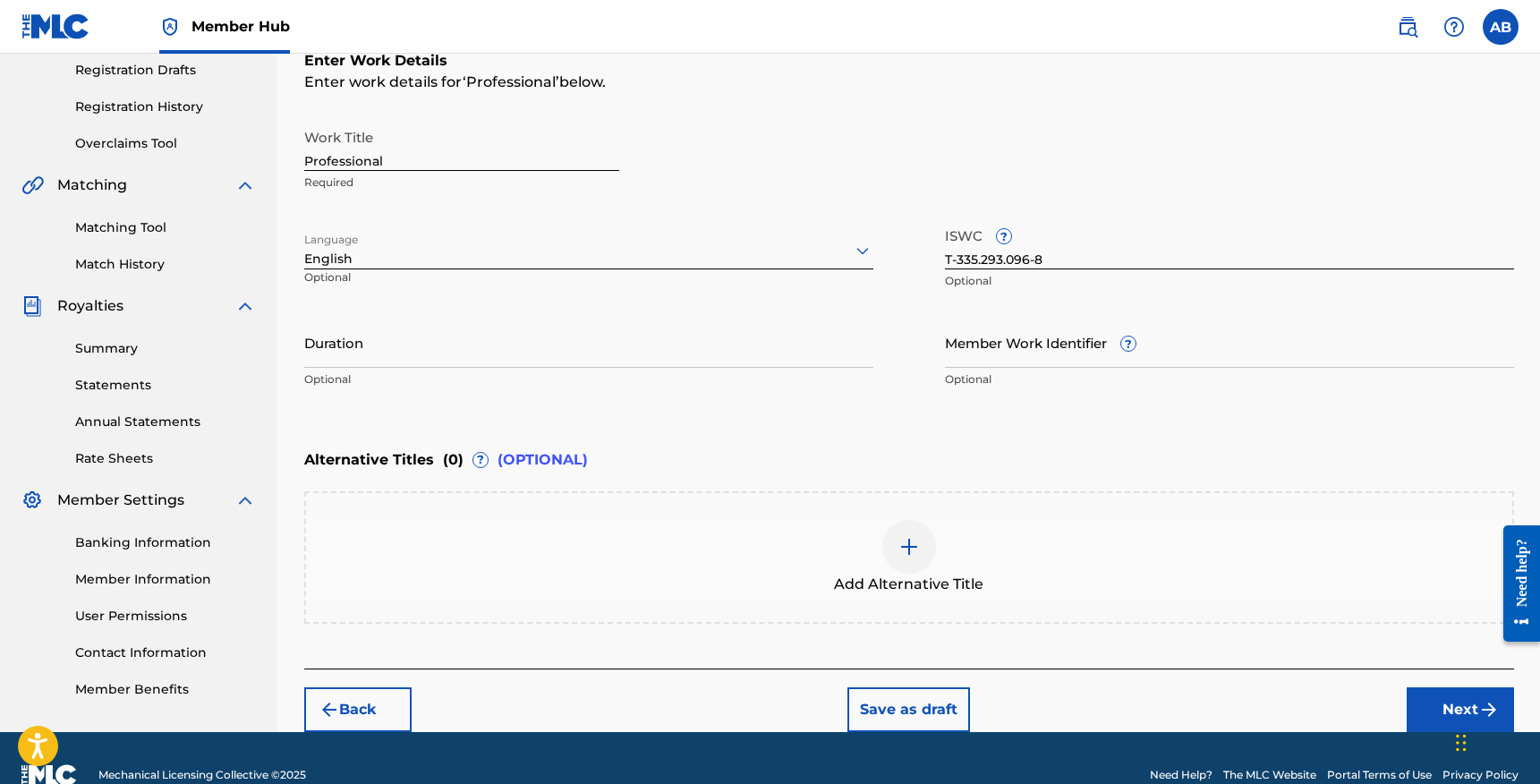
scroll to position [337, 0]
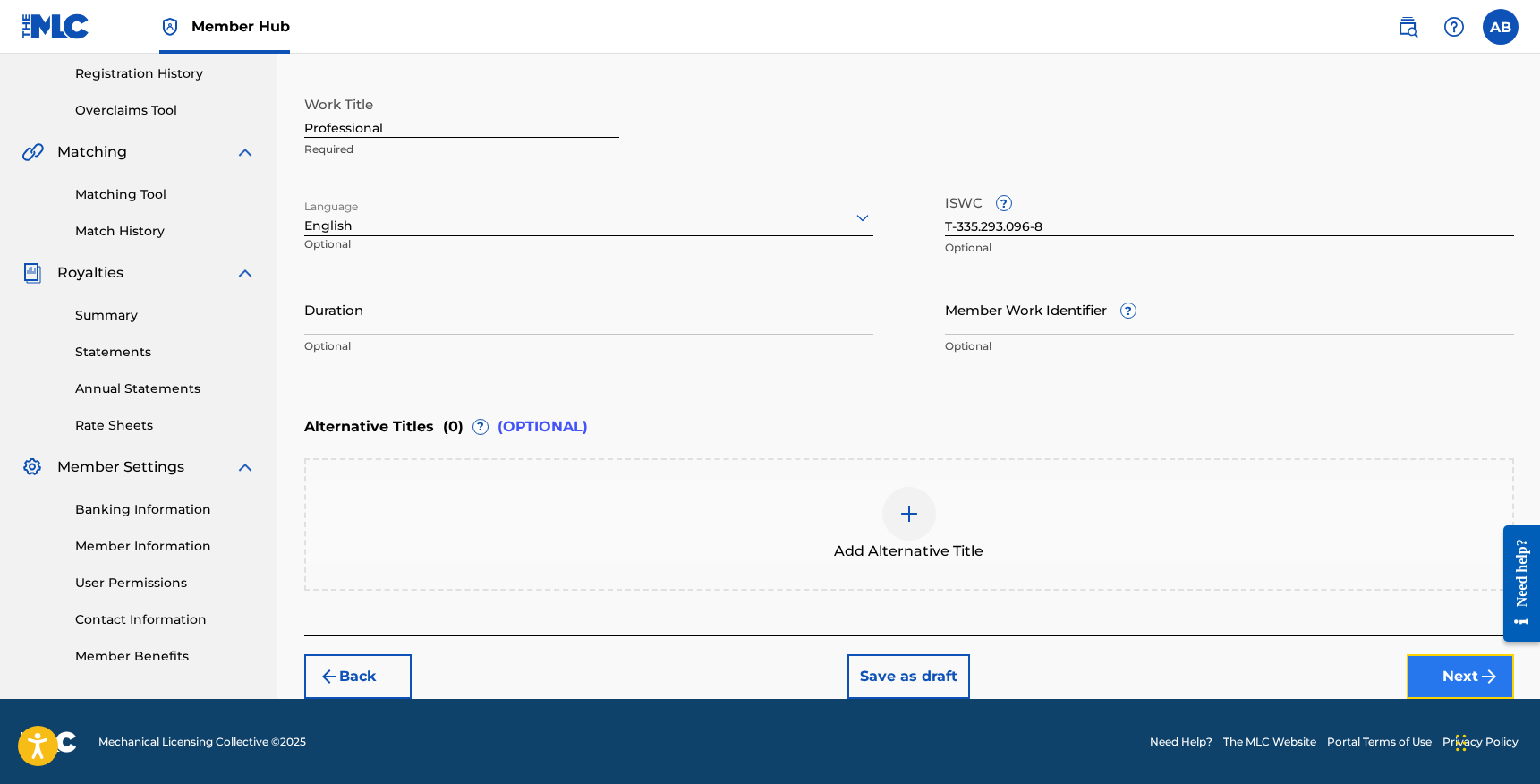
click at [1452, 664] on button "Next" at bounding box center [1460, 676] width 108 height 45
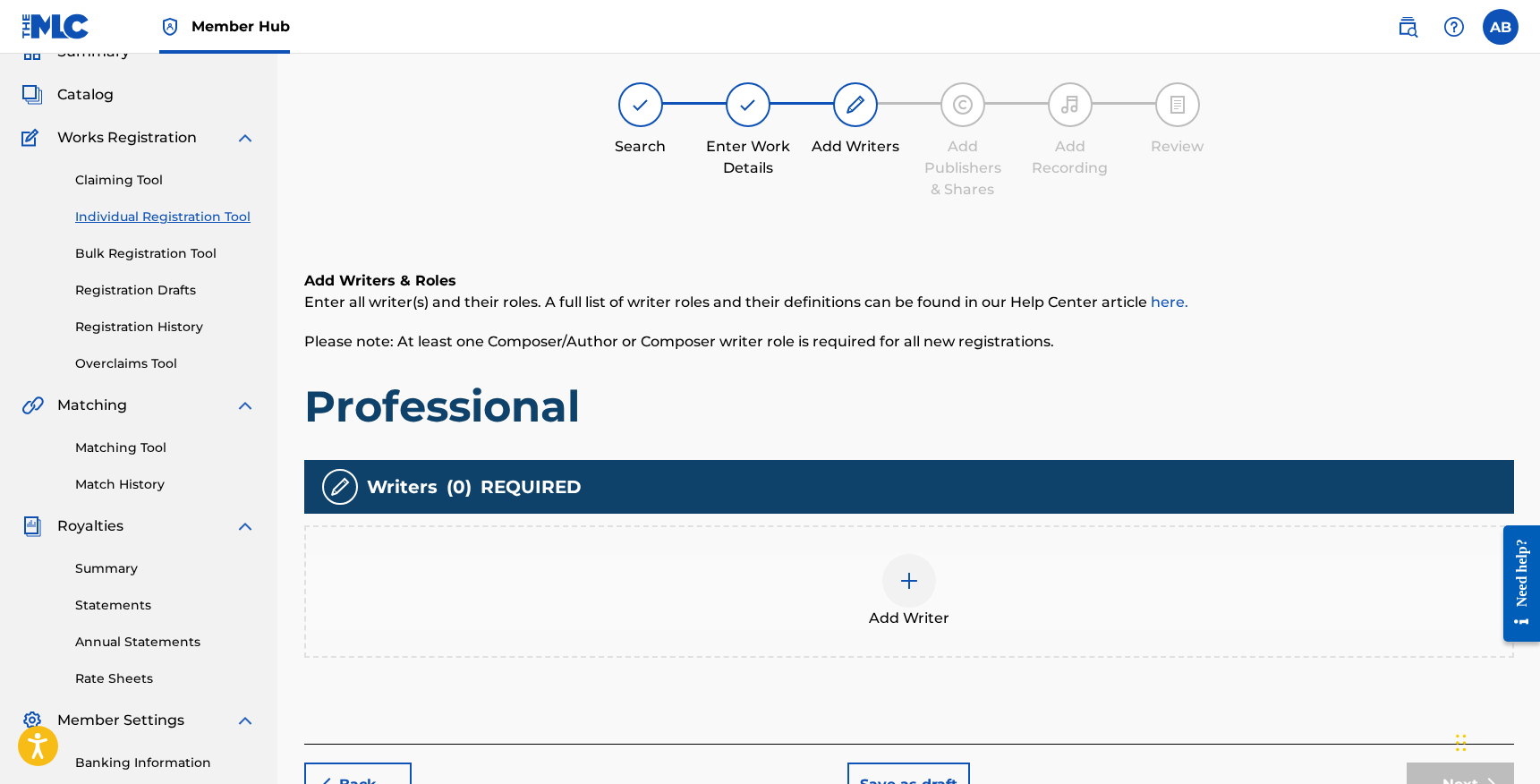
scroll to position [81, 0]
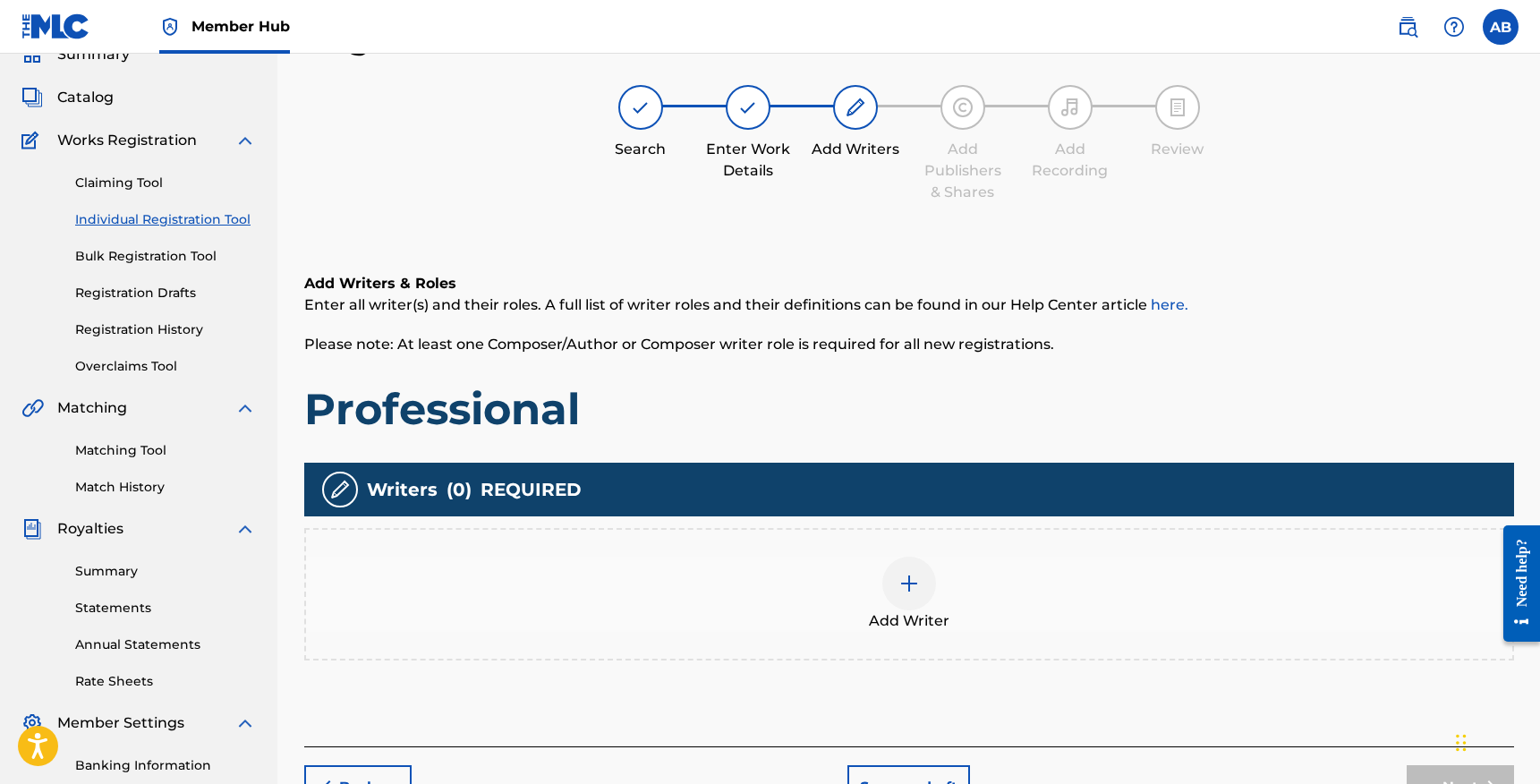
click at [918, 593] on img at bounding box center [909, 582] width 21 height 21
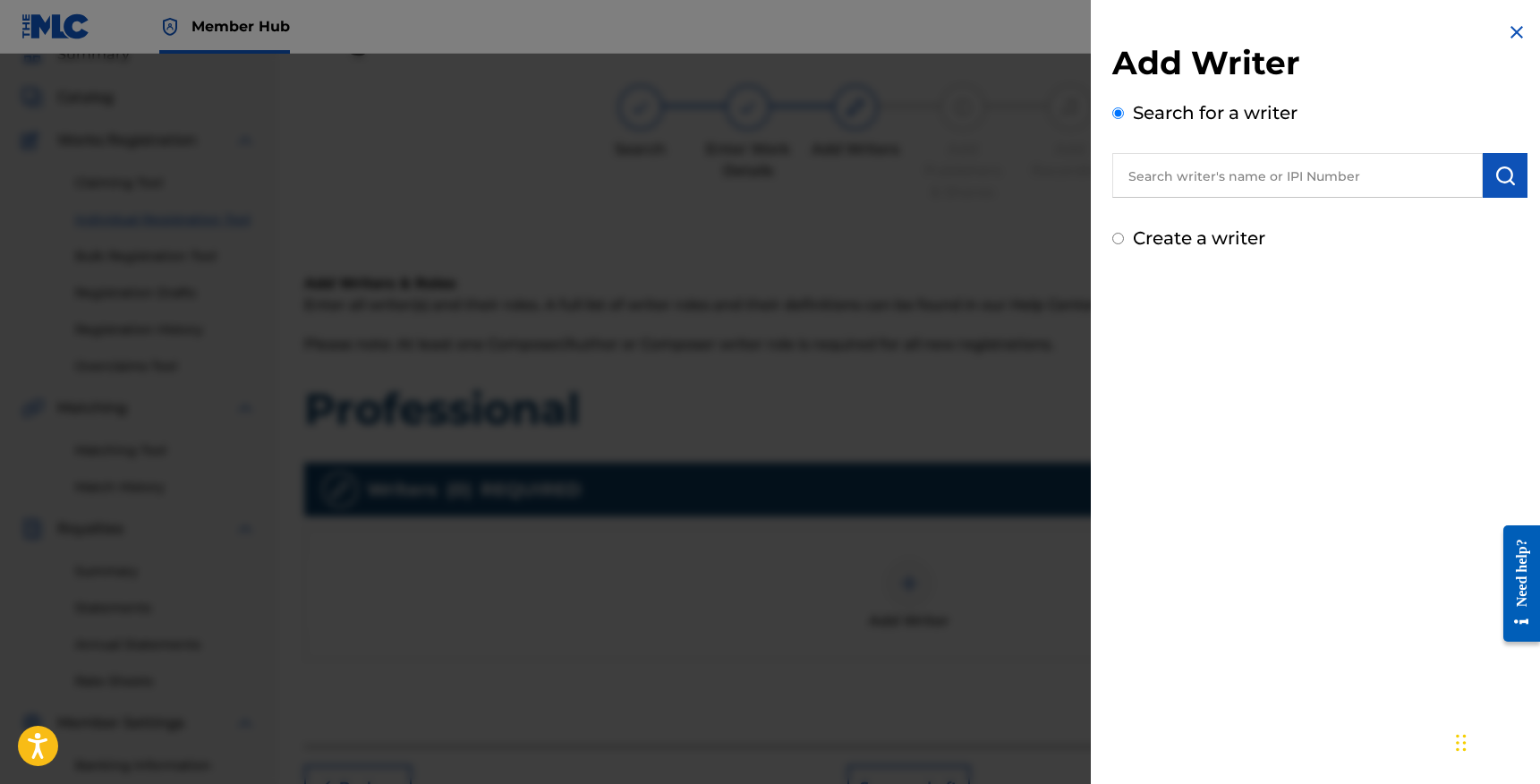
click at [1169, 182] on input "text" at bounding box center [1298, 175] width 371 height 45
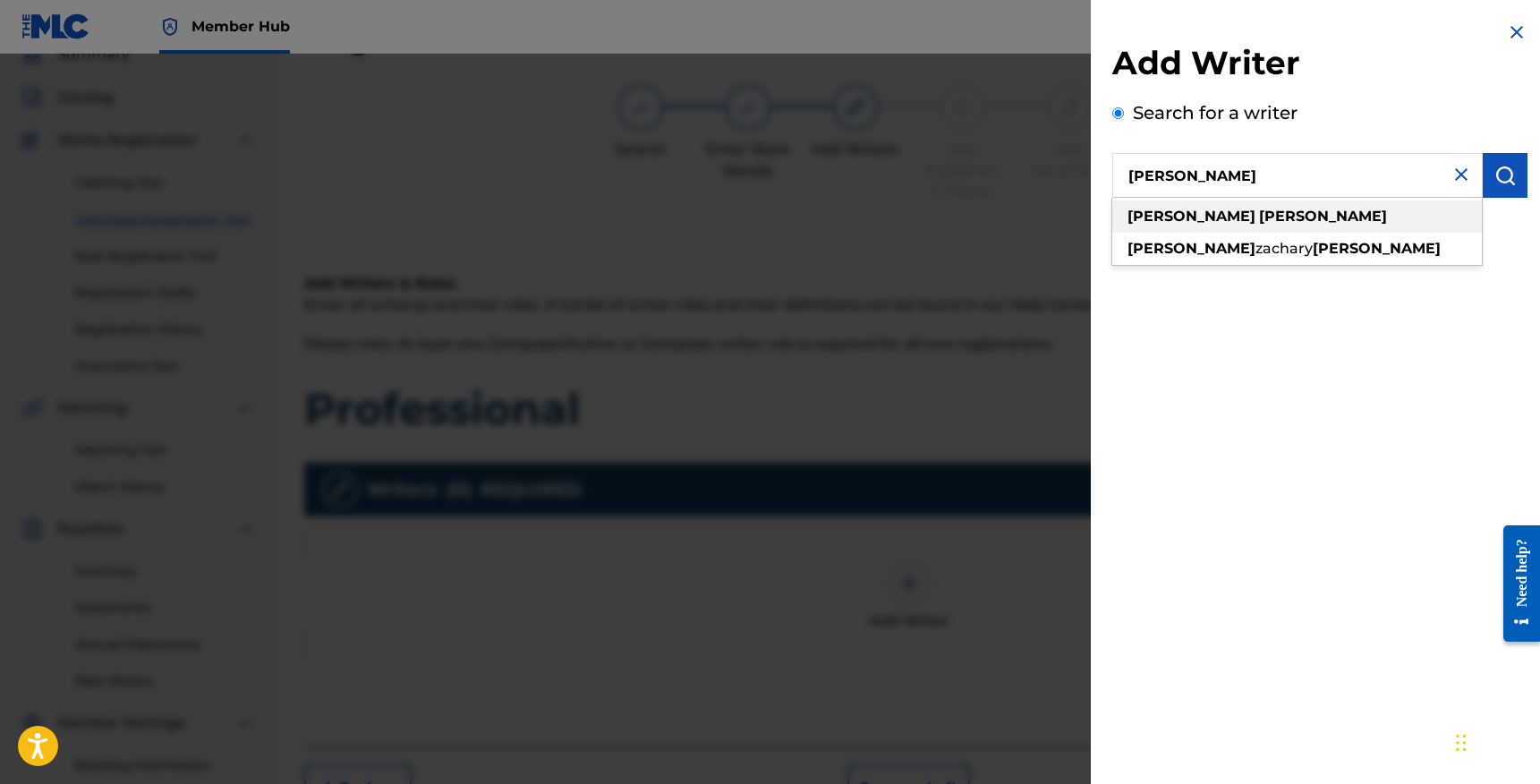
type input "[PERSON_NAME]"
click at [1167, 213] on strong "[PERSON_NAME]" at bounding box center [1191, 216] width 128 height 17
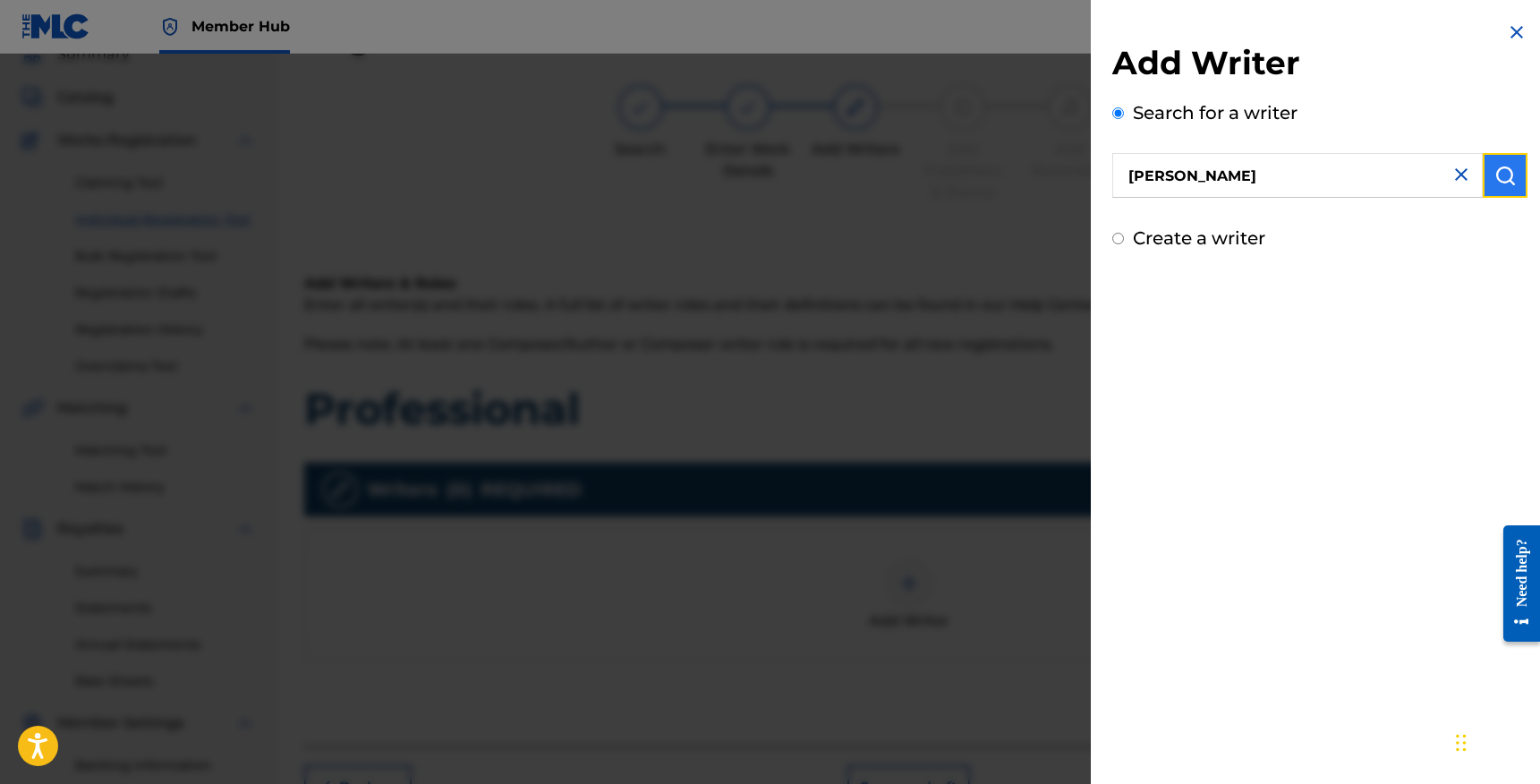
click at [1503, 184] on img "submit" at bounding box center [1505, 175] width 21 height 21
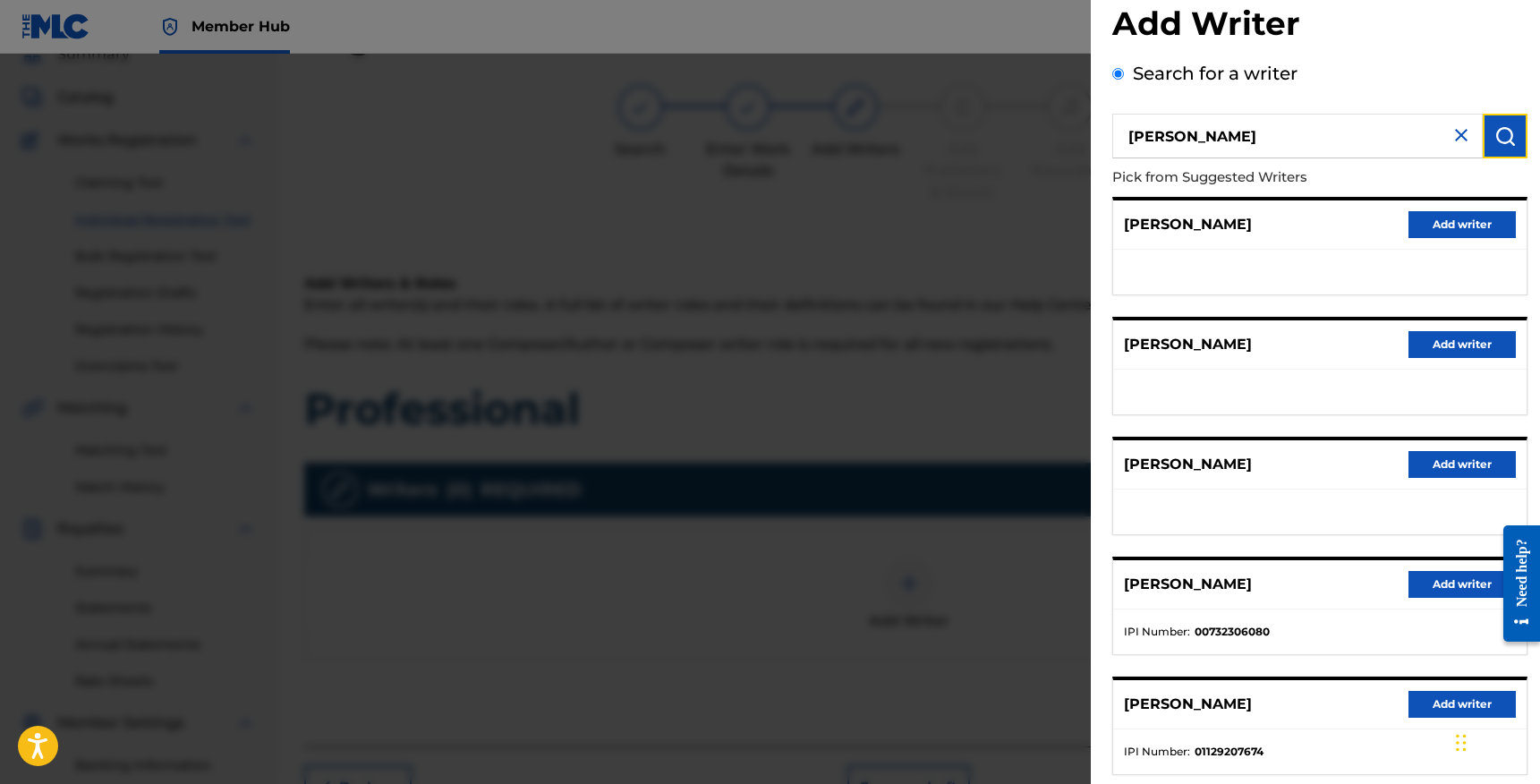
scroll to position [113, 0]
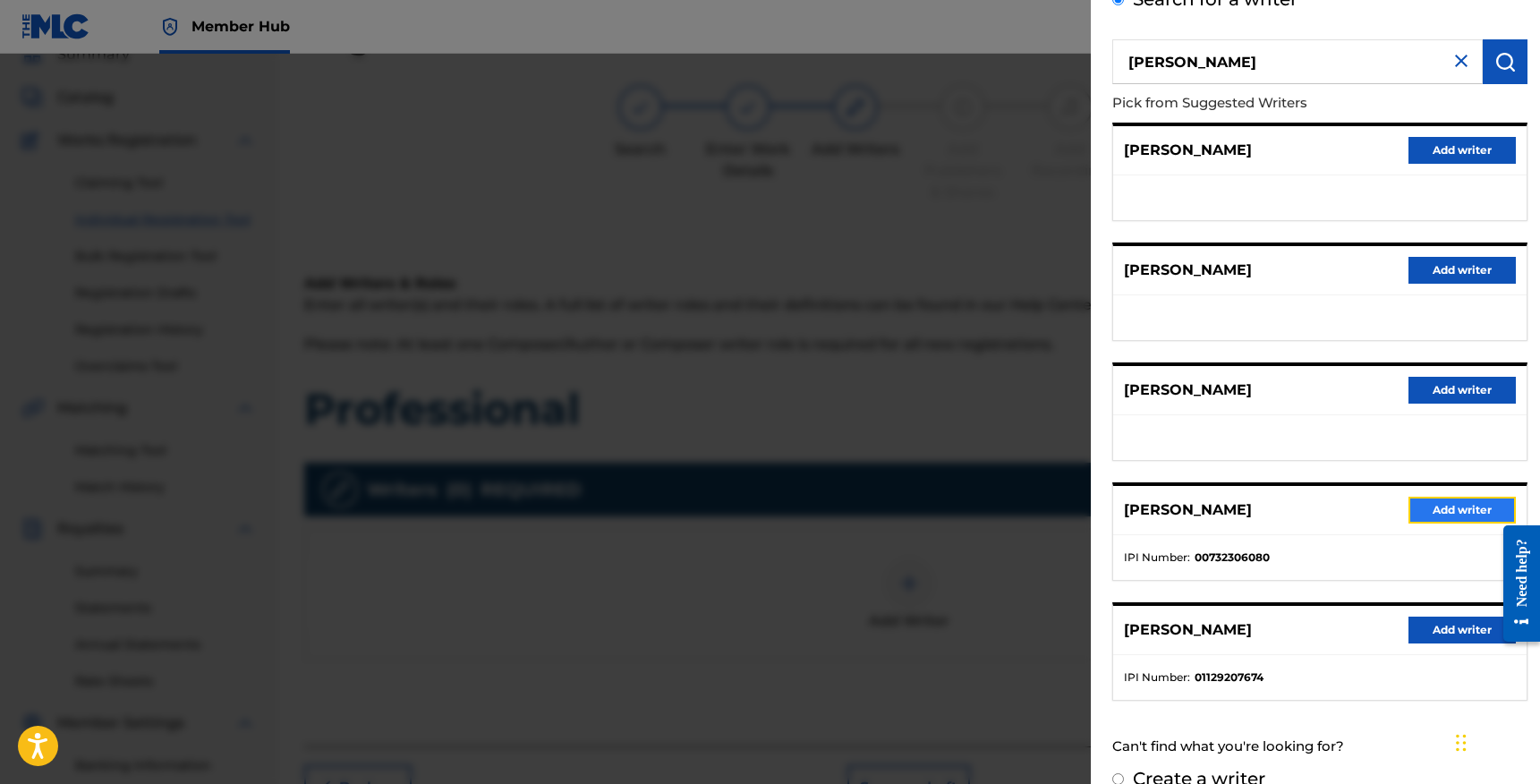
click at [1434, 509] on button "Add writer" at bounding box center [1462, 510] width 108 height 27
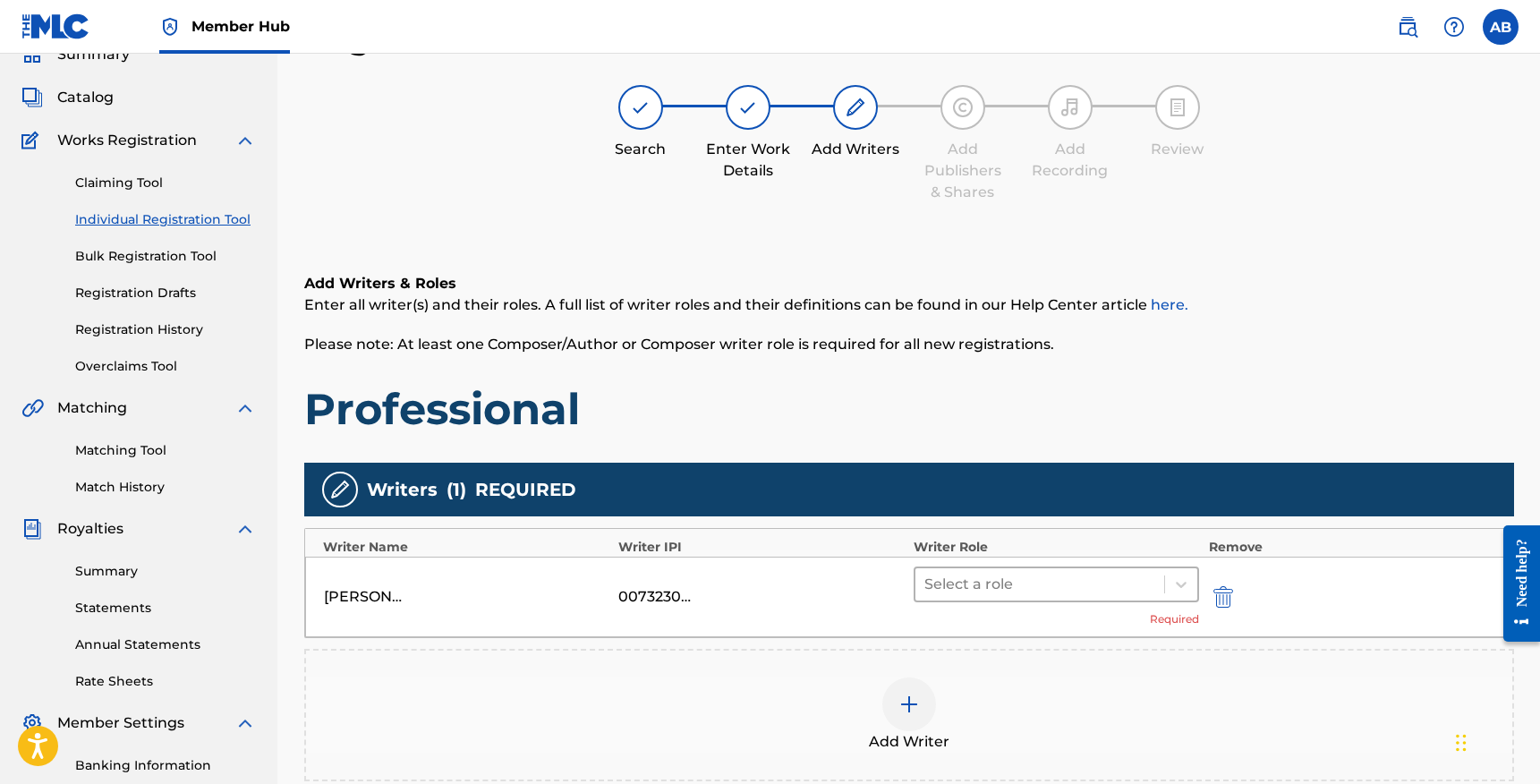
click at [970, 582] on div at bounding box center [1040, 583] width 232 height 25
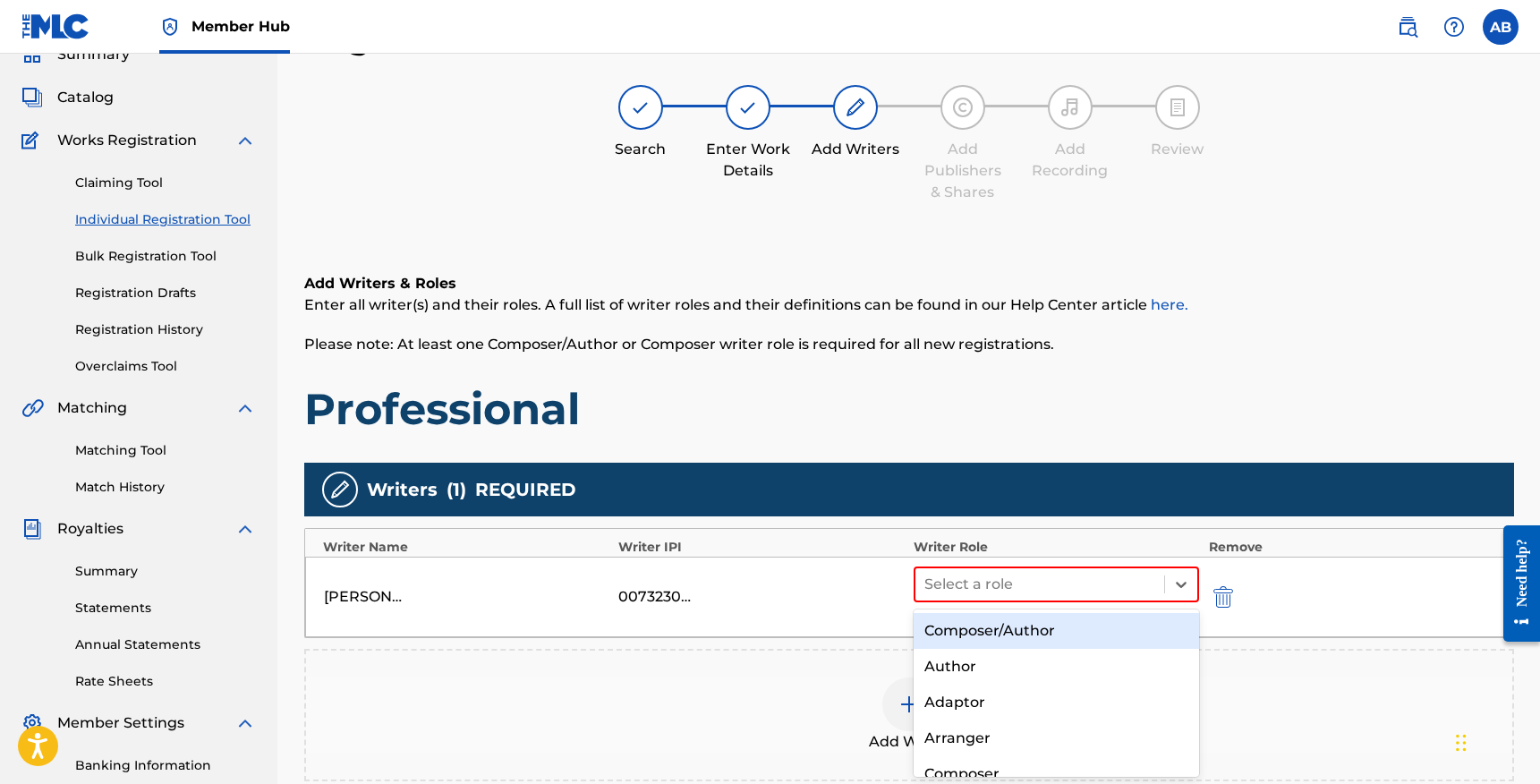
click at [975, 625] on div "Composer/Author" at bounding box center [1057, 630] width 286 height 36
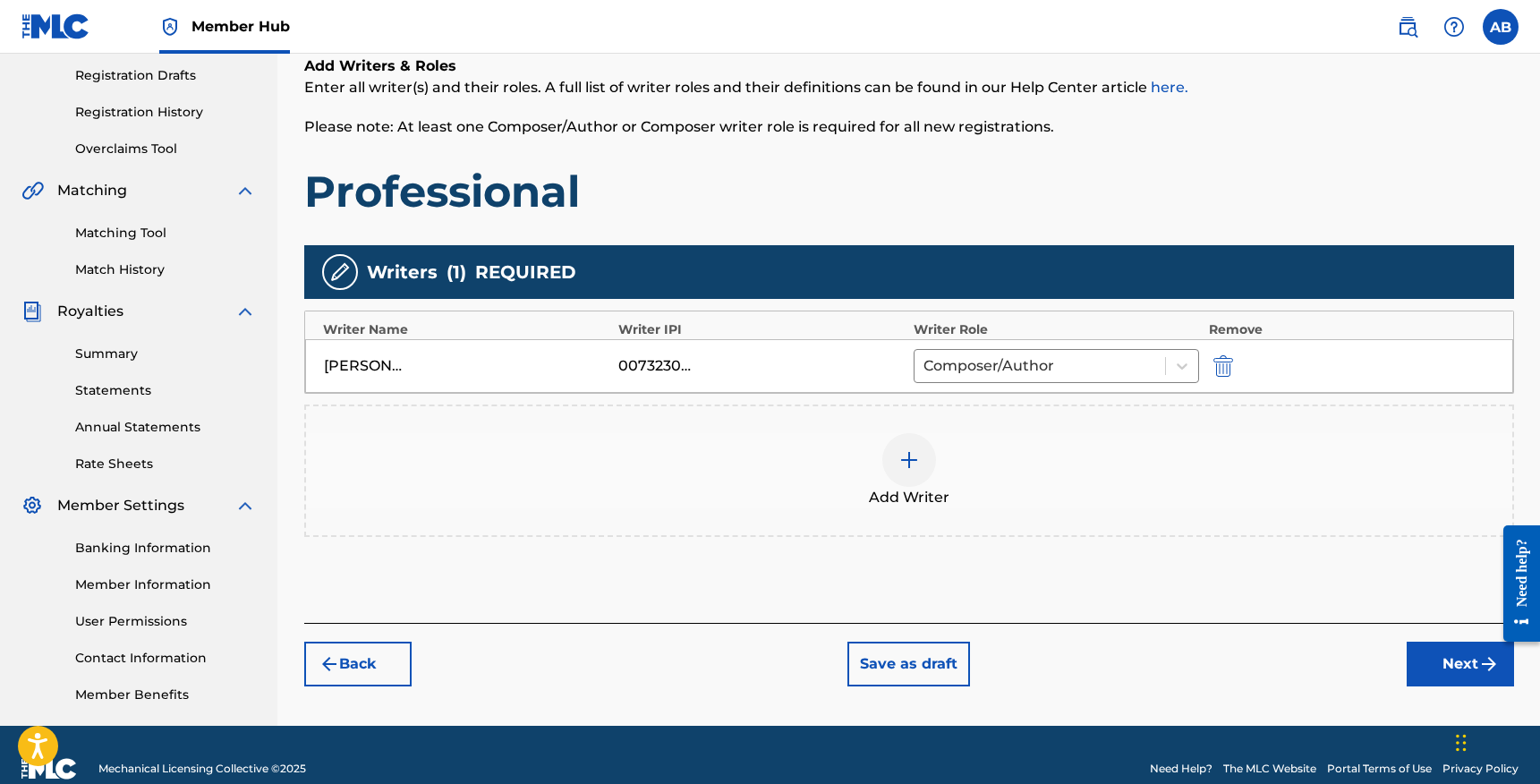
scroll to position [326, 0]
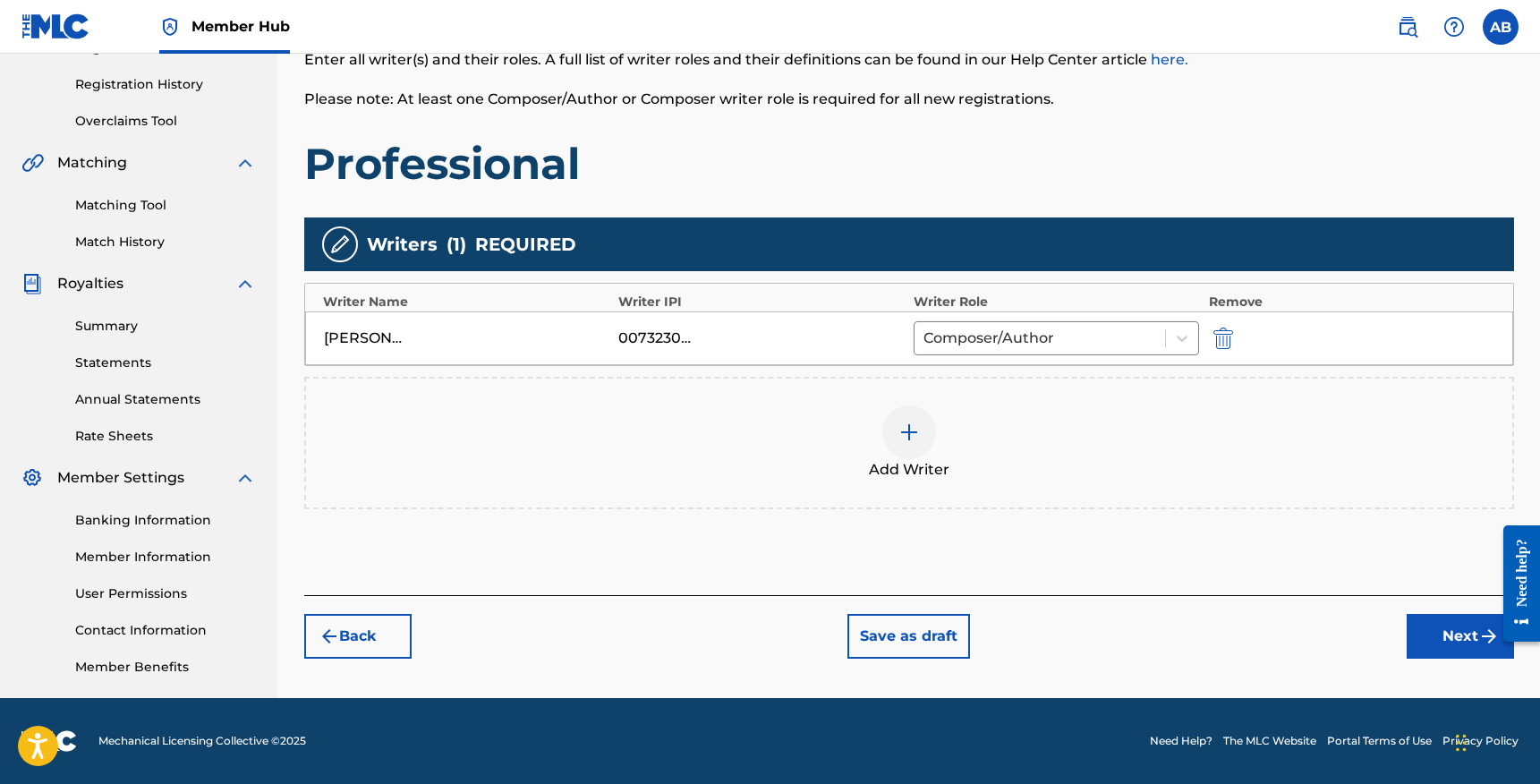
click at [907, 437] on img at bounding box center [909, 432] width 21 height 21
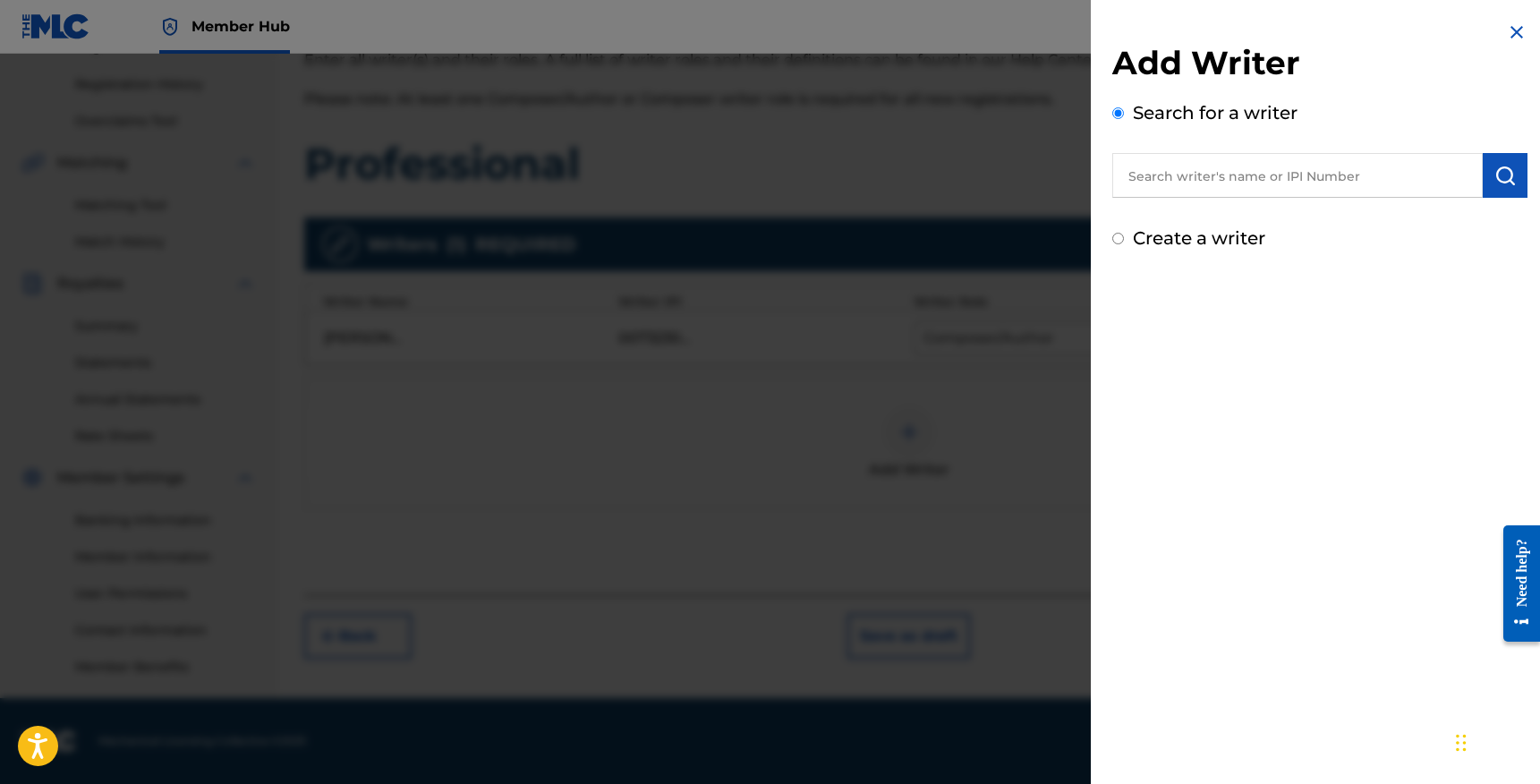
click at [1241, 187] on input "text" at bounding box center [1298, 175] width 371 height 45
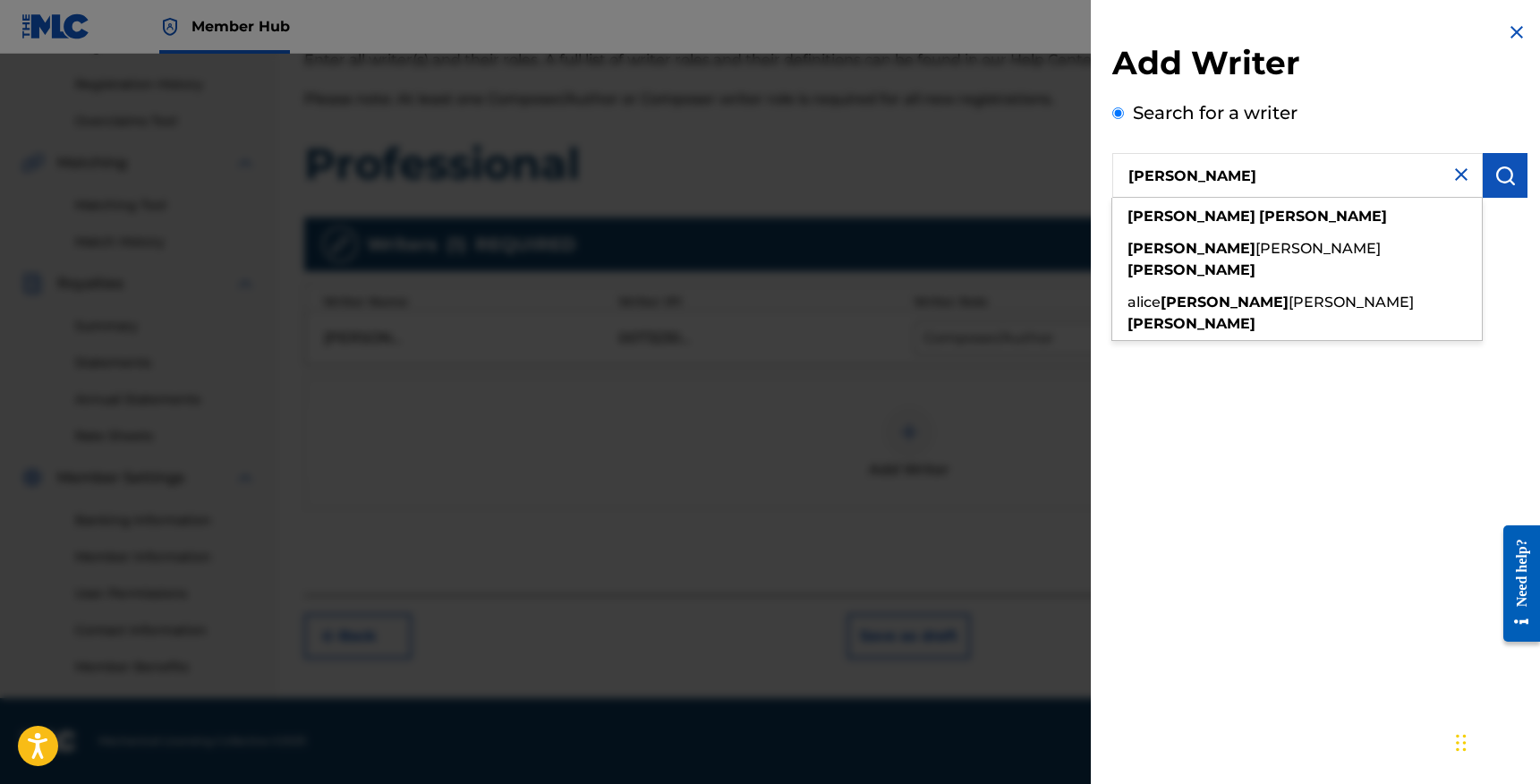
type input "[PERSON_NAME]"
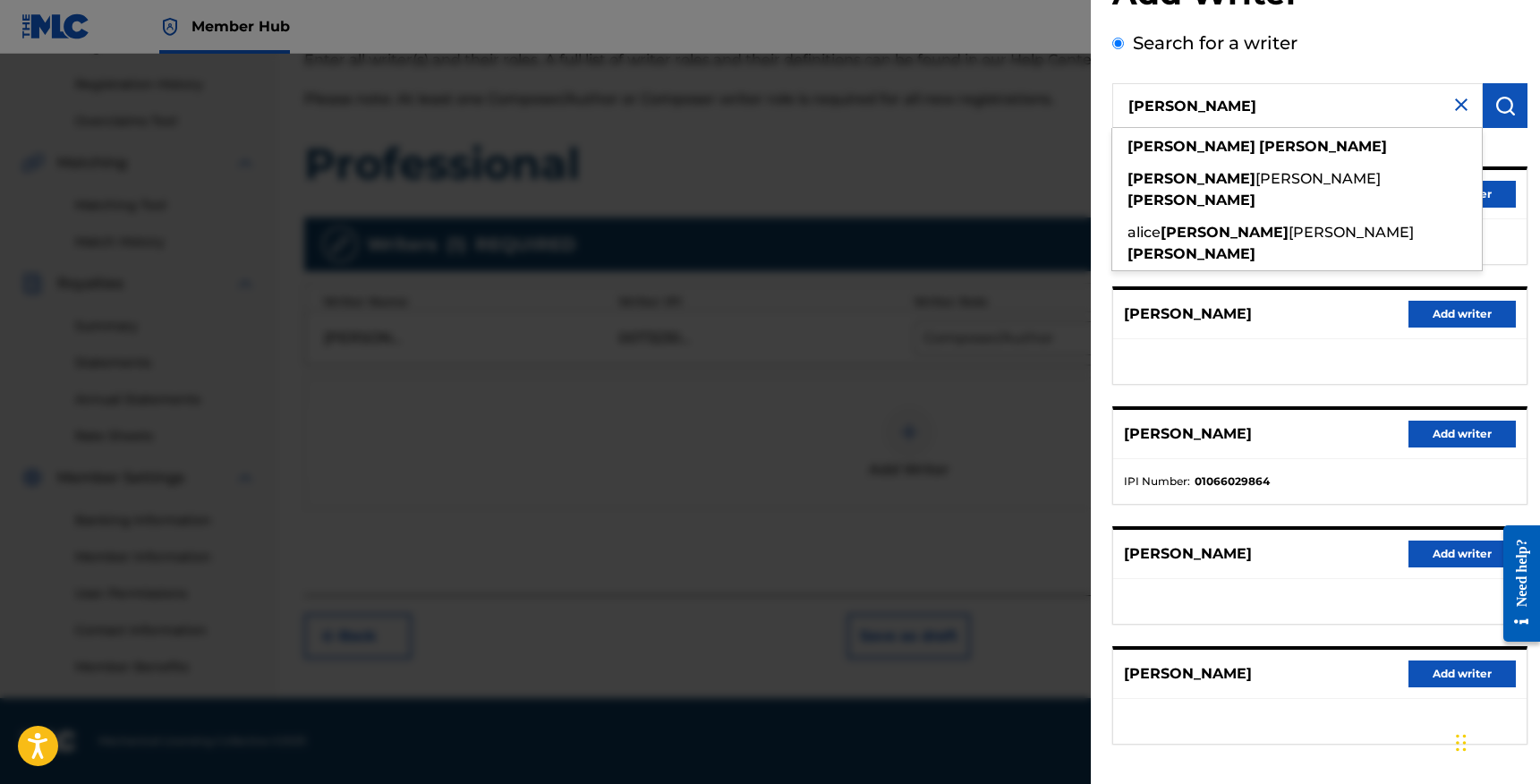
scroll to position [69, 0]
click at [1449, 429] on button "Add writer" at bounding box center [1462, 434] width 108 height 27
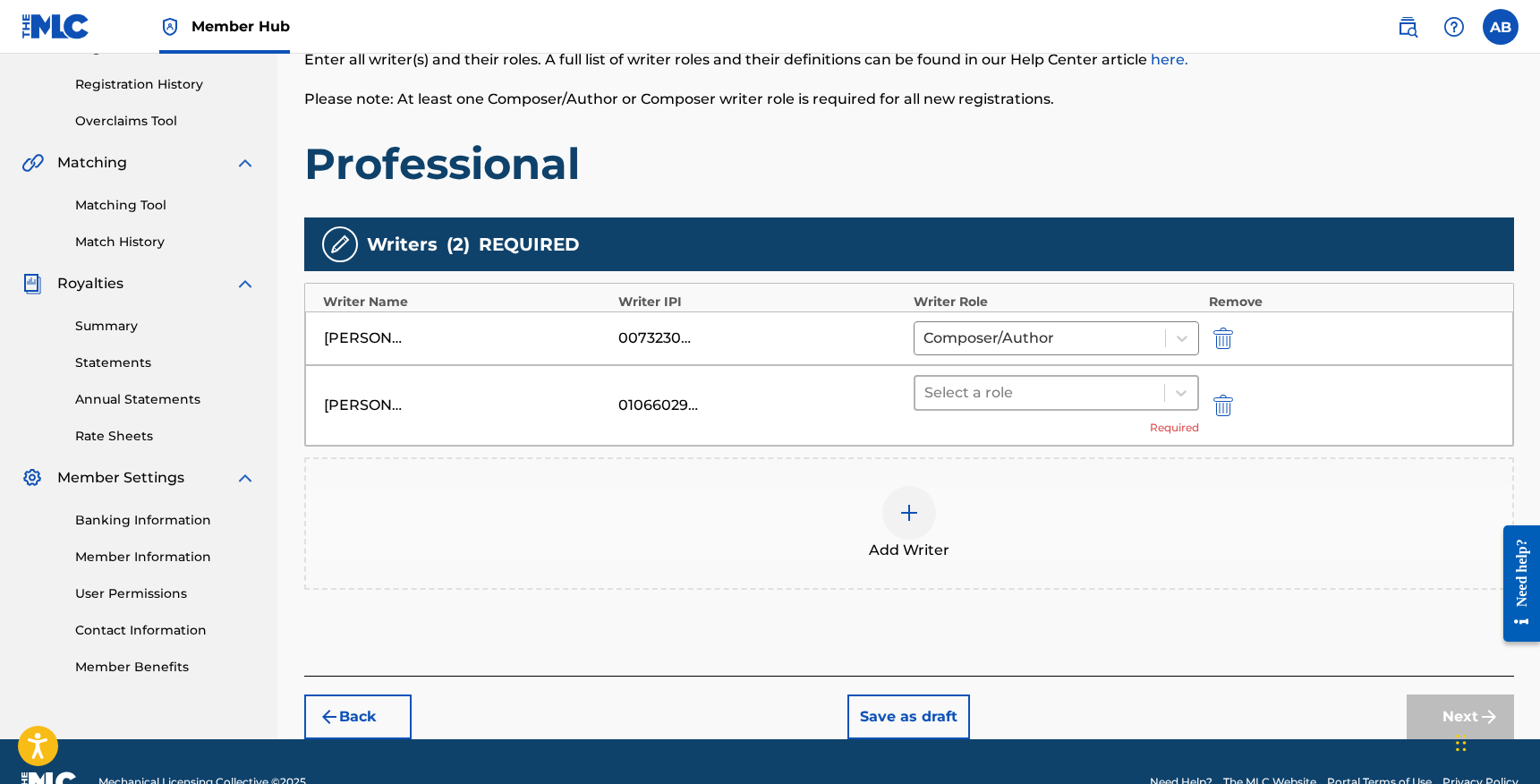
click at [1069, 389] on div at bounding box center [1040, 392] width 232 height 25
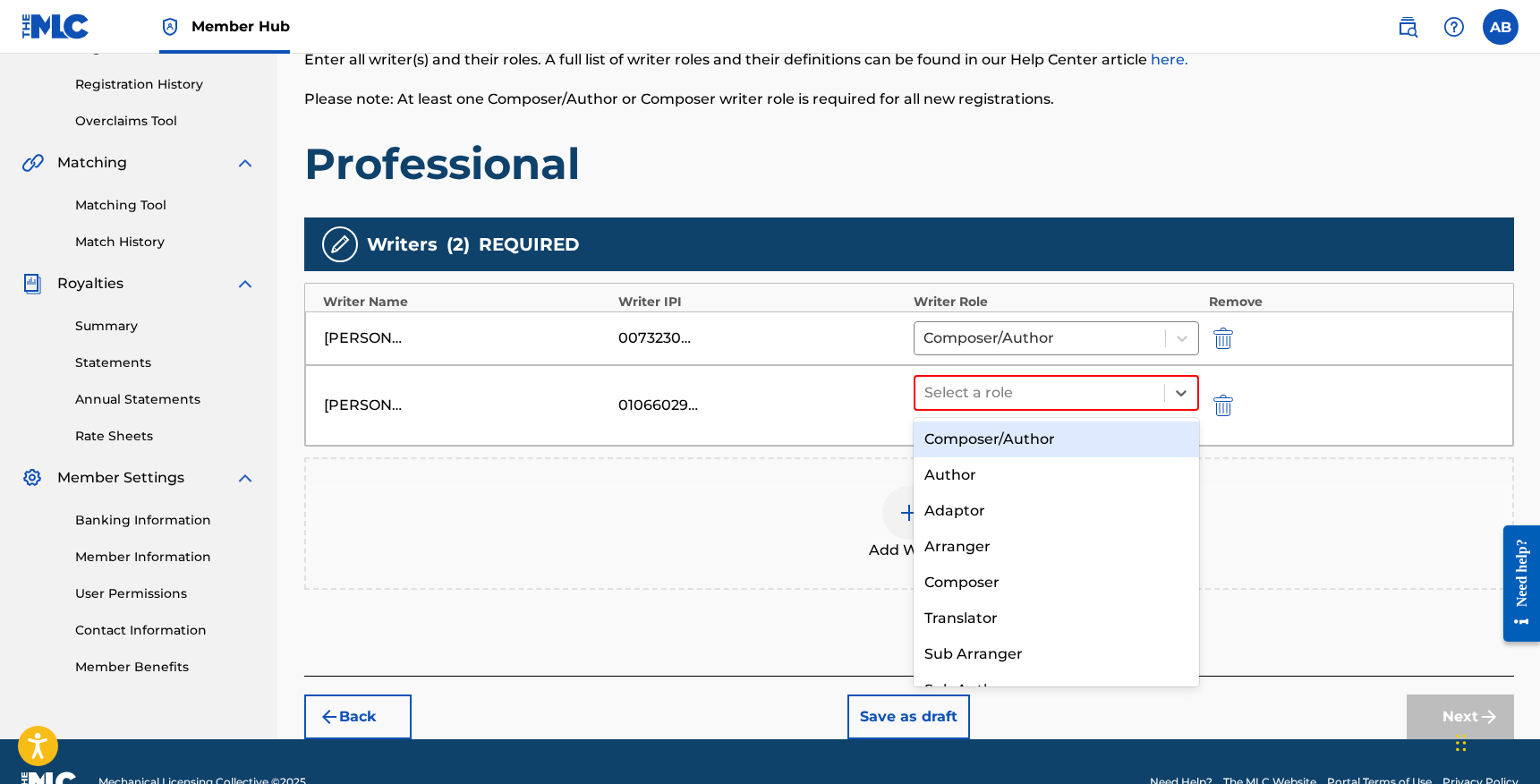
click at [1021, 437] on div "Composer/Author" at bounding box center [1057, 439] width 286 height 36
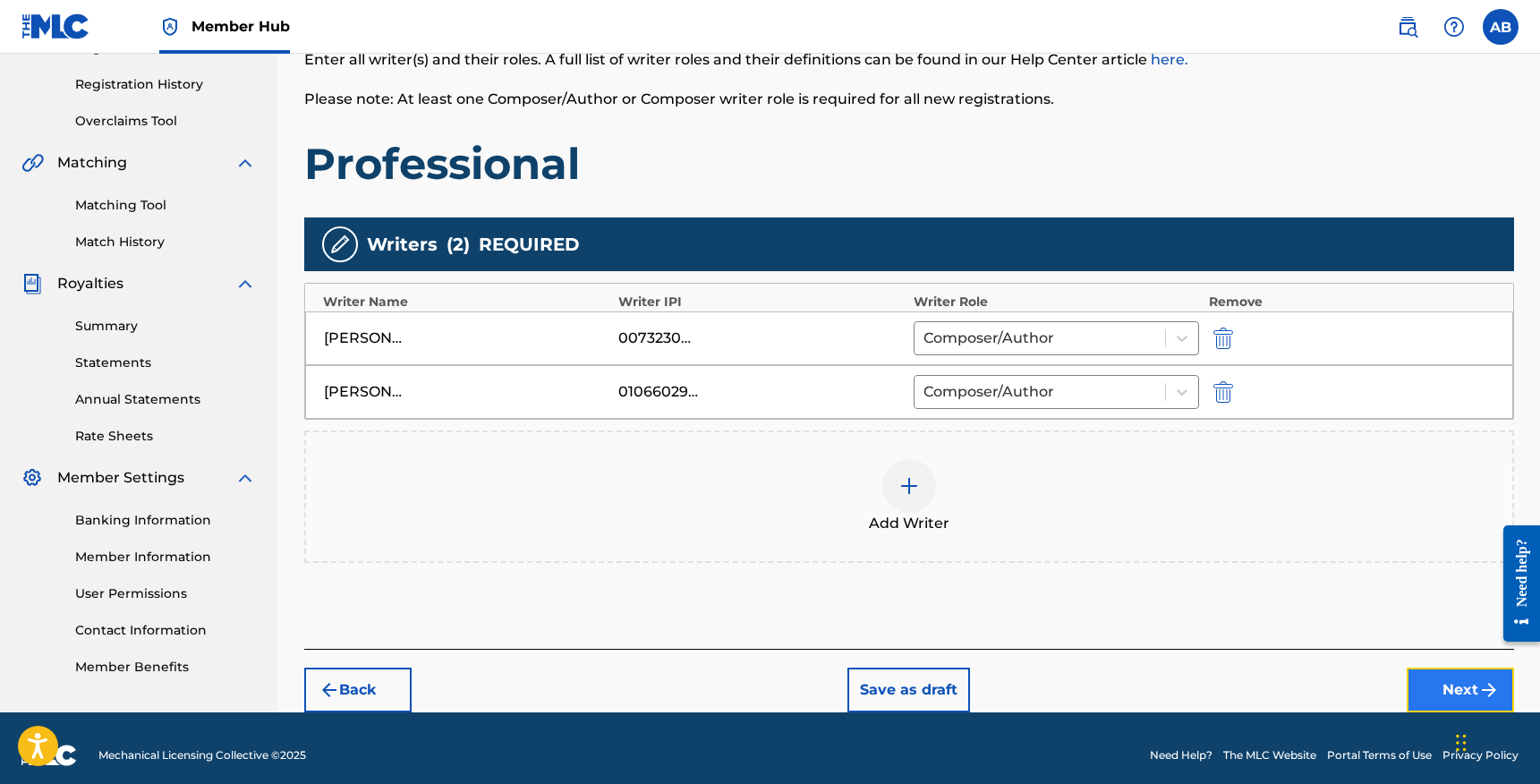
click at [1460, 691] on button "Next" at bounding box center [1460, 689] width 108 height 45
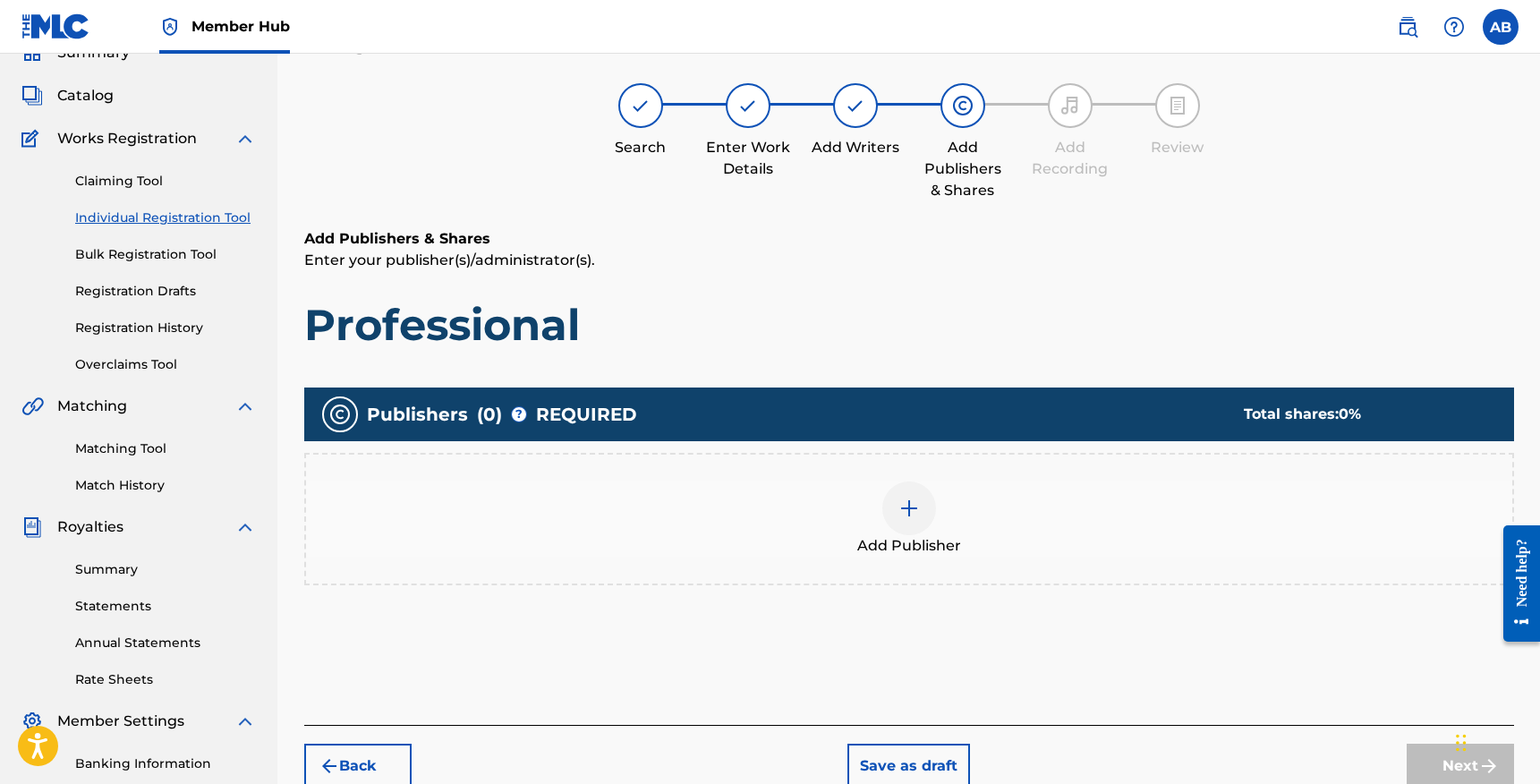
scroll to position [81, 0]
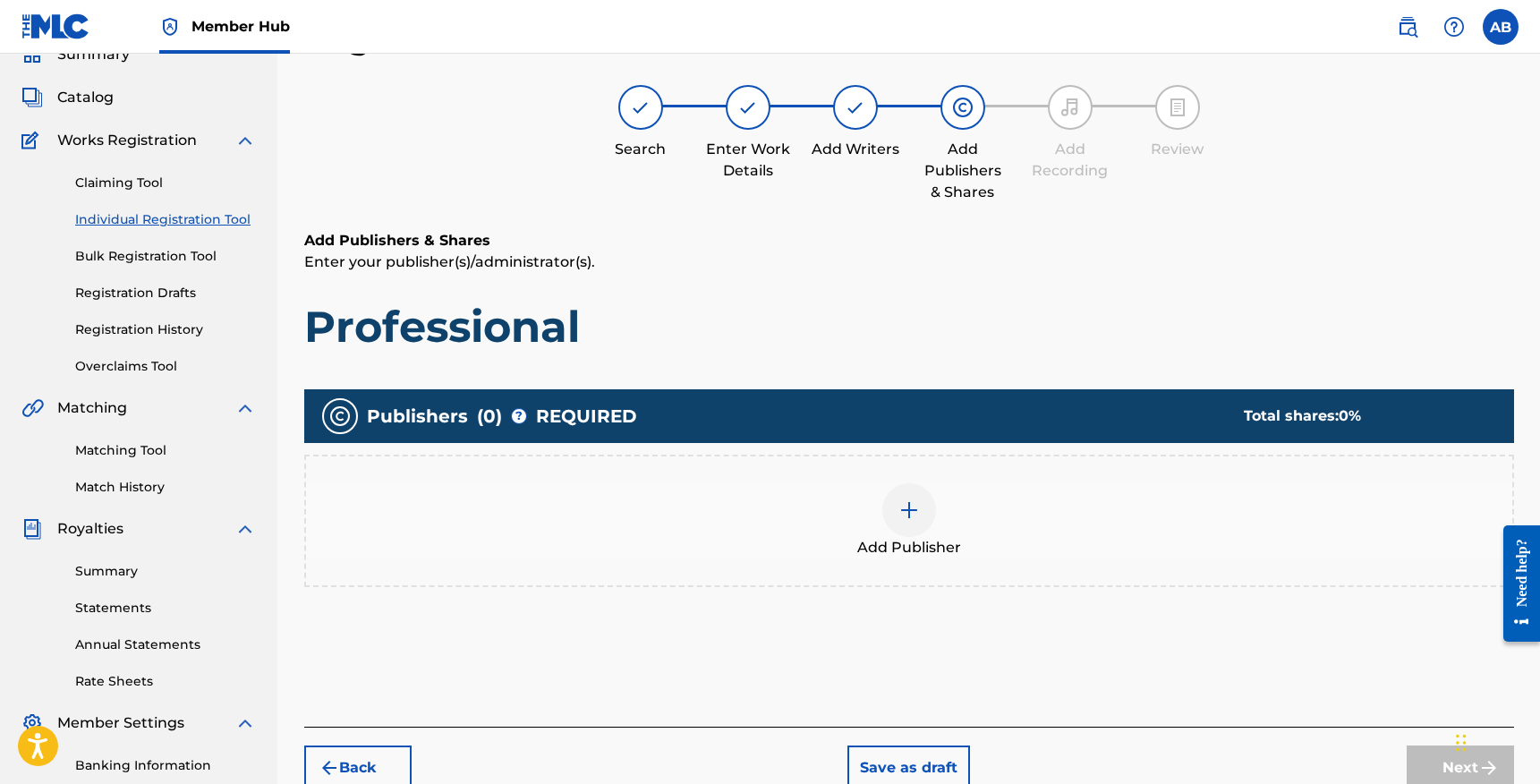
click at [921, 533] on div at bounding box center [909, 510] width 53 height 53
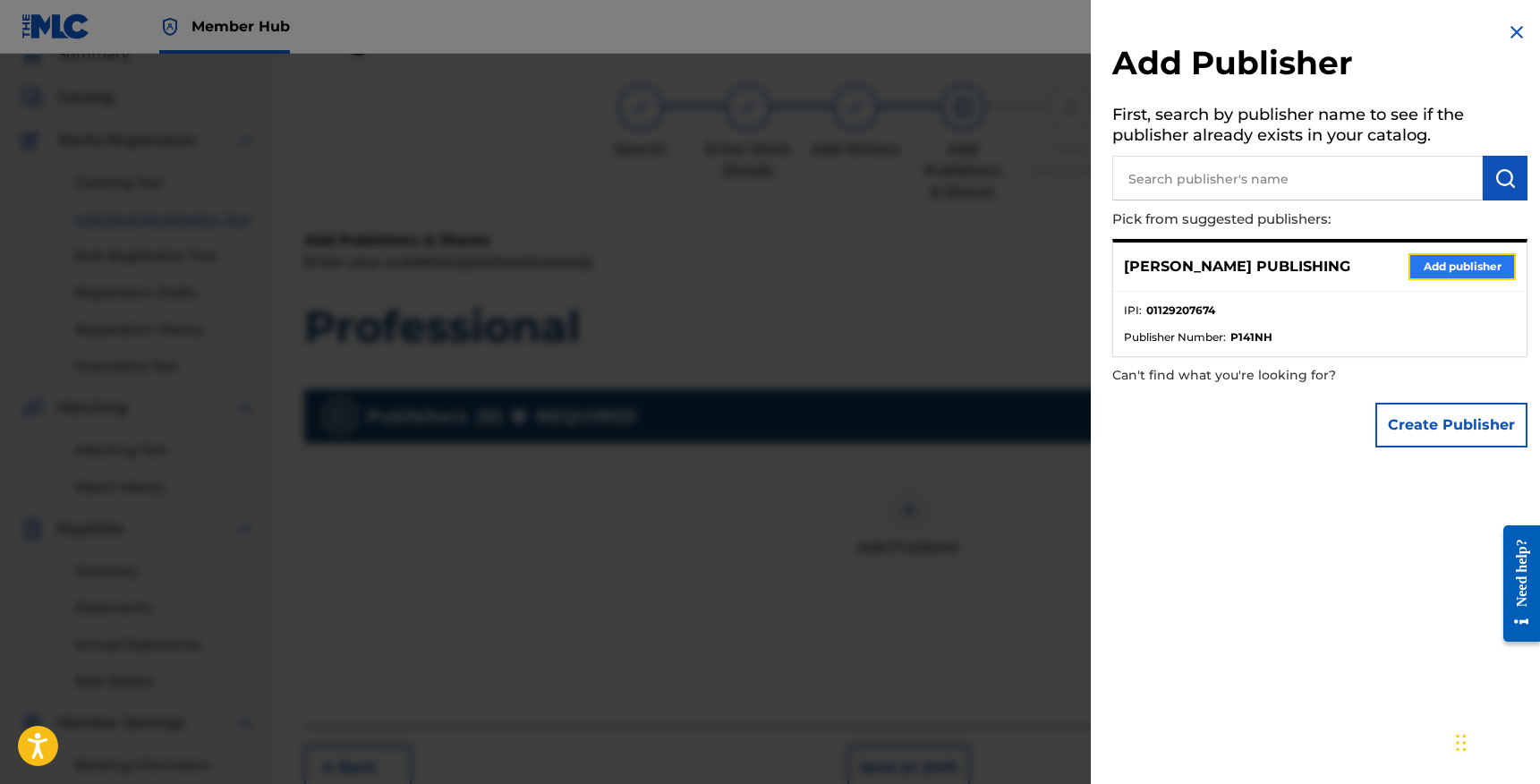
click at [1424, 271] on button "Add publisher" at bounding box center [1462, 266] width 108 height 27
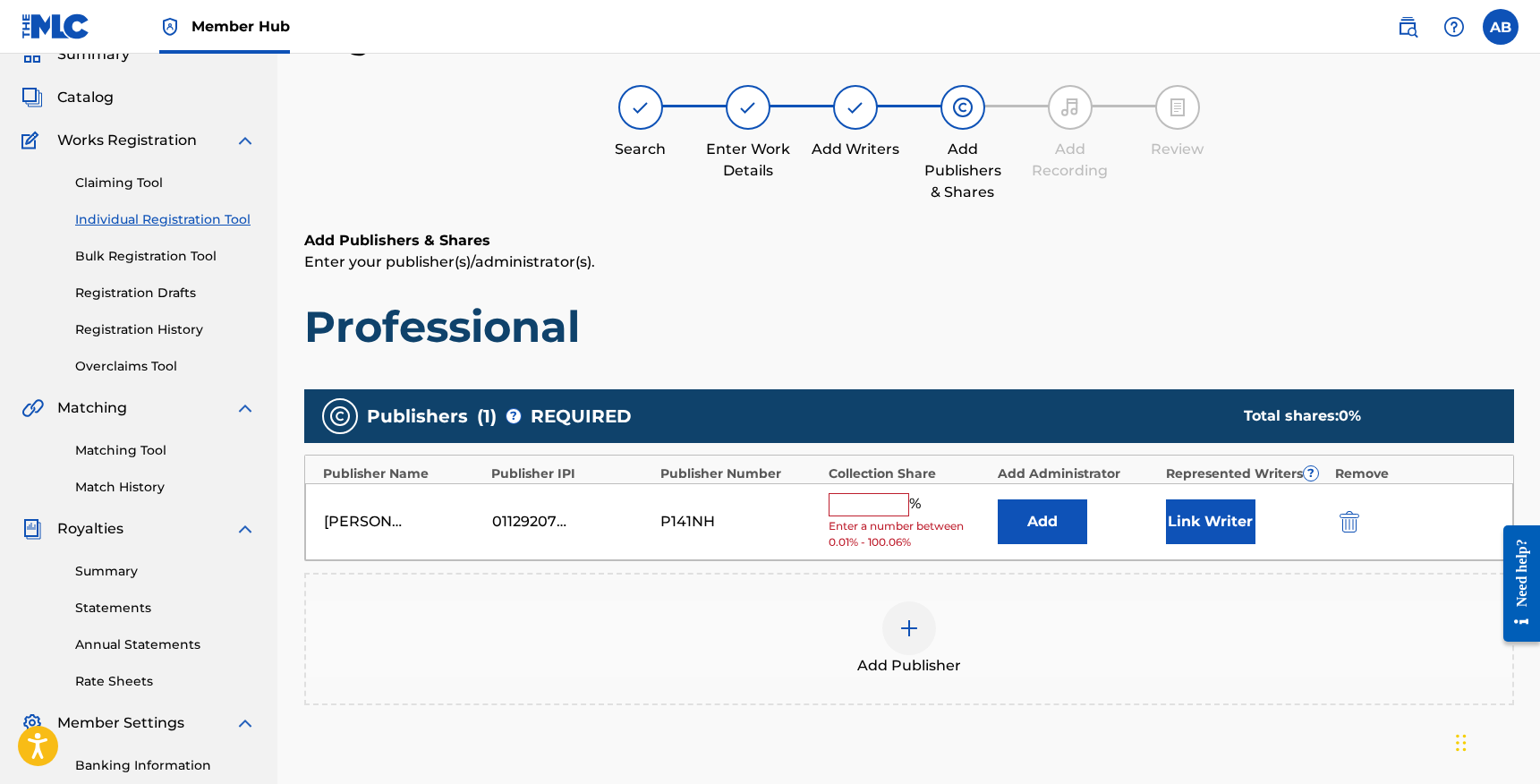
click at [879, 504] on input "text" at bounding box center [869, 504] width 81 height 23
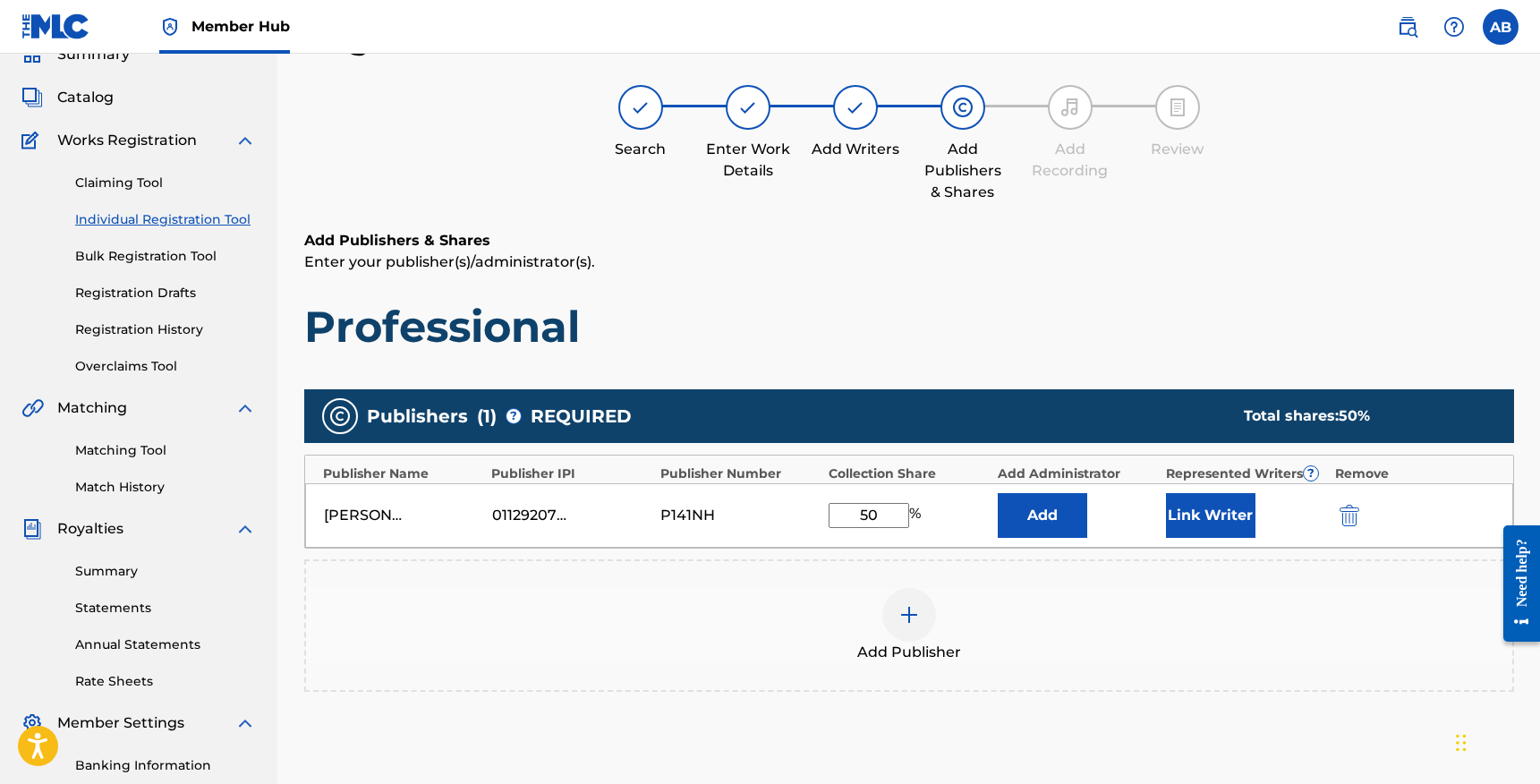
type input "50"
click at [1078, 637] on div "Add Publisher" at bounding box center [909, 626] width 1207 height 75
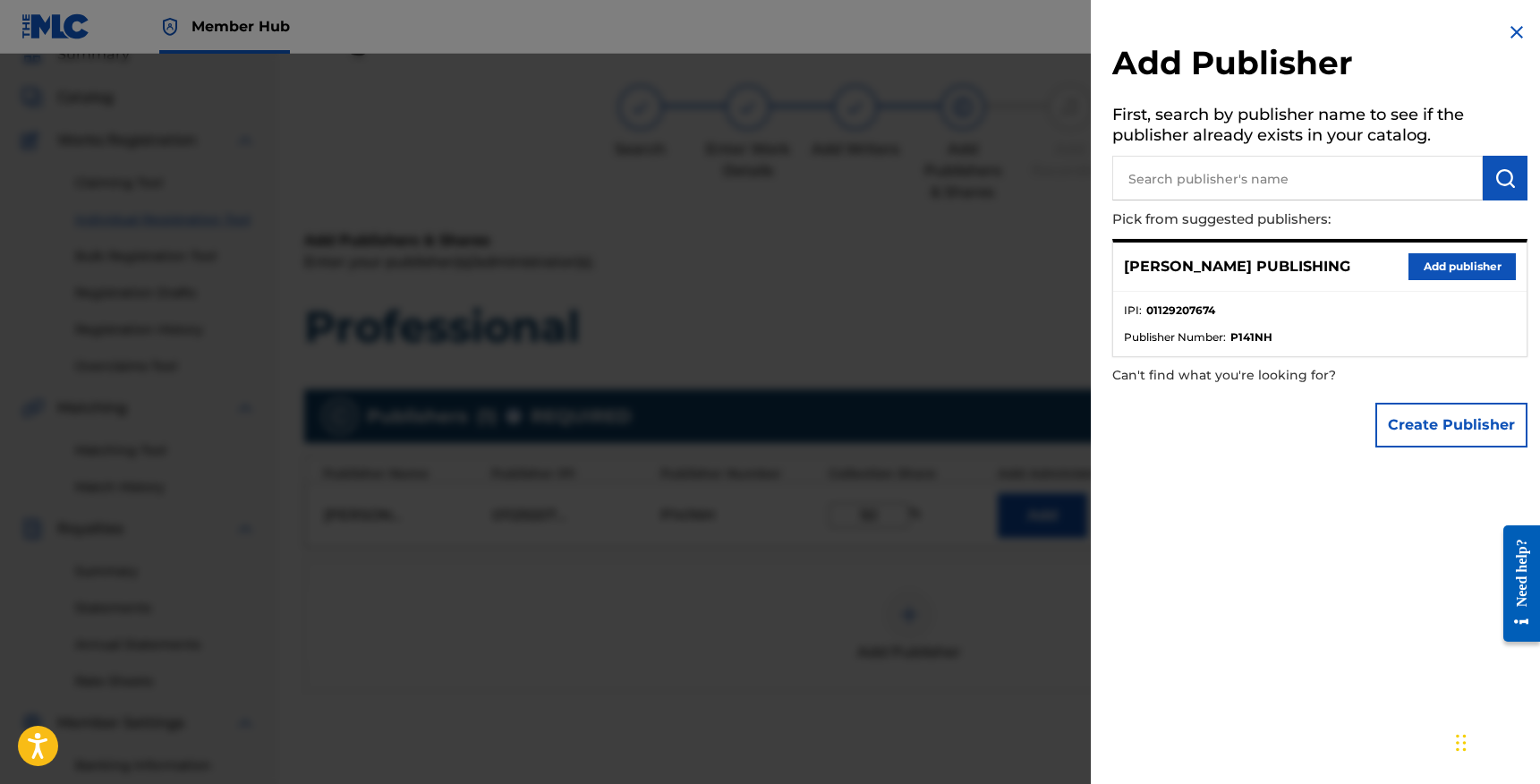
click at [889, 565] on div at bounding box center [770, 445] width 1540 height 784
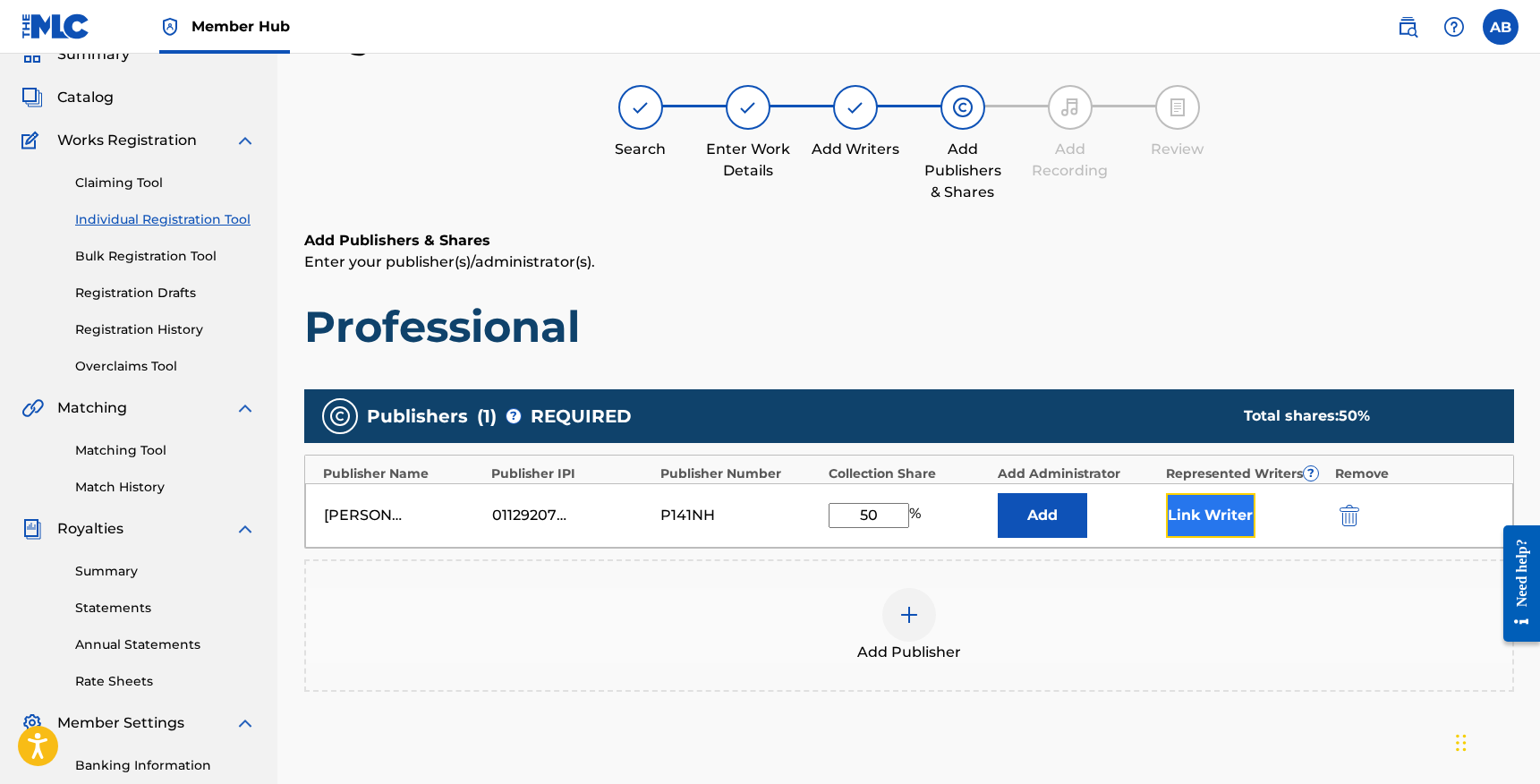
click at [1248, 503] on button "Link Writer" at bounding box center [1210, 515] width 89 height 45
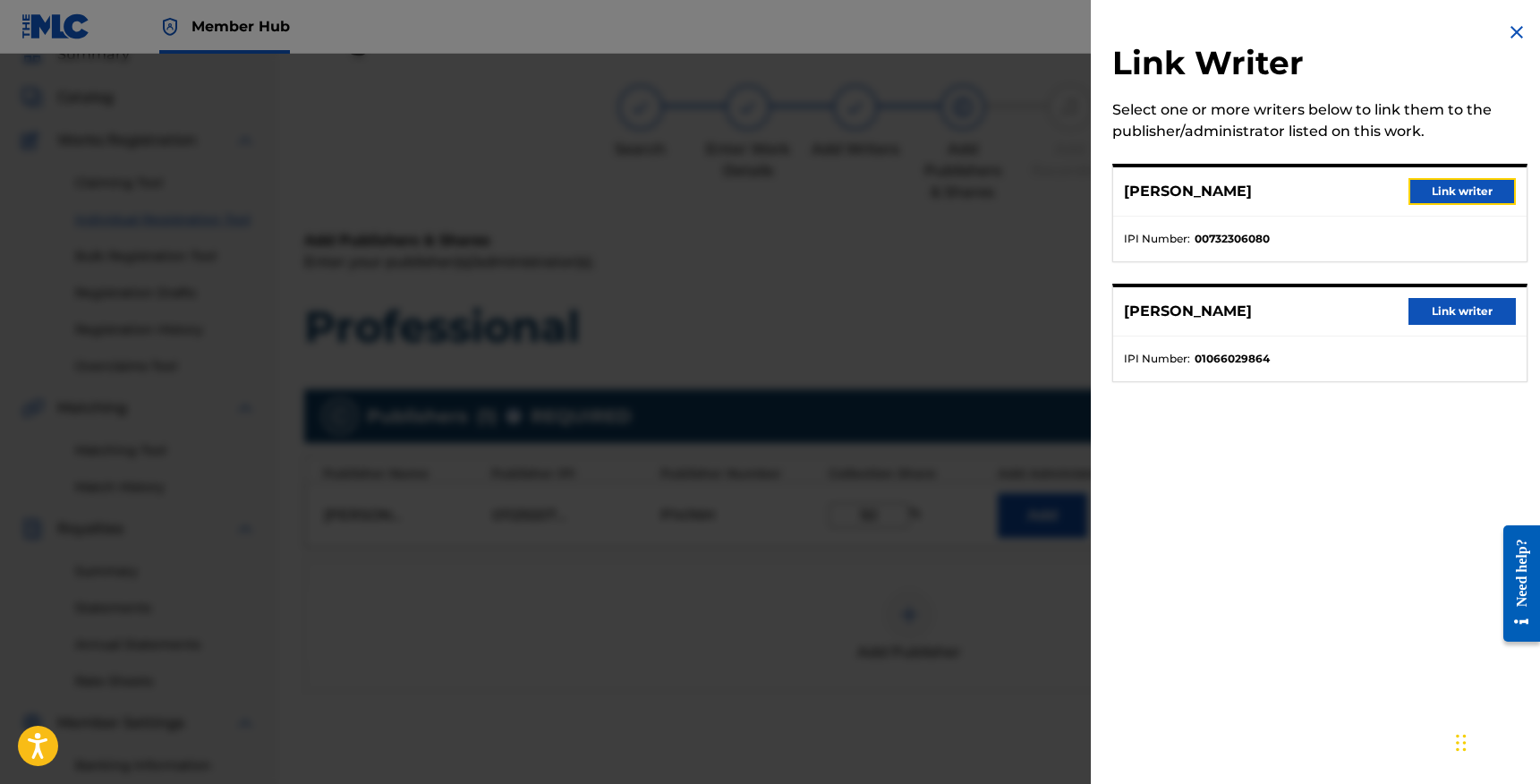
click at [1453, 185] on button "Link writer" at bounding box center [1462, 190] width 108 height 27
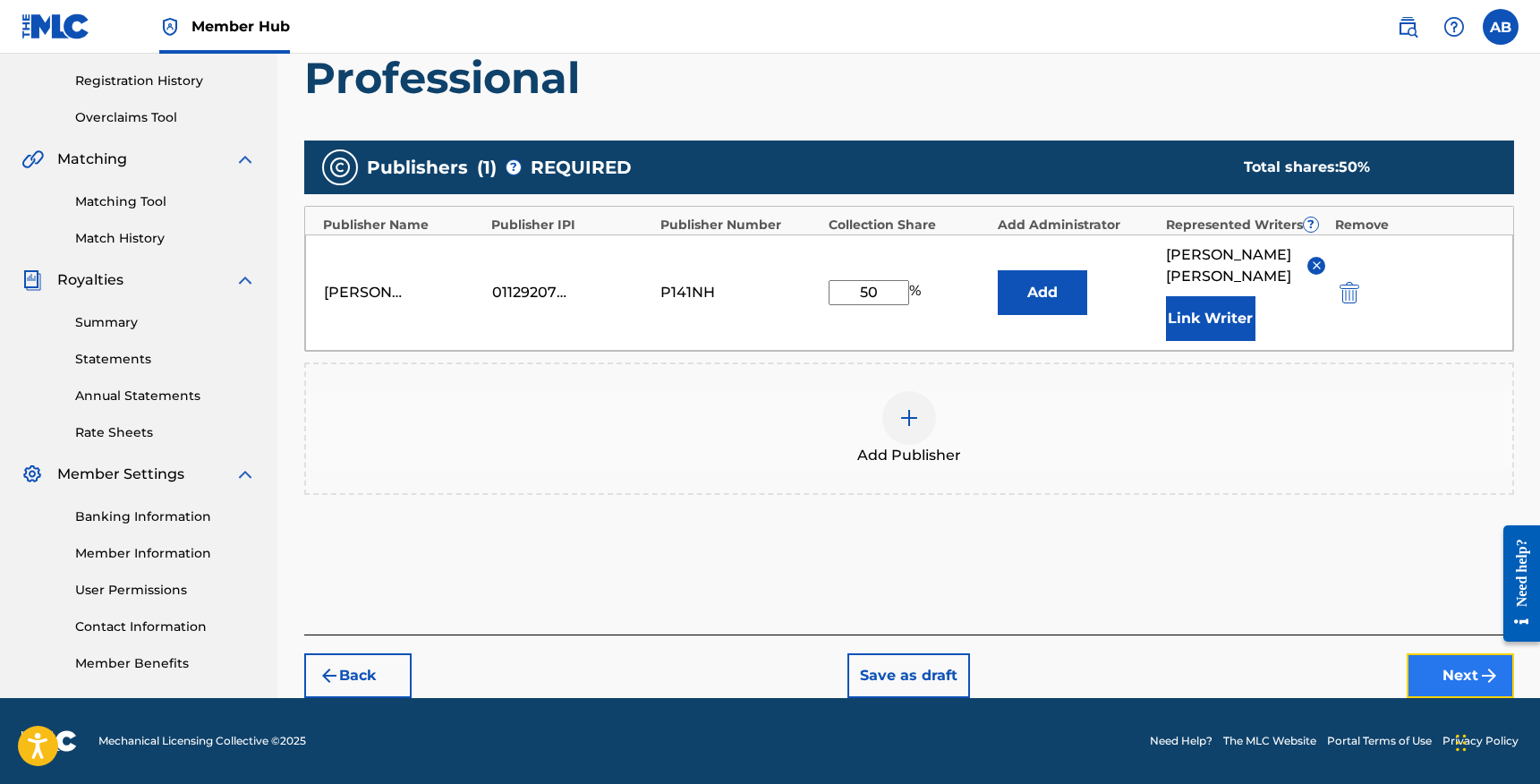
click at [1430, 671] on button "Next" at bounding box center [1460, 675] width 108 height 45
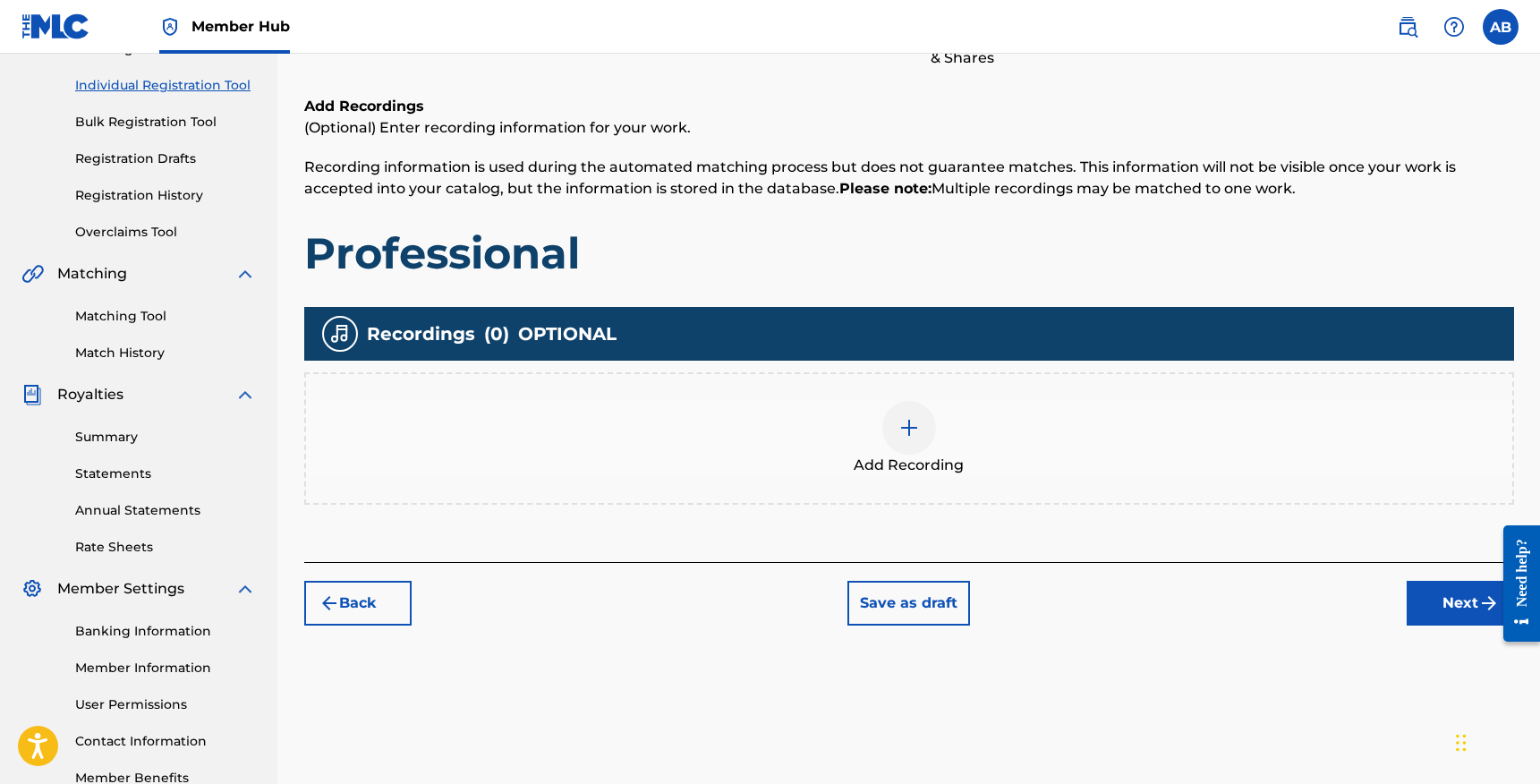
scroll to position [326, 0]
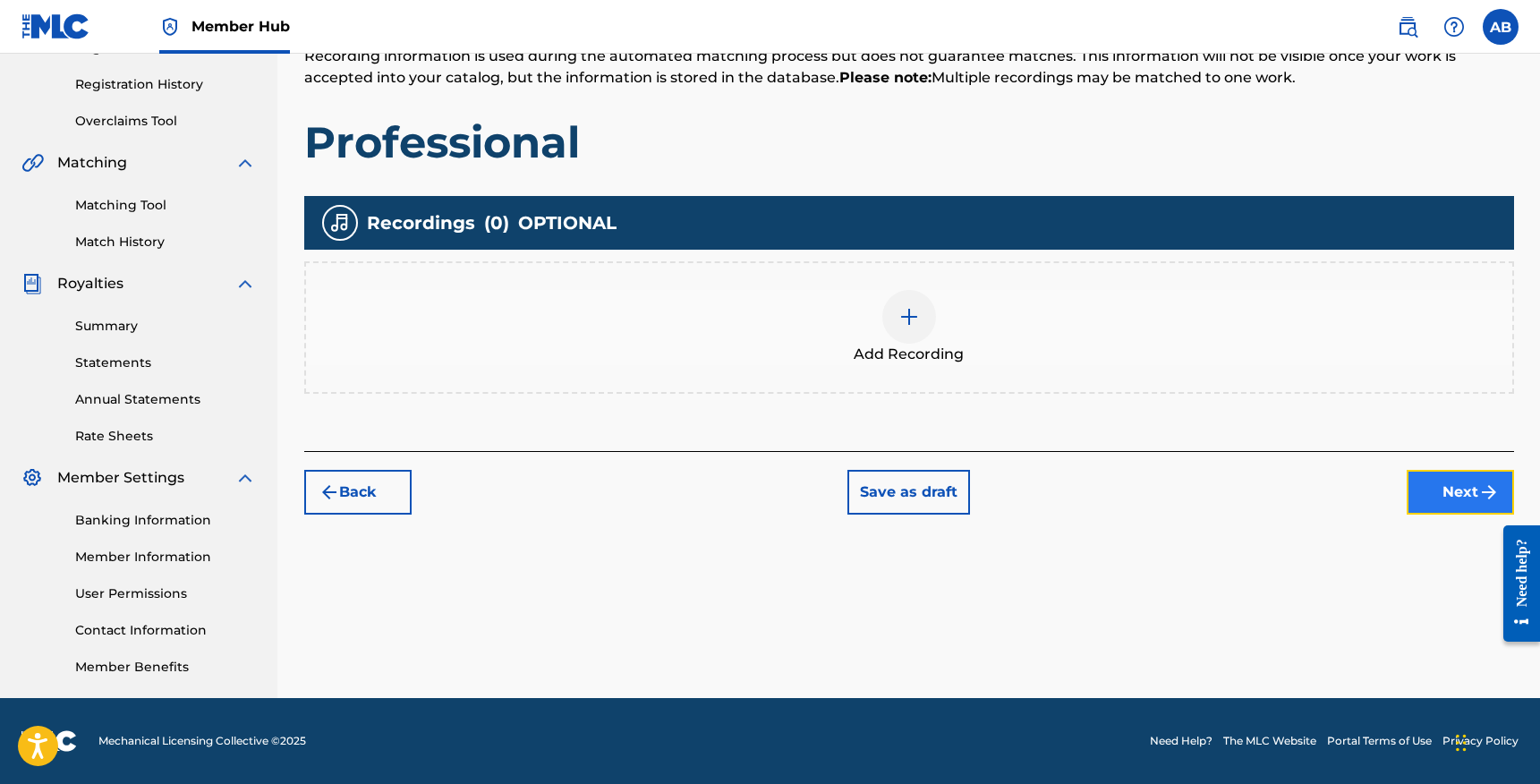
click at [1423, 502] on button "Next" at bounding box center [1460, 491] width 108 height 45
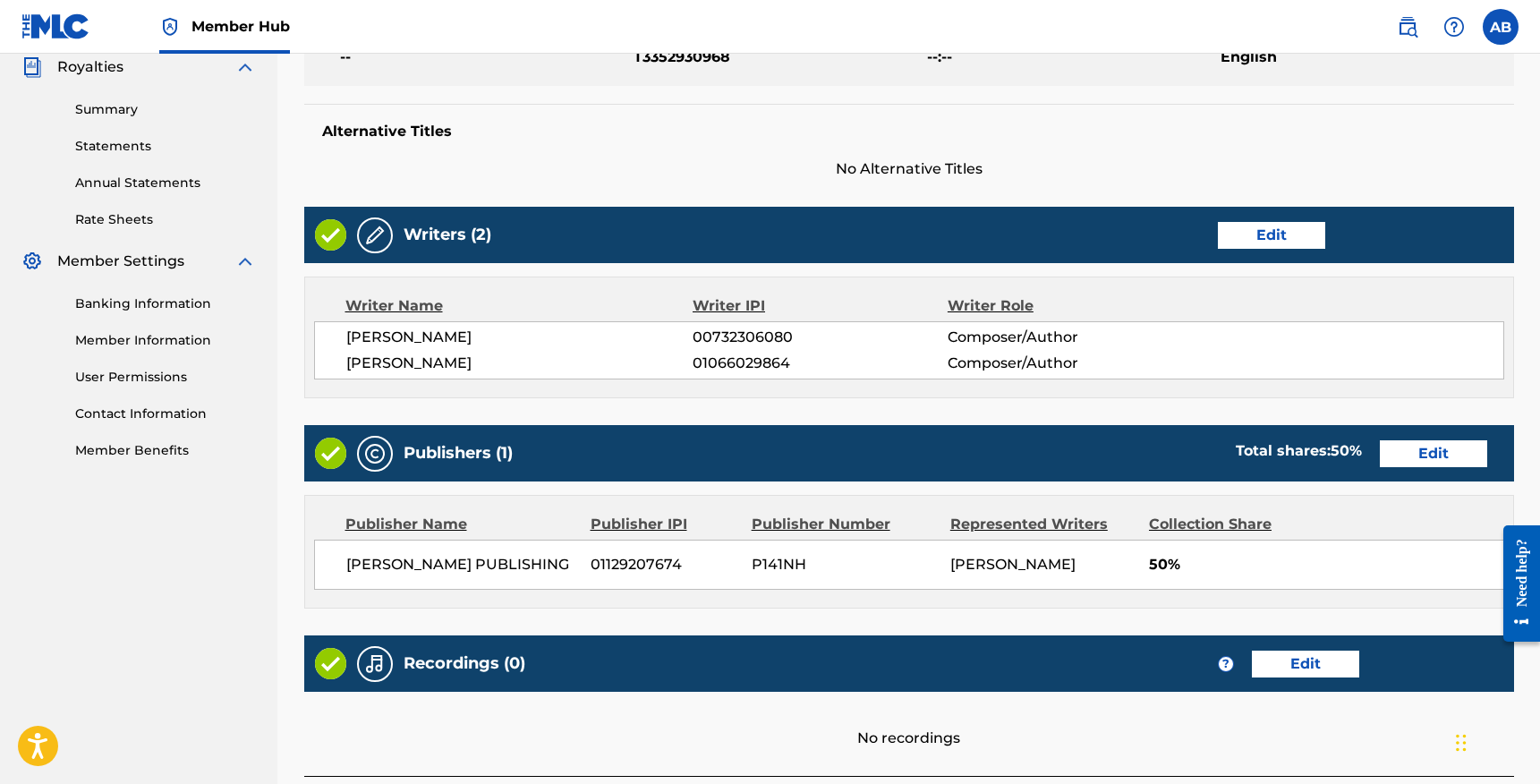
scroll to position [682, 0]
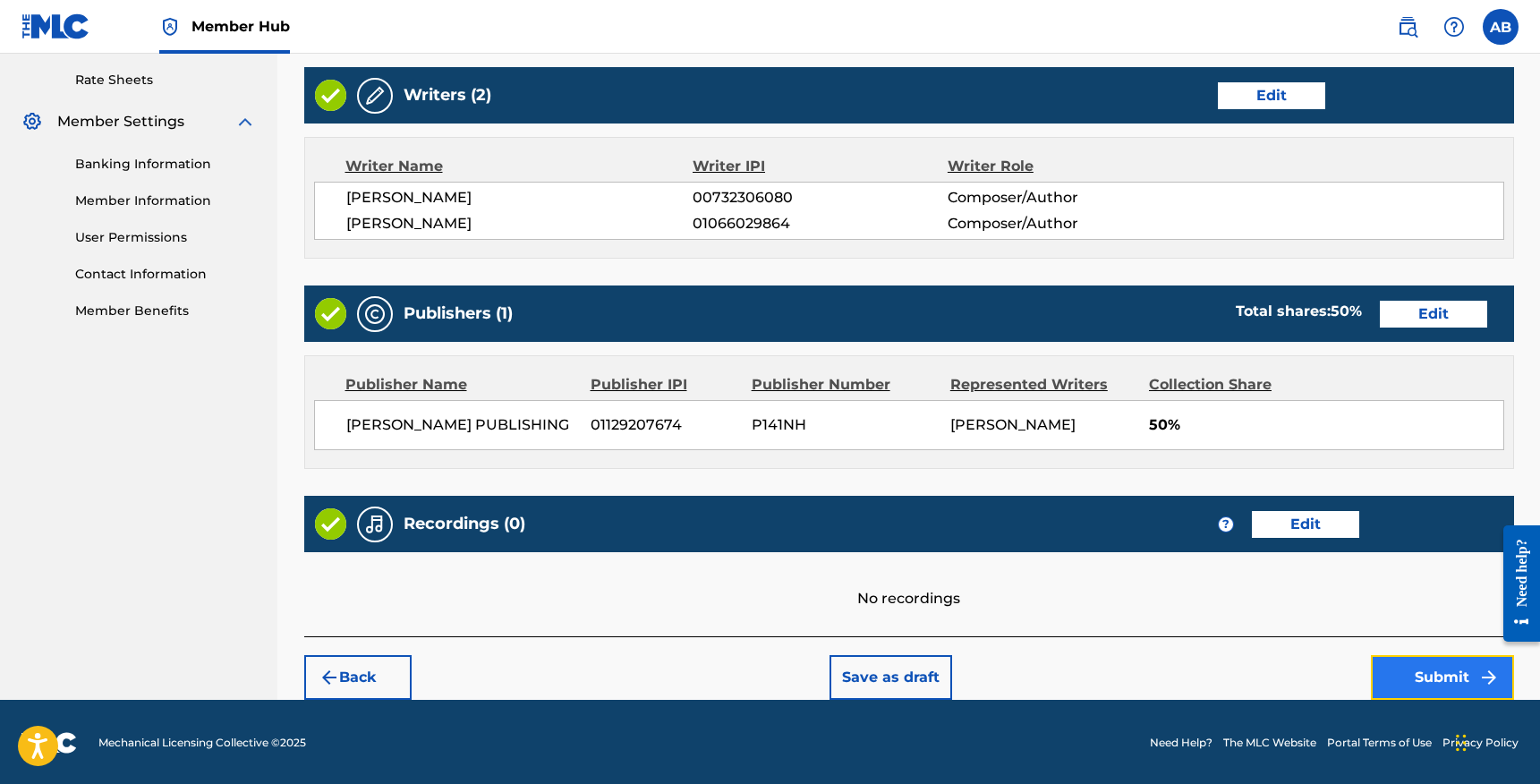
click at [1417, 687] on button "Submit" at bounding box center [1443, 677] width 144 height 45
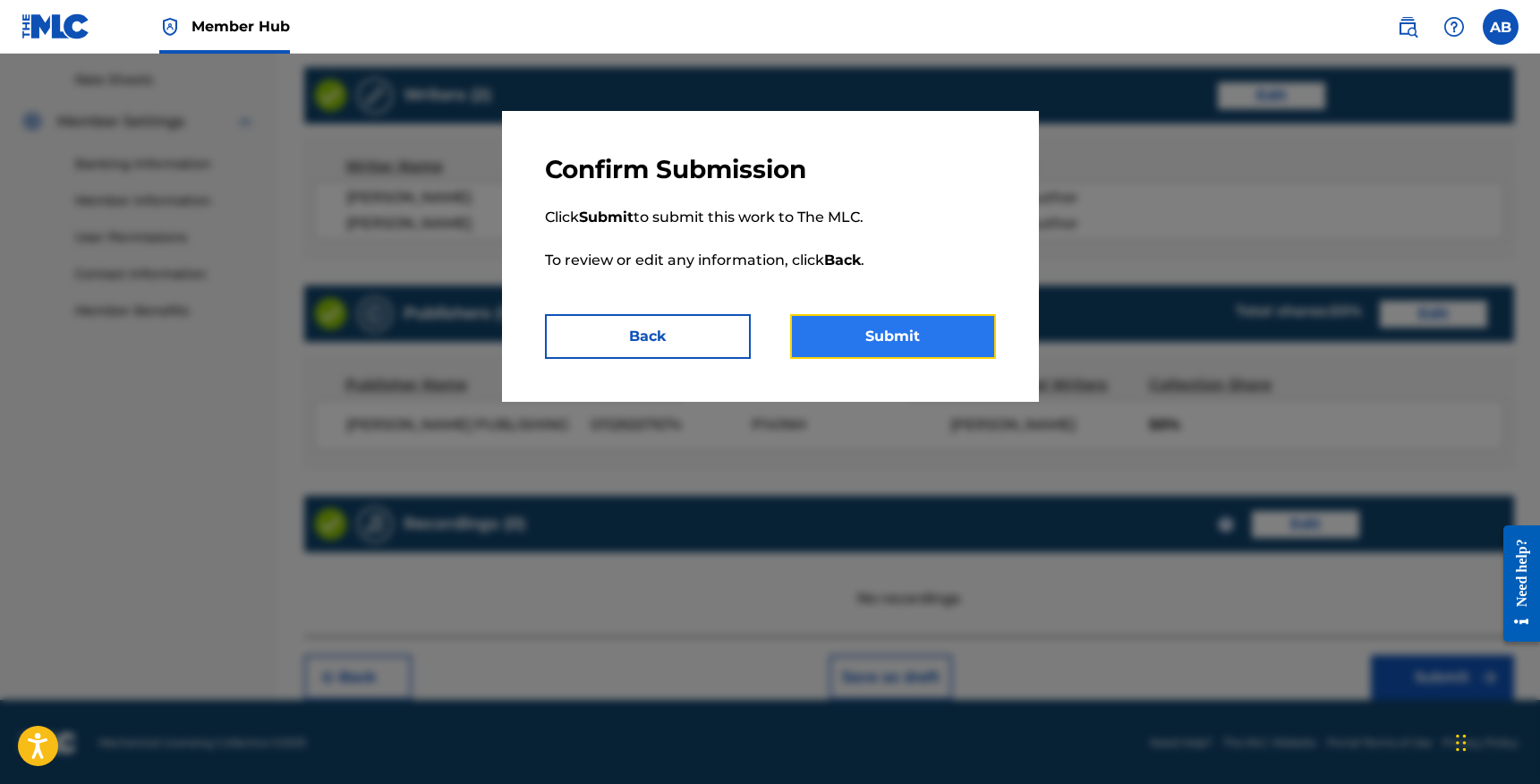
click at [892, 345] on button "Submit" at bounding box center [894, 336] width 206 height 45
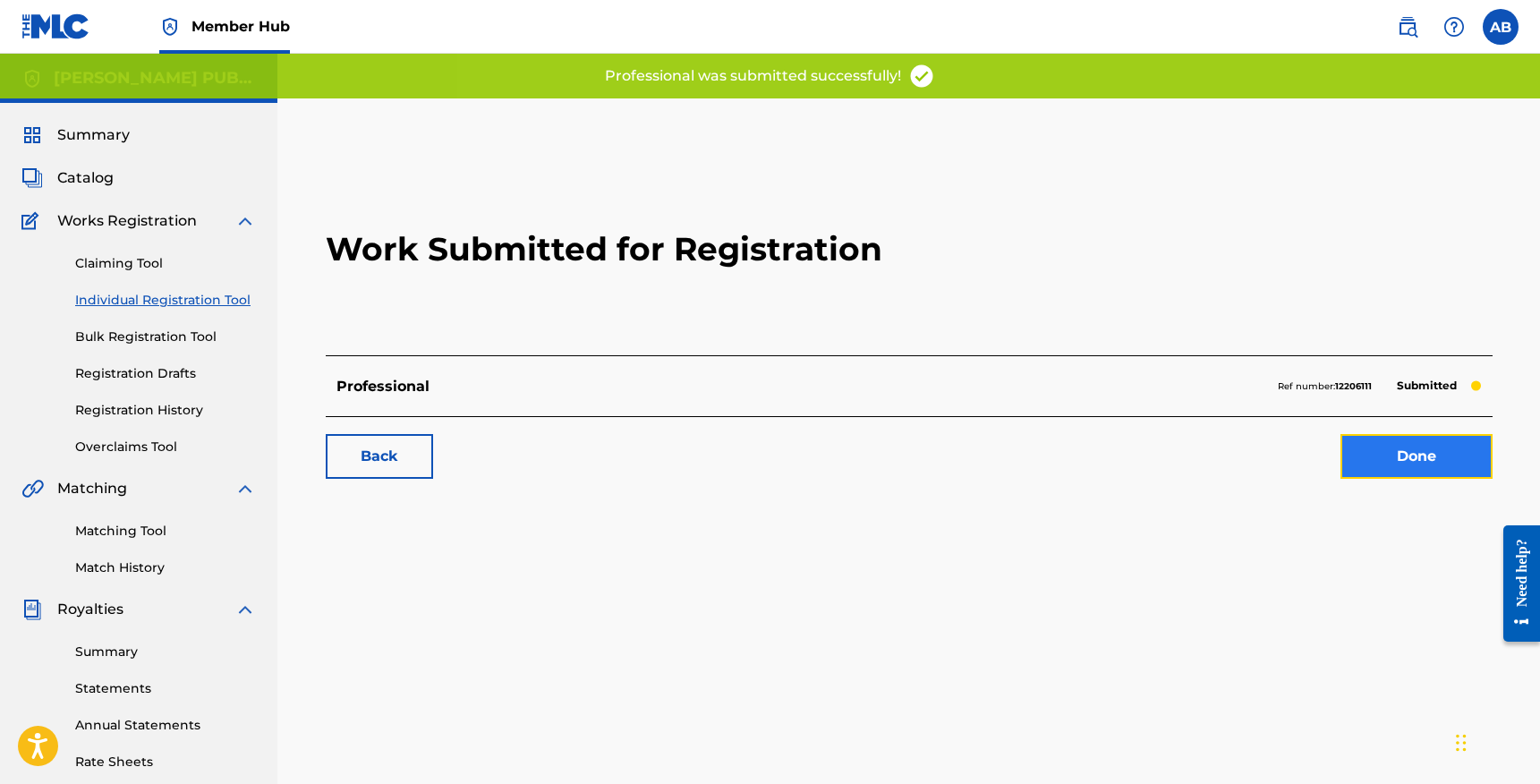
click at [1408, 455] on link "Done" at bounding box center [1417, 456] width 152 height 45
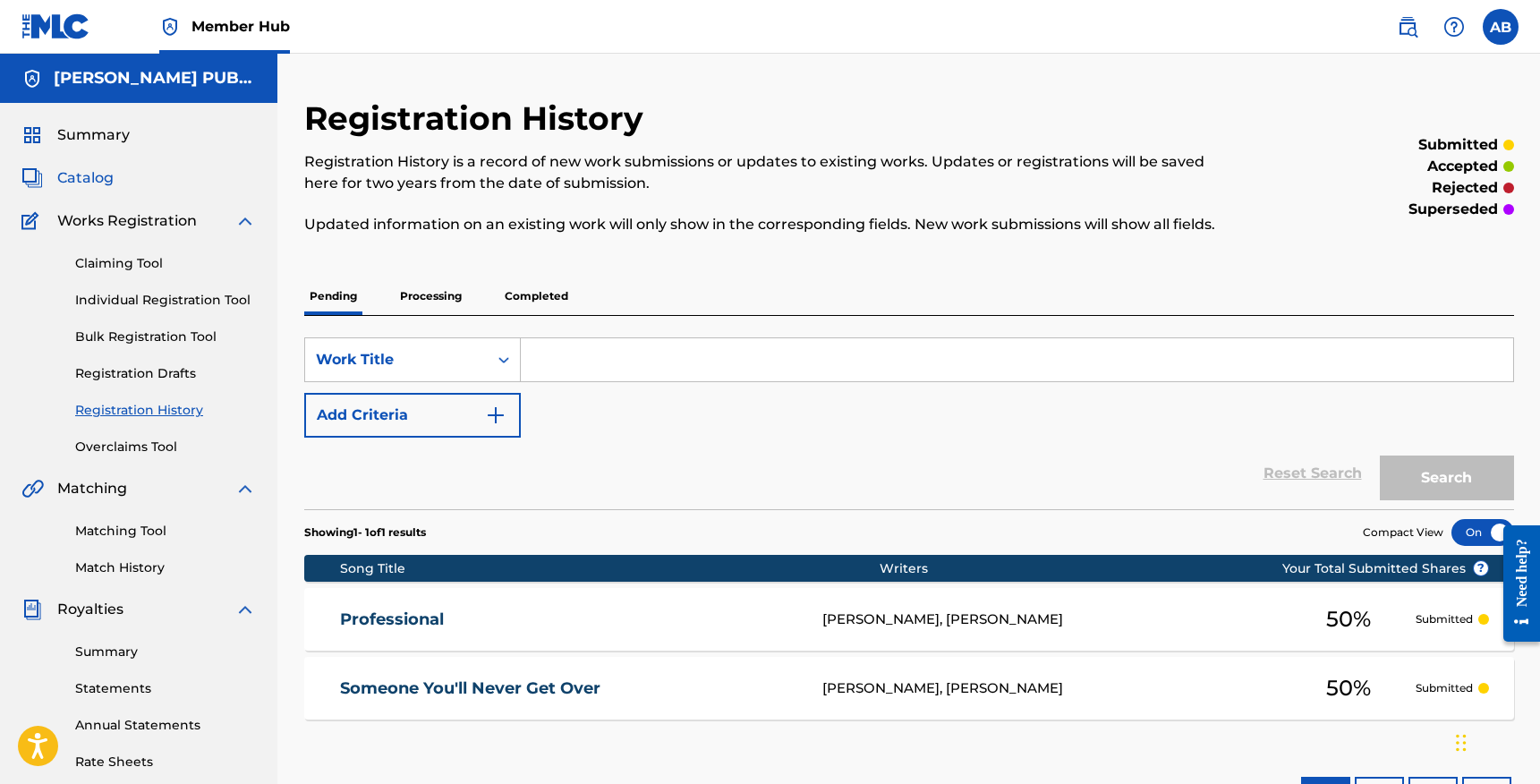
click at [111, 182] on span "Catalog" at bounding box center [85, 178] width 56 height 21
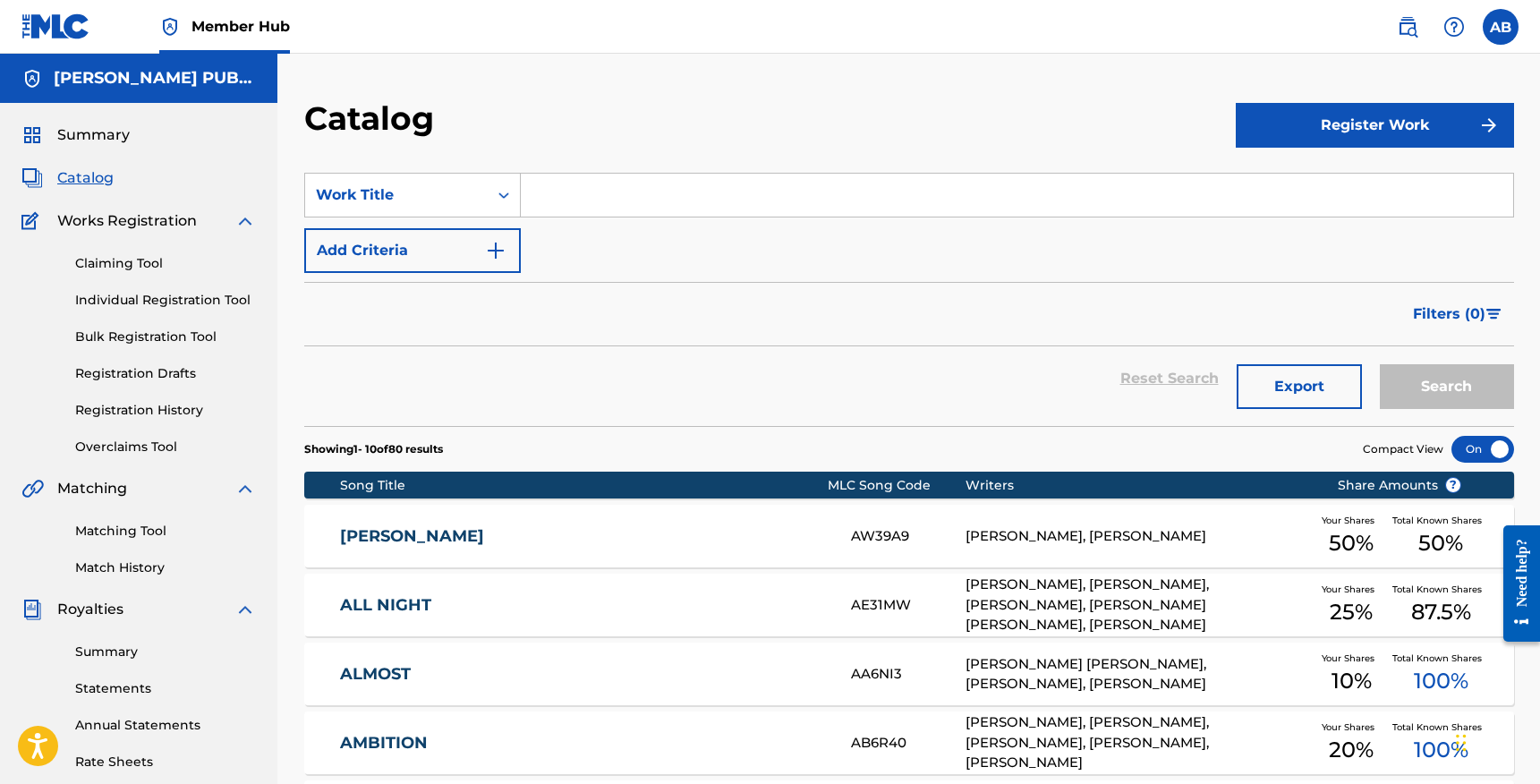
click at [618, 200] on input "Search Form" at bounding box center [1017, 195] width 992 height 43
type input "da da da"
click at [1431, 394] on button "Search" at bounding box center [1447, 386] width 134 height 45
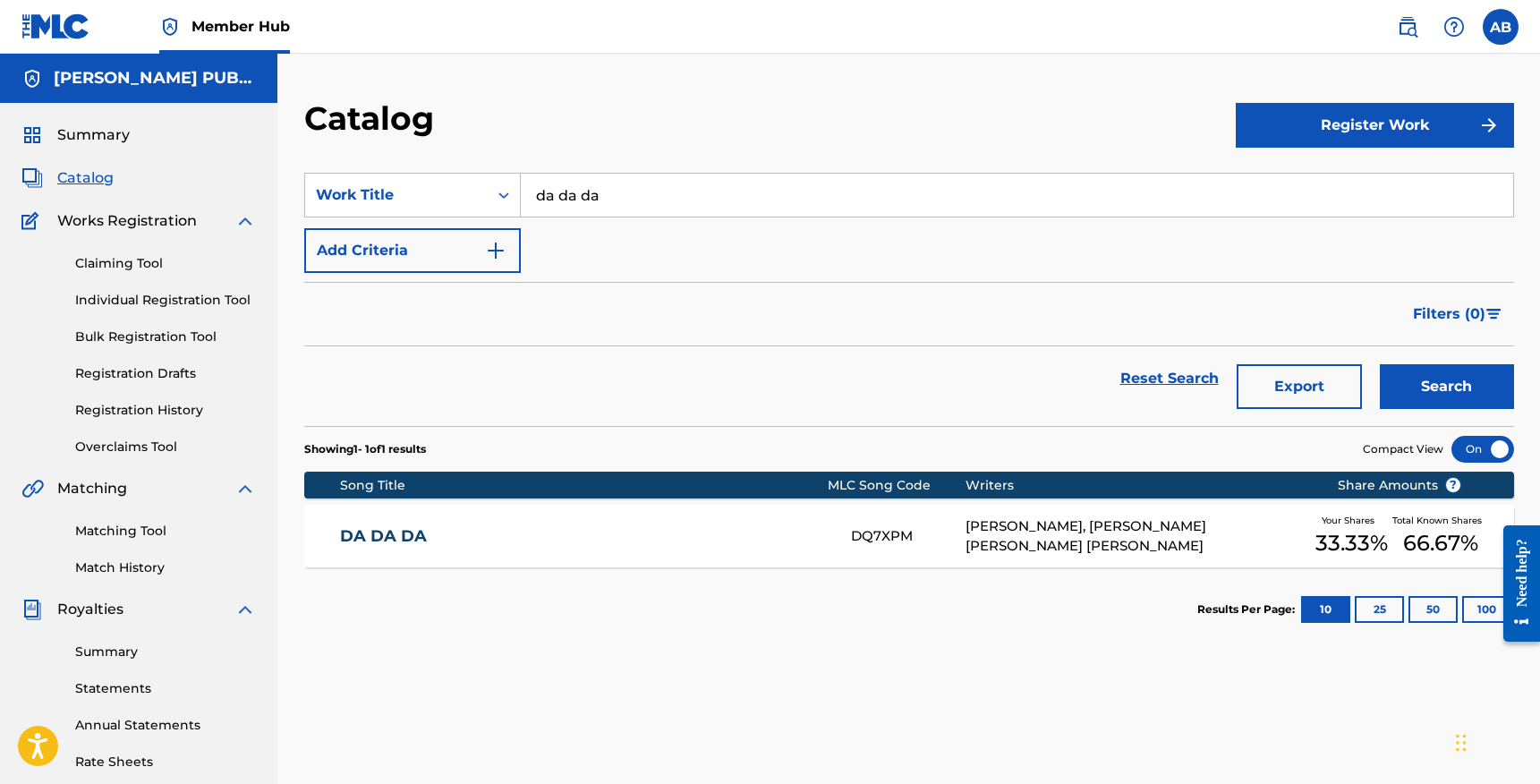
click at [431, 537] on link "DA DA DA" at bounding box center [583, 536] width 487 height 20
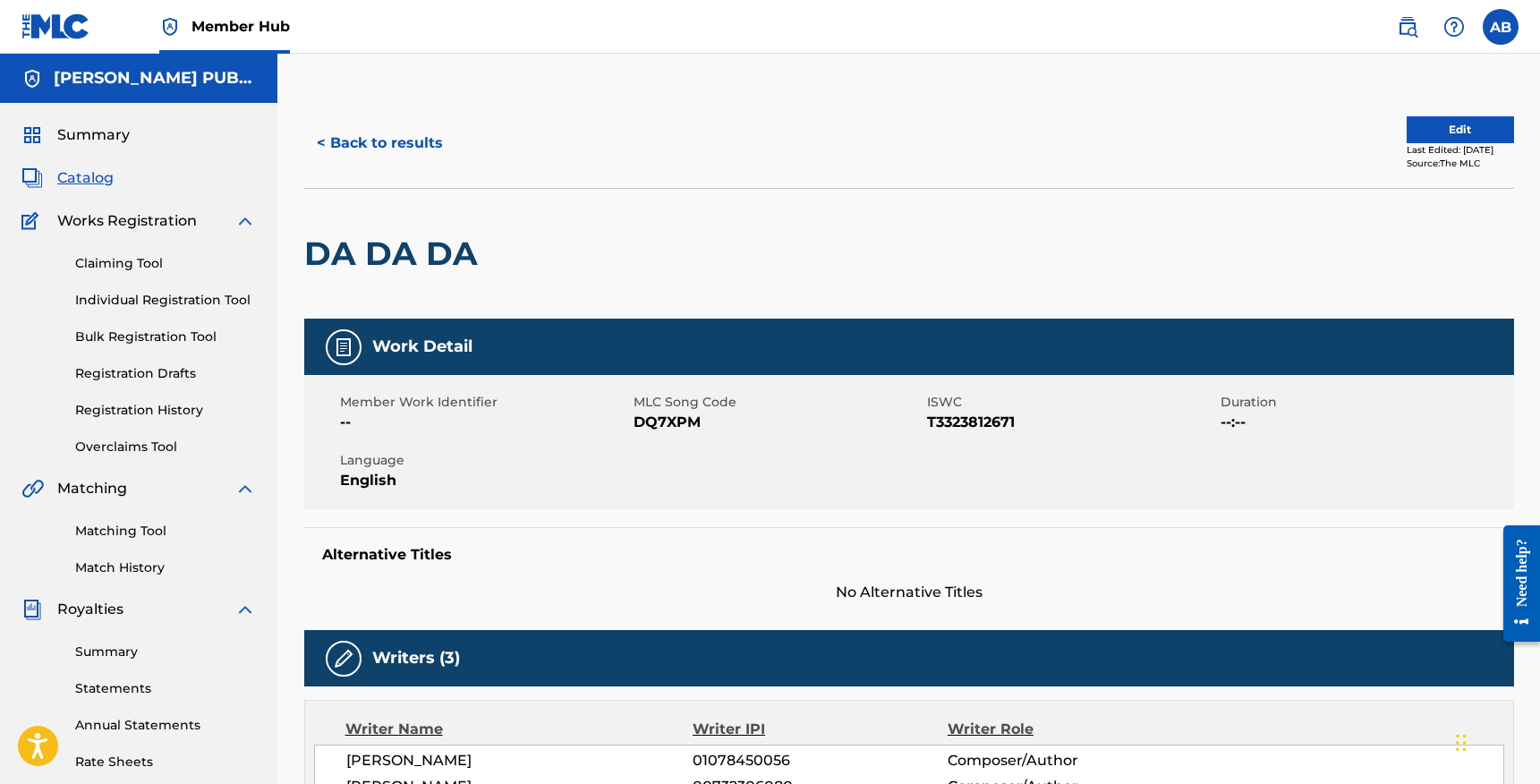
click at [88, 179] on span "Catalog" at bounding box center [85, 178] width 56 height 21
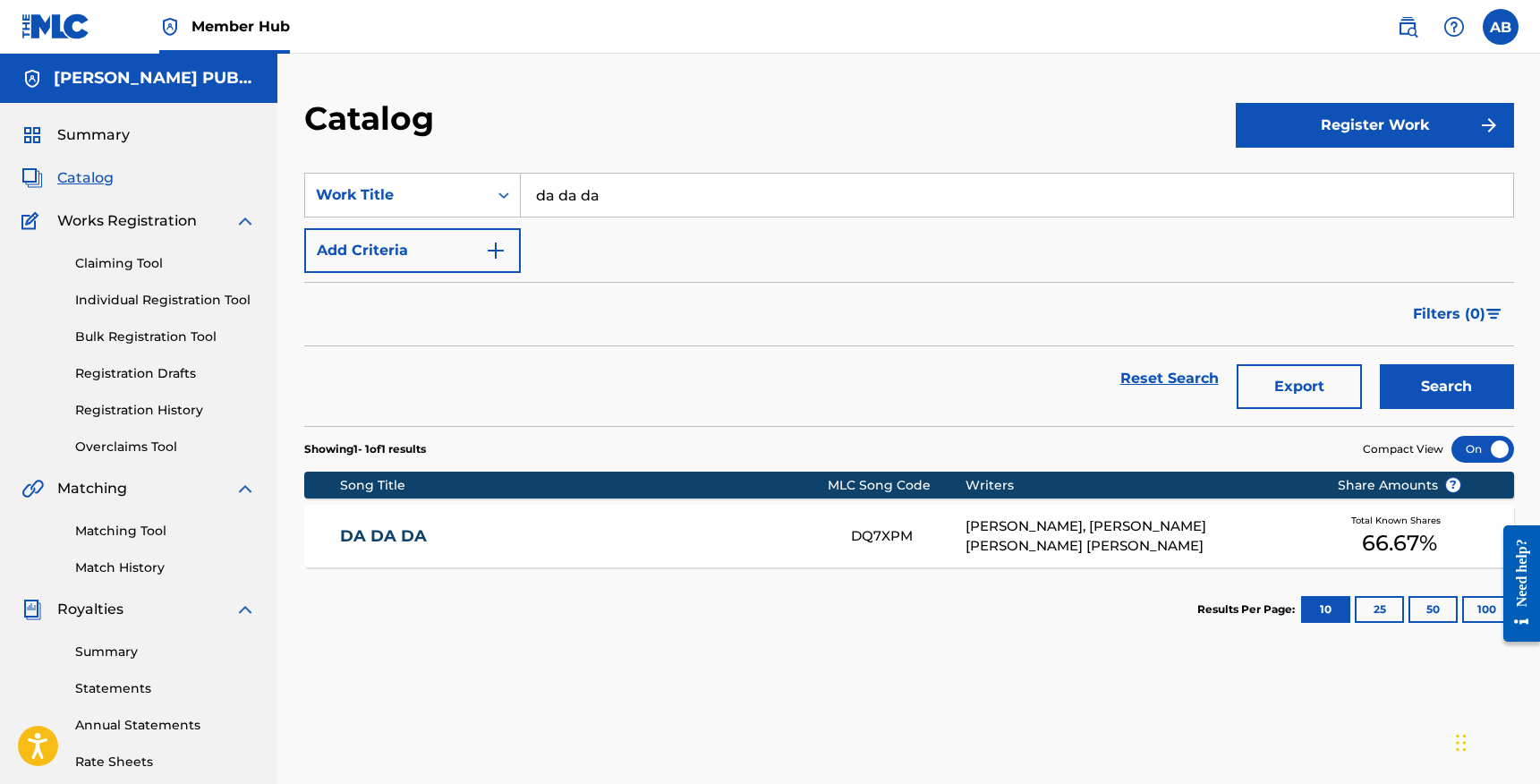
drag, startPoint x: 620, startPoint y: 195, endPoint x: 353, endPoint y: 146, distance: 271.5
click at [362, 151] on section "SearchWithCriteria6c6d9bfc-a40a-49d6-a8a3-54ac12341a56 Work Title da da da Add …" at bounding box center [909, 288] width 1210 height 275
click at [1380, 364] on button "Search" at bounding box center [1447, 386] width 134 height 45
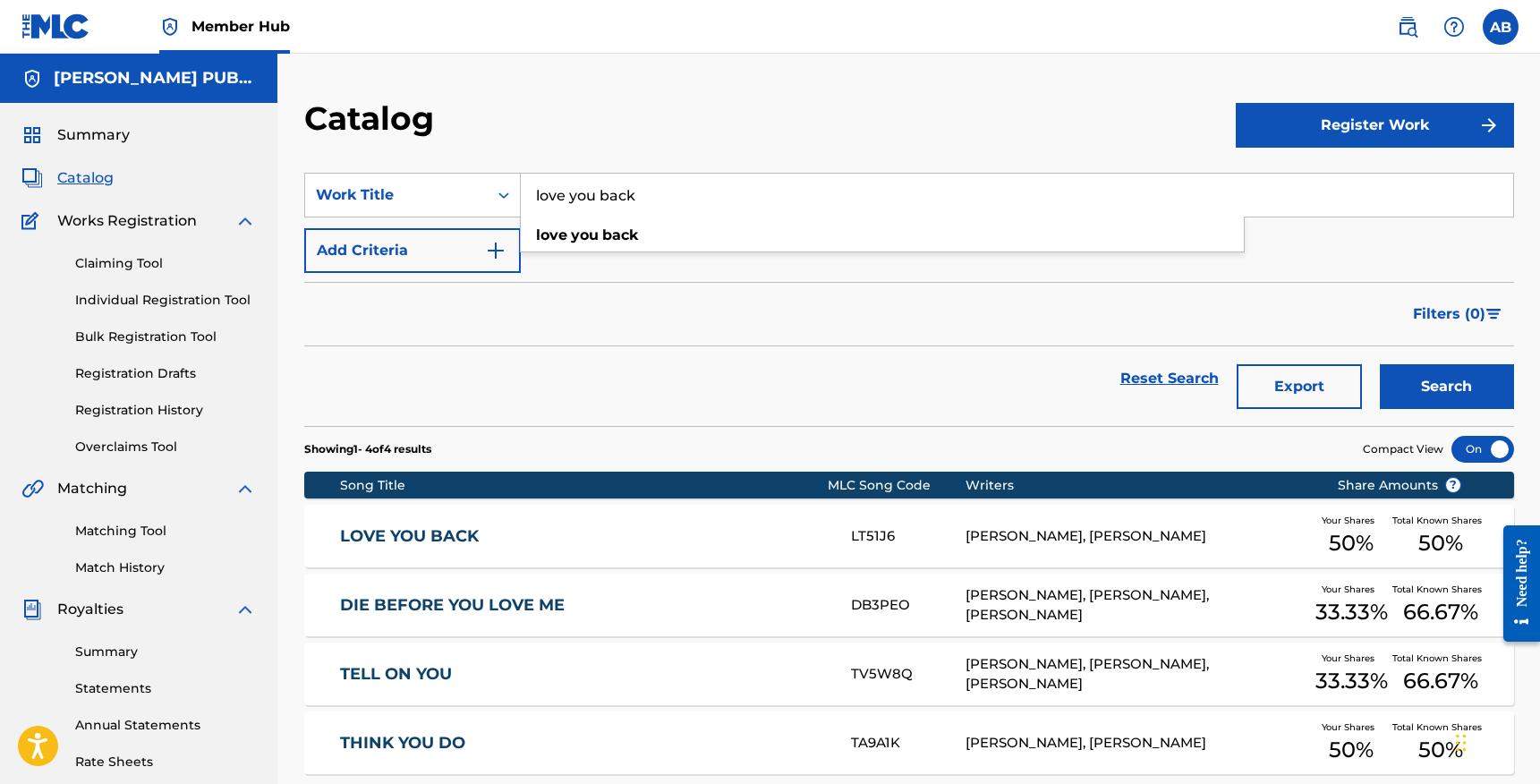
drag, startPoint x: 681, startPoint y: 202, endPoint x: 306, endPoint y: -45, distance: 449.0
click at [306, 0] on html "Accessibility Screen-Reader Guide, Feedback, and Issue Reporting | New window 0…" at bounding box center [770, 392] width 1540 height 784
type input "boys boys boys"
click at [1454, 402] on button "Search" at bounding box center [1447, 386] width 134 height 45
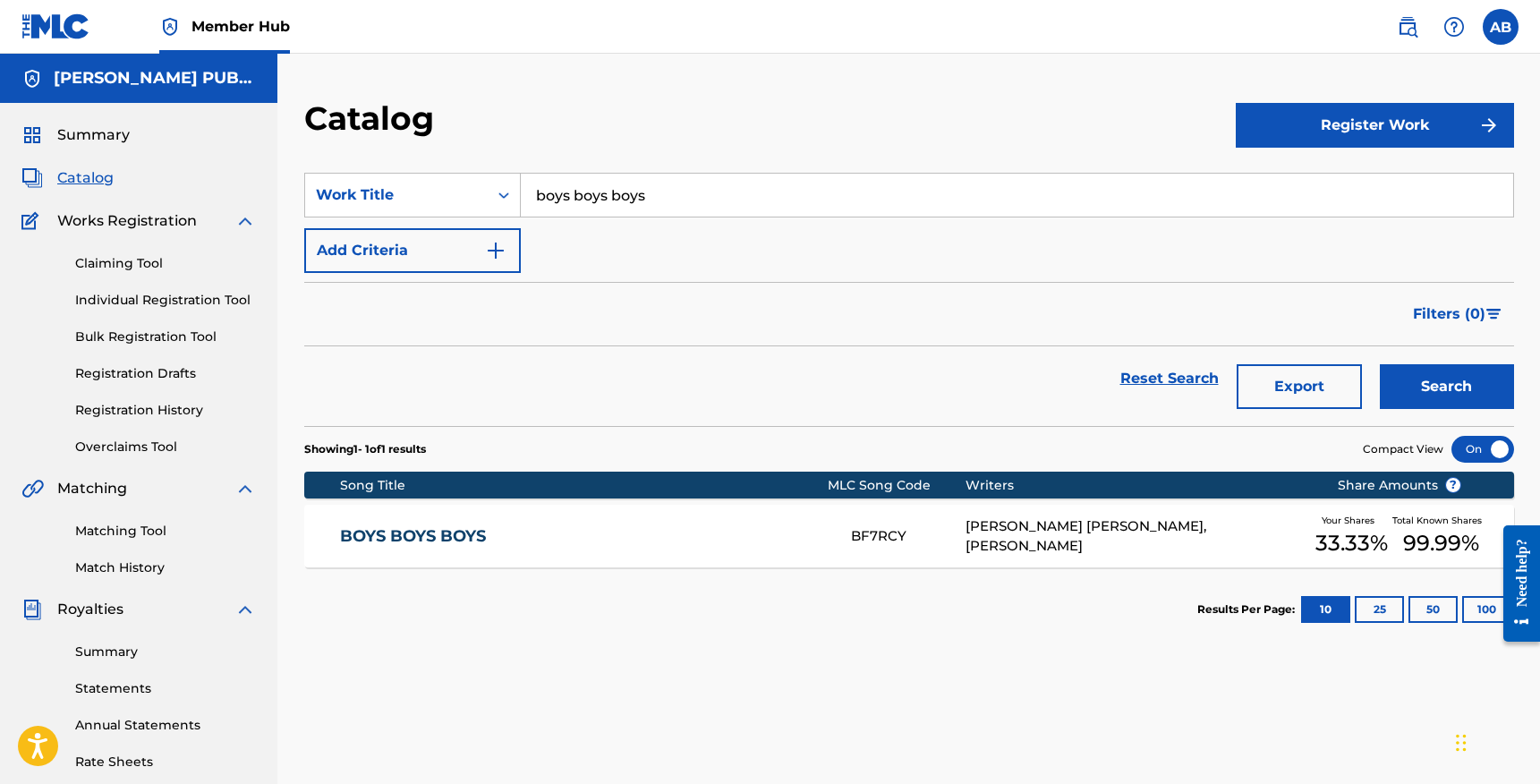
click at [742, 545] on link "BOYS BOYS BOYS" at bounding box center [583, 536] width 487 height 20
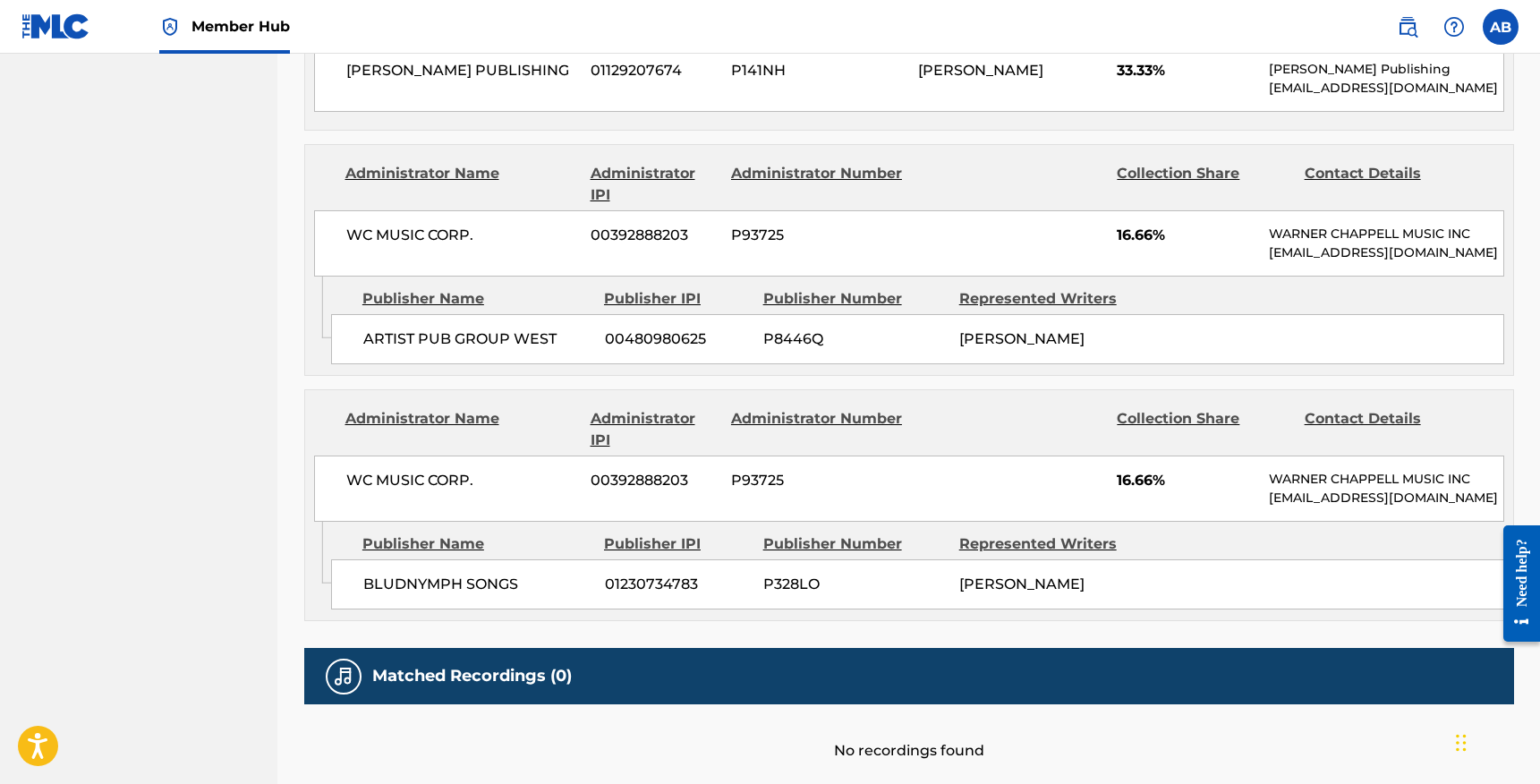
scroll to position [1201, 0]
